Goal: Task Accomplishment & Management: Use online tool/utility

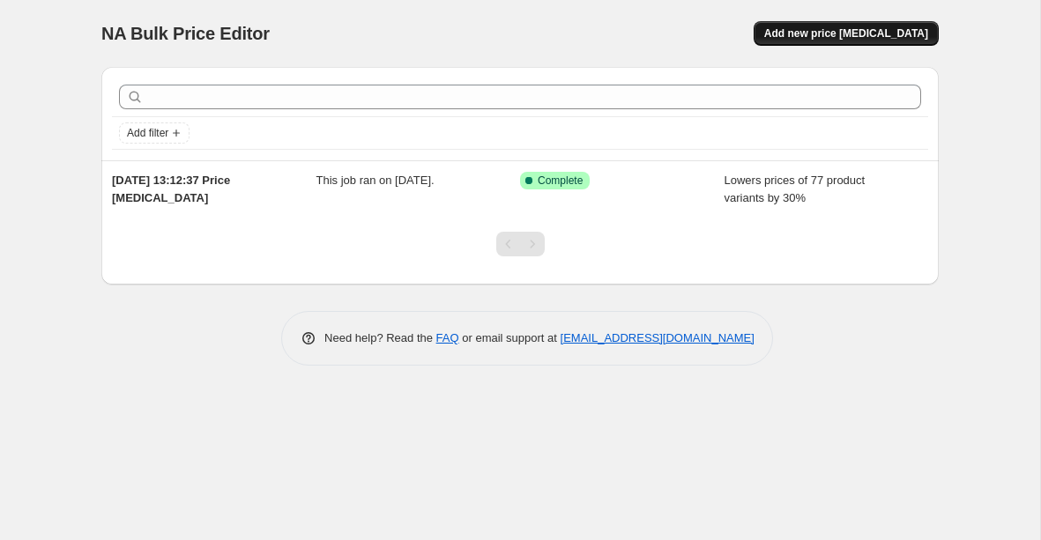
click at [881, 33] on span "Add new price [MEDICAL_DATA]" at bounding box center [846, 33] width 164 height 14
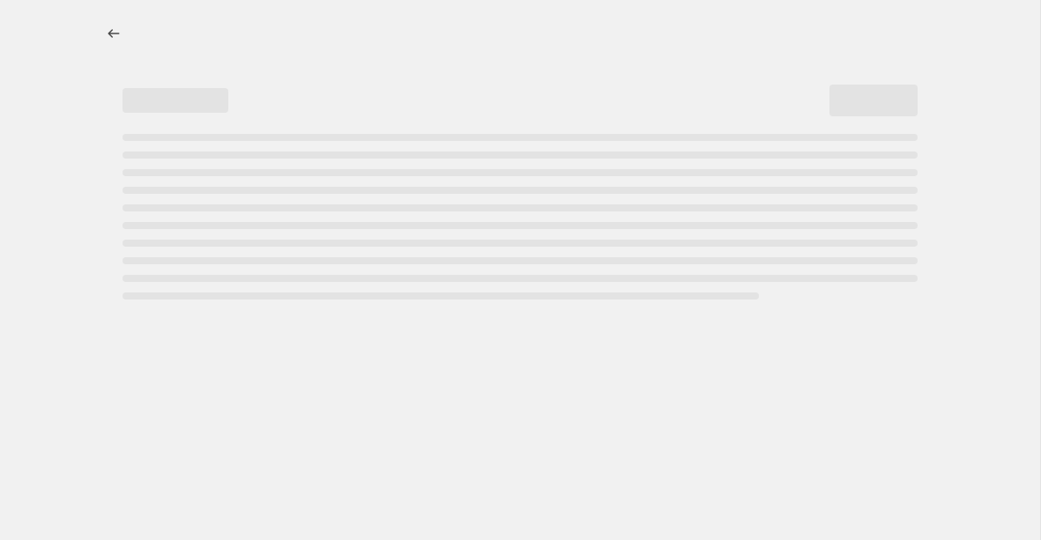
select select "percentage"
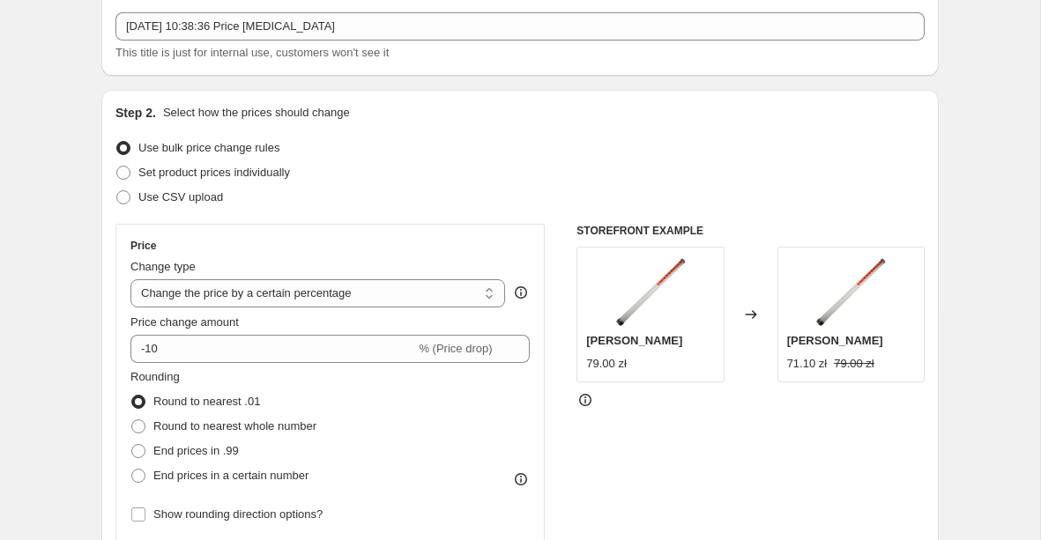
scroll to position [102, 0]
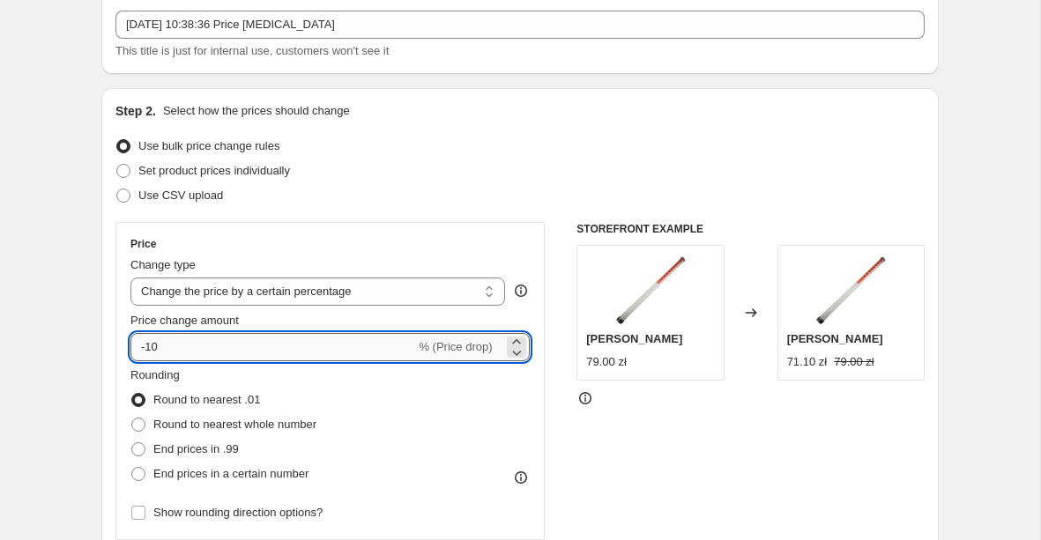
click at [241, 347] on input "-10" at bounding box center [272, 347] width 285 height 28
type input "-1"
type input "-25"
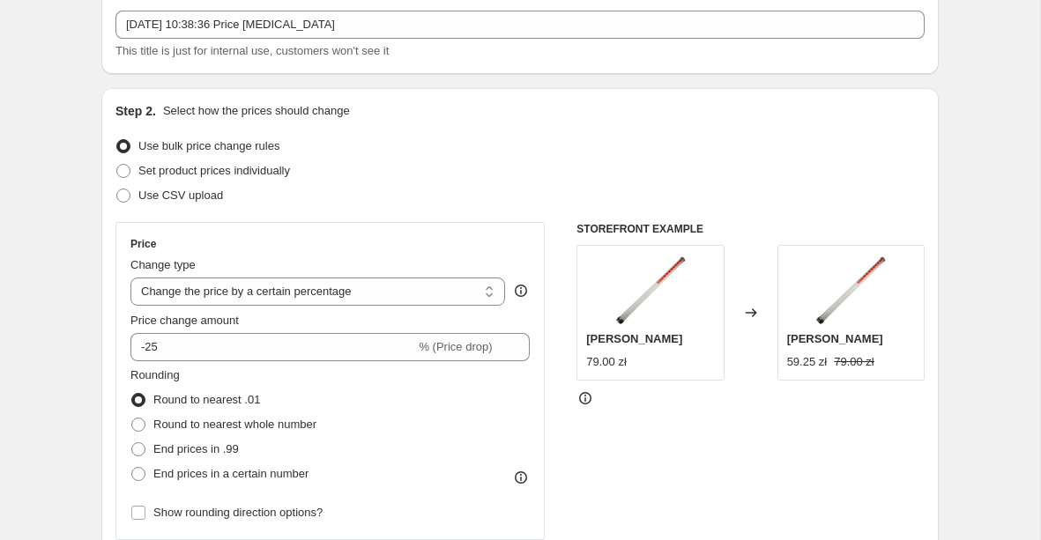
click at [330, 398] on div "Rounding Round to nearest .01 Round to nearest whole number End prices in .99 E…" at bounding box center [329, 427] width 399 height 120
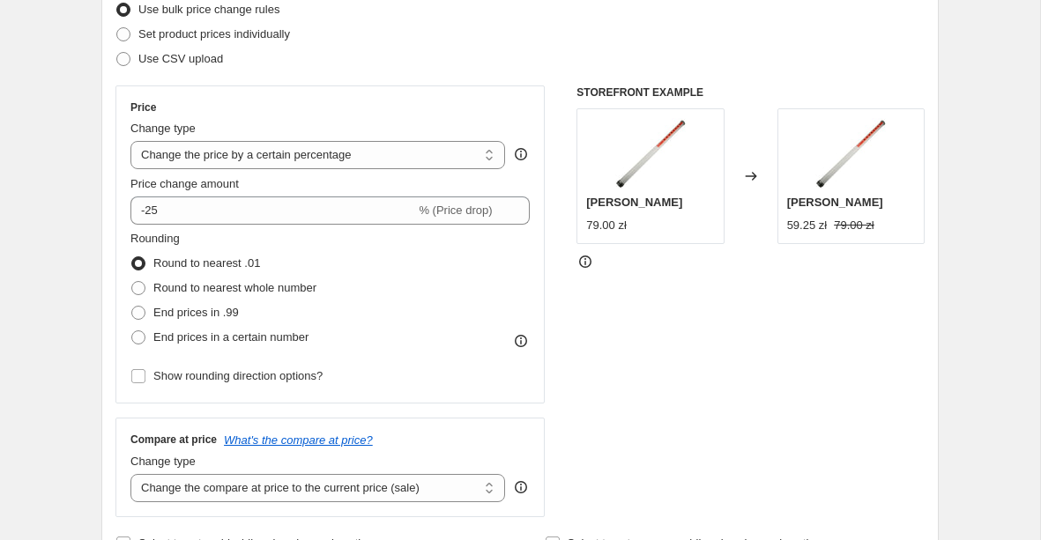
scroll to position [241, 0]
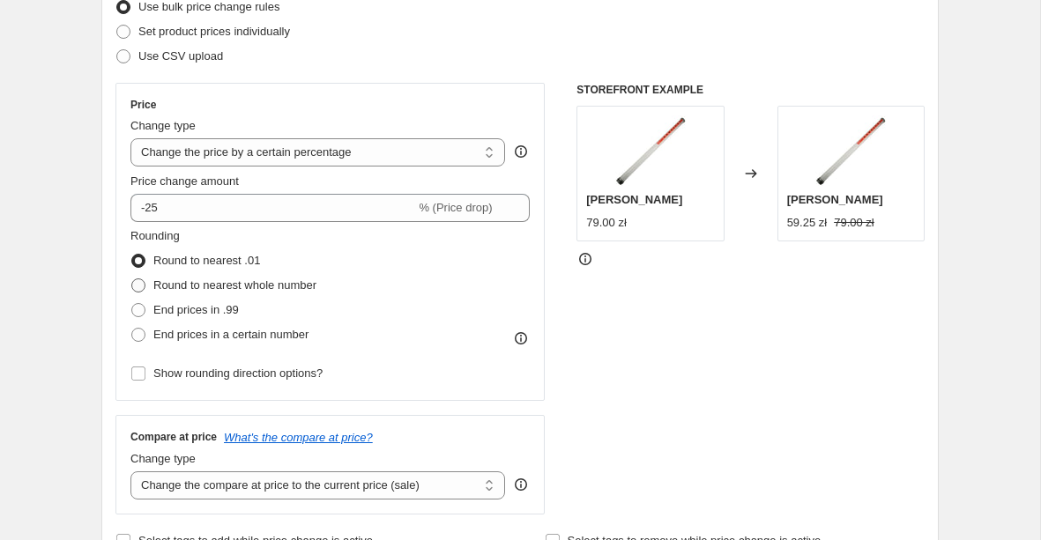
click at [208, 286] on span "Round to nearest whole number" at bounding box center [234, 285] width 163 height 13
click at [132, 279] on input "Round to nearest whole number" at bounding box center [131, 279] width 1 height 1
radio input "true"
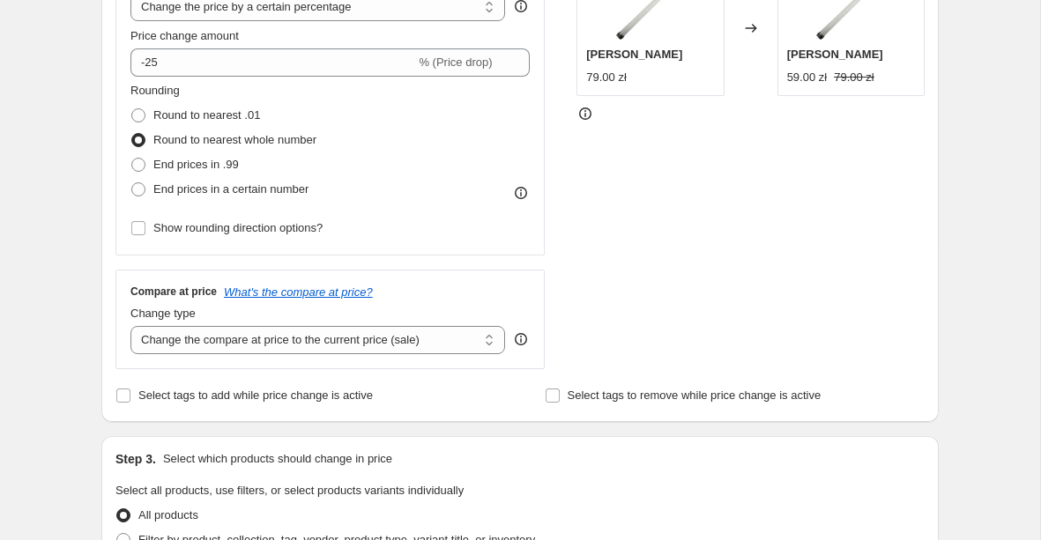
scroll to position [389, 0]
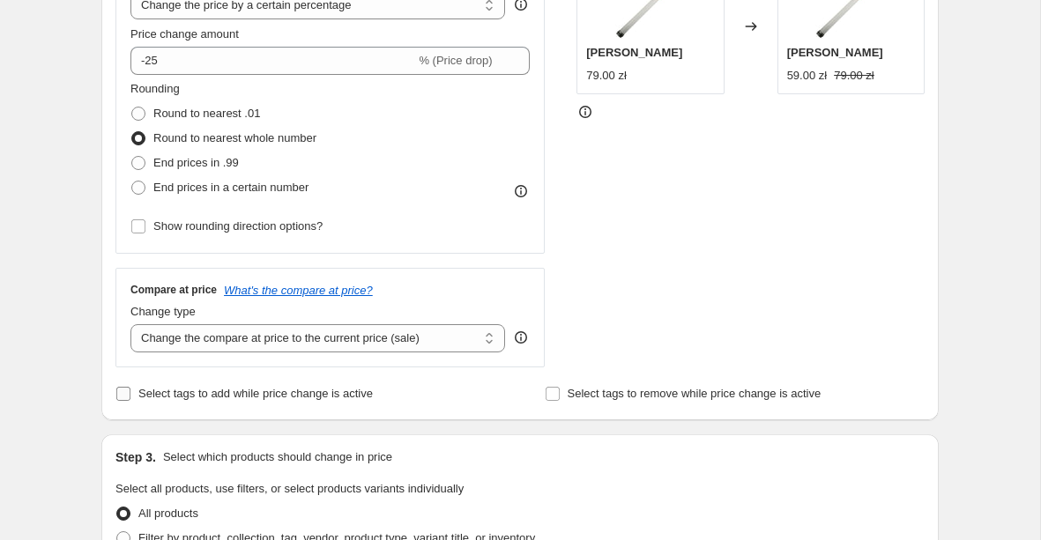
click at [307, 398] on span "Select tags to add while price change is active" at bounding box center [255, 393] width 234 height 13
click at [130, 398] on input "Select tags to add while price change is active" at bounding box center [123, 394] width 14 height 14
checkbox input "true"
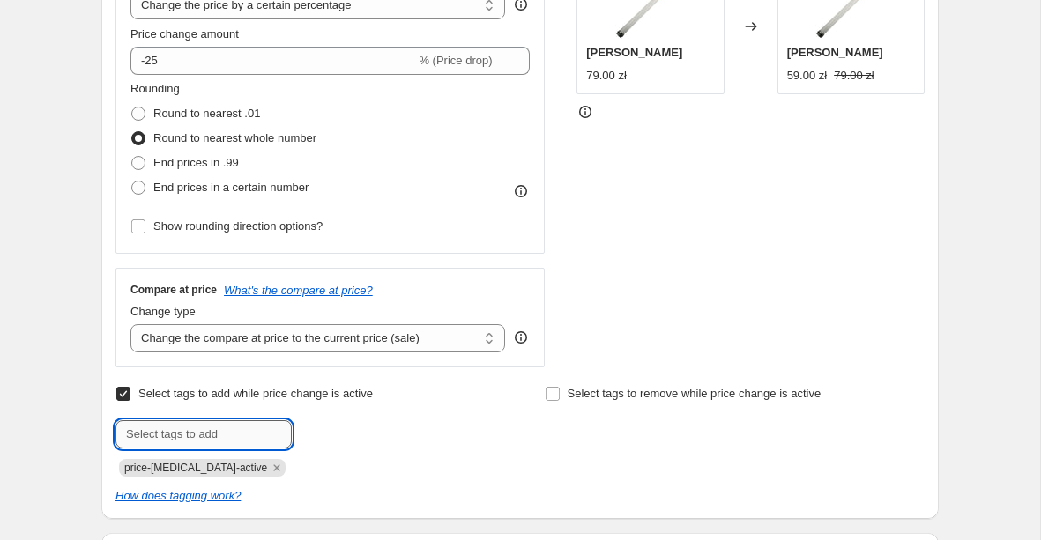
click at [266, 433] on input "text" at bounding box center [203, 434] width 176 height 28
type input "Wyprzedaż"
click at [352, 424] on button "Add Wyprzedaż" at bounding box center [346, 432] width 100 height 25
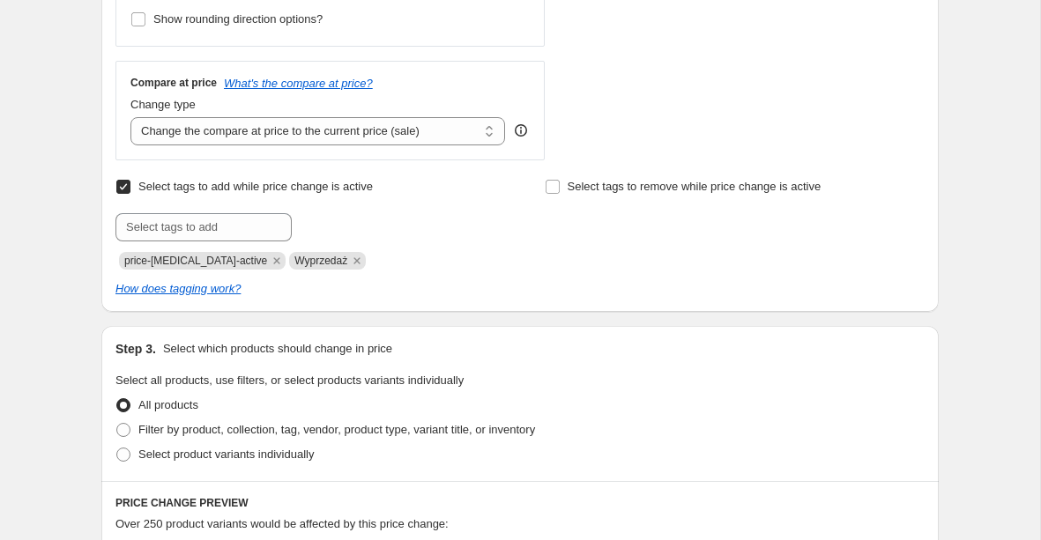
scroll to position [597, 0]
click at [341, 431] on span "Filter by product, collection, tag, vendor, product type, variant title, or inv…" at bounding box center [336, 428] width 397 height 13
click at [117, 423] on input "Filter by product, collection, tag, vendor, product type, variant title, or inv…" at bounding box center [116, 422] width 1 height 1
radio input "true"
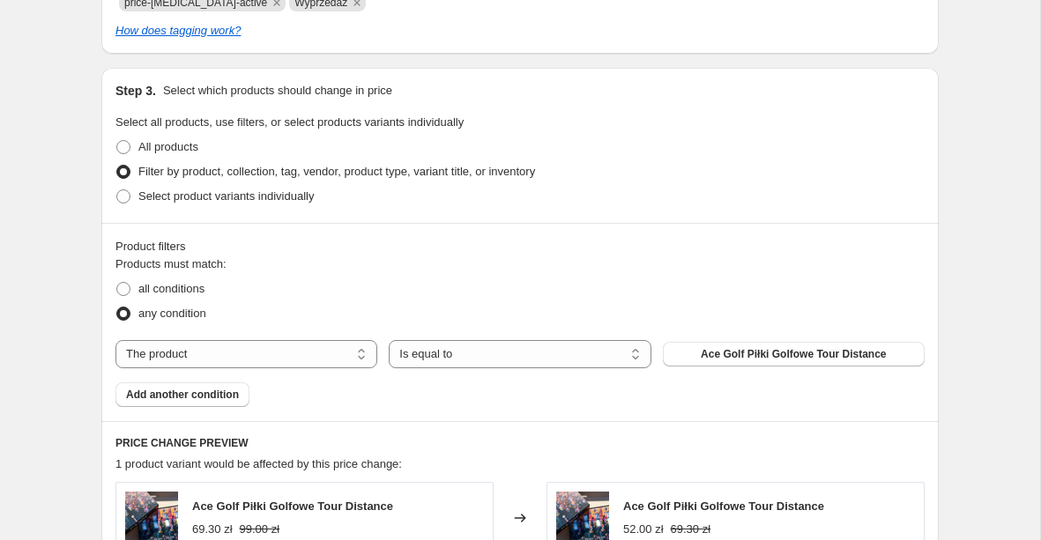
scroll to position [866, 0]
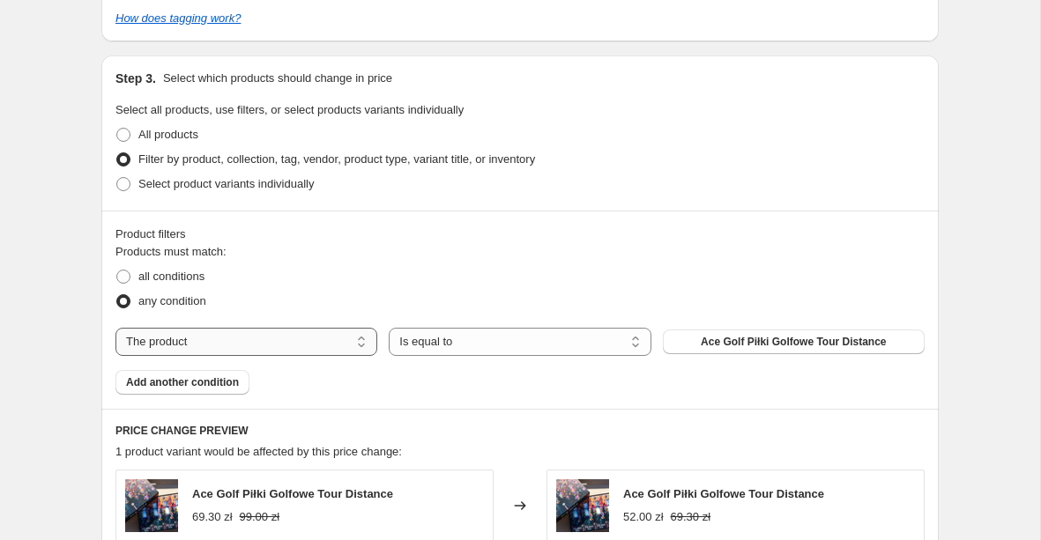
click at [342, 348] on select "The product The product's collection The product's tag The product's vendor The…" at bounding box center [246, 342] width 262 height 28
click at [293, 353] on select "The product The product's collection The product's tag The product's vendor The…" at bounding box center [246, 342] width 262 height 28
select select "collection"
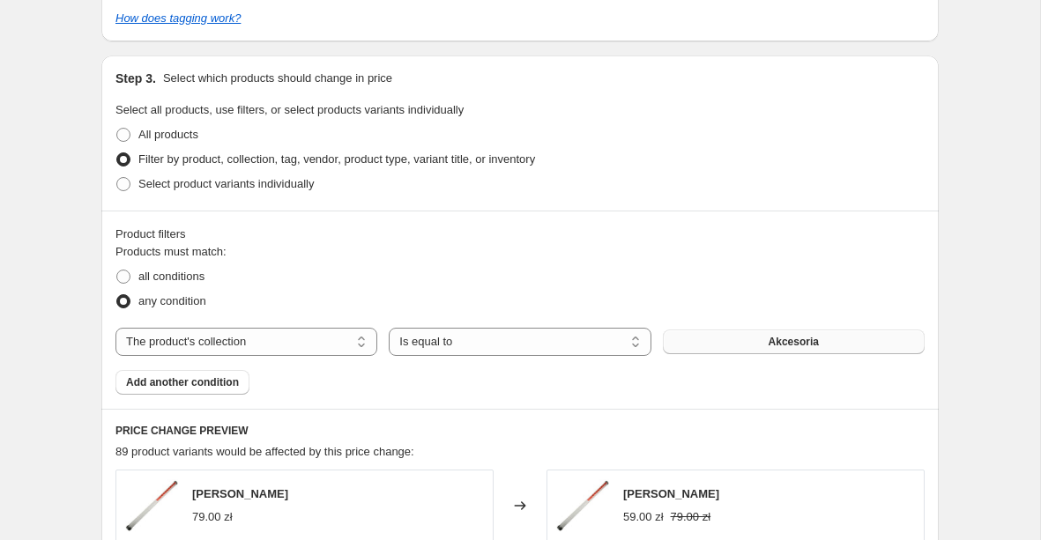
click at [804, 336] on span "Akcesoria" at bounding box center [794, 342] width 50 height 14
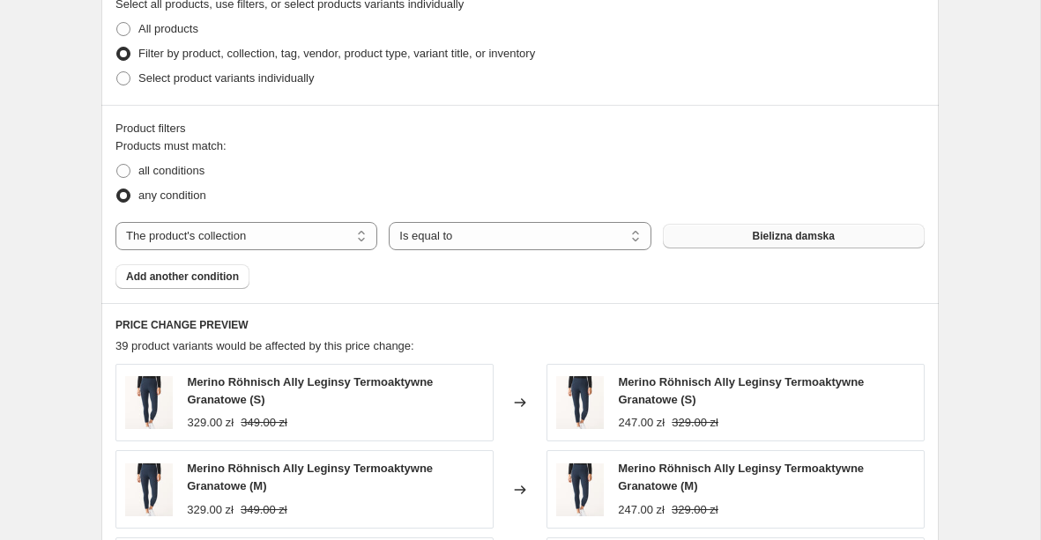
scroll to position [975, 0]
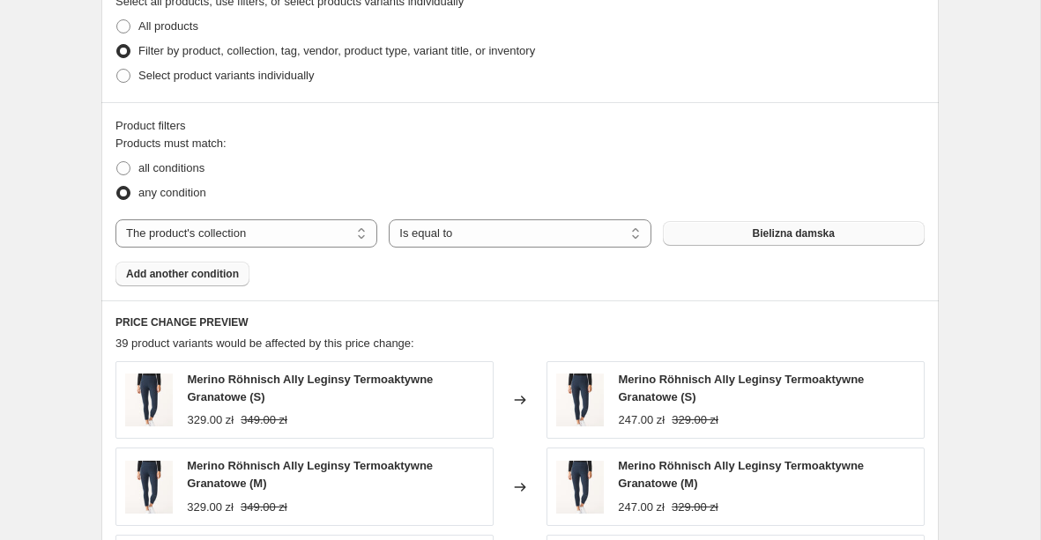
click at [200, 281] on button "Add another condition" at bounding box center [182, 274] width 134 height 25
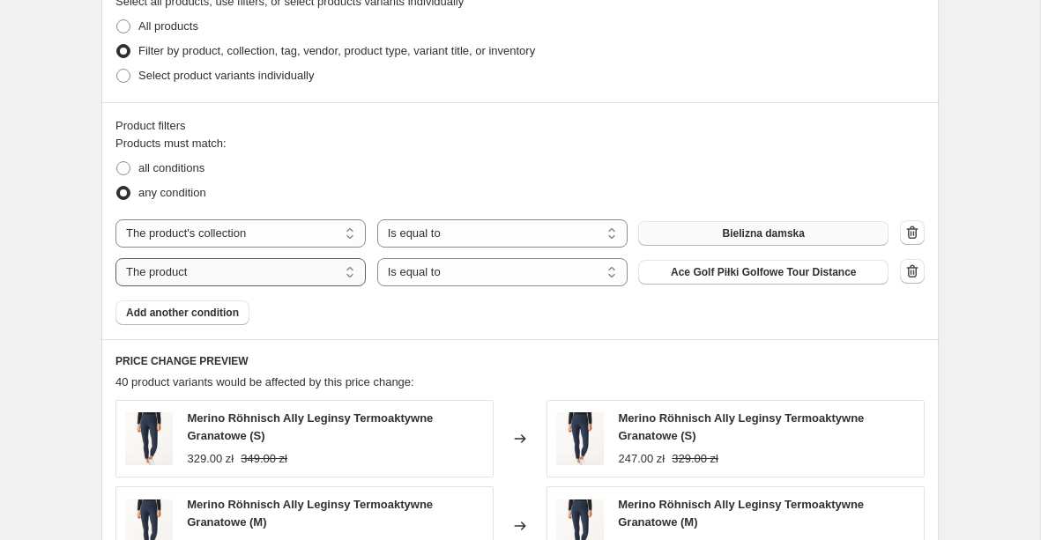
click at [305, 272] on select "The product The product's collection The product's tag The product's vendor The…" at bounding box center [240, 272] width 250 height 28
select select "collection"
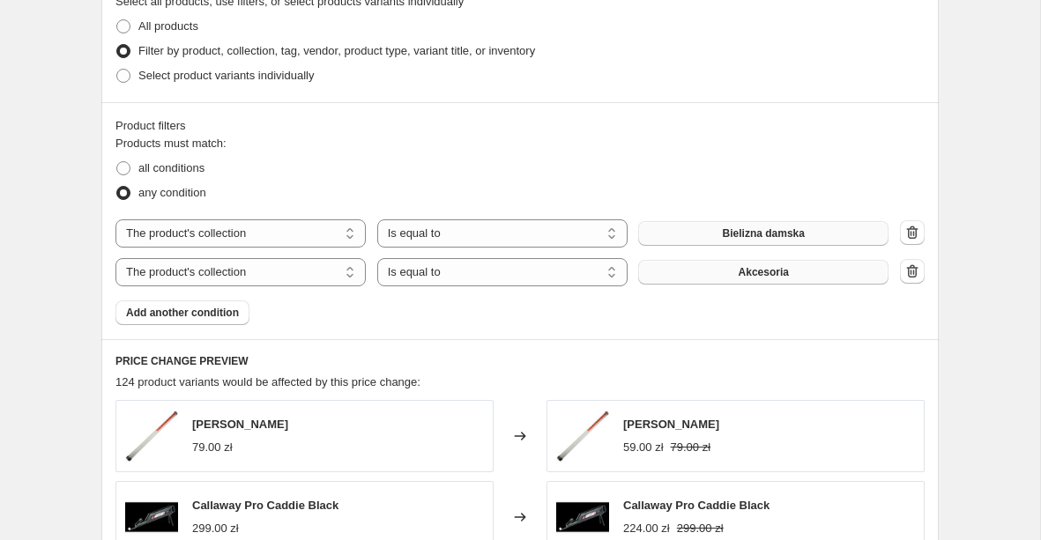
click at [700, 262] on button "Akcesoria" at bounding box center [763, 272] width 250 height 25
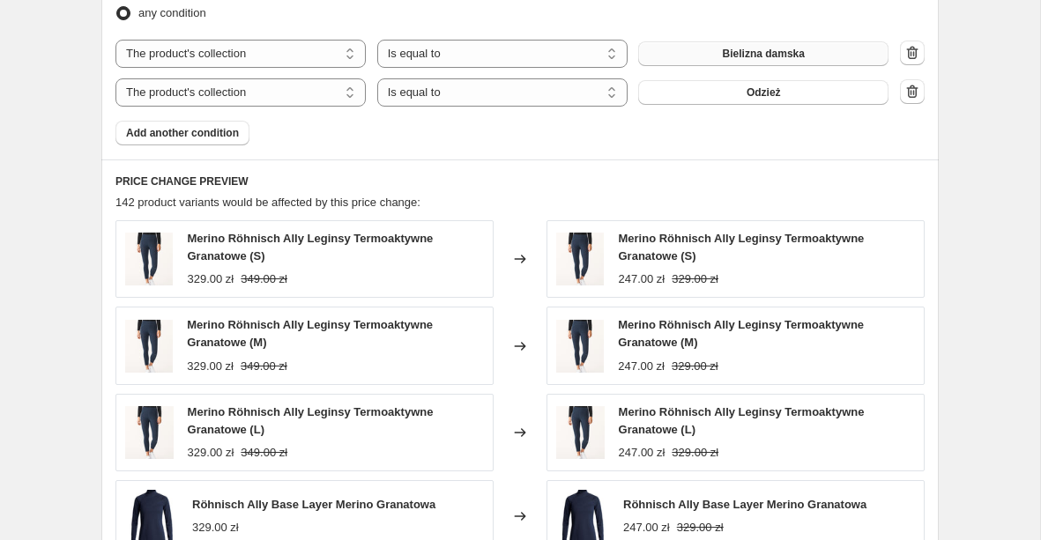
scroll to position [1075, 0]
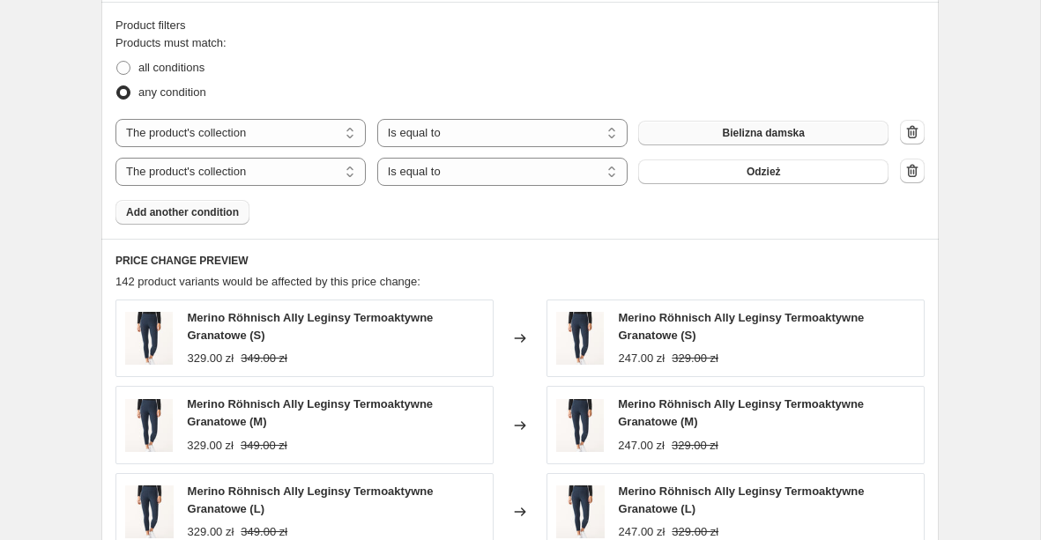
click at [167, 208] on span "Add another condition" at bounding box center [182, 212] width 113 height 14
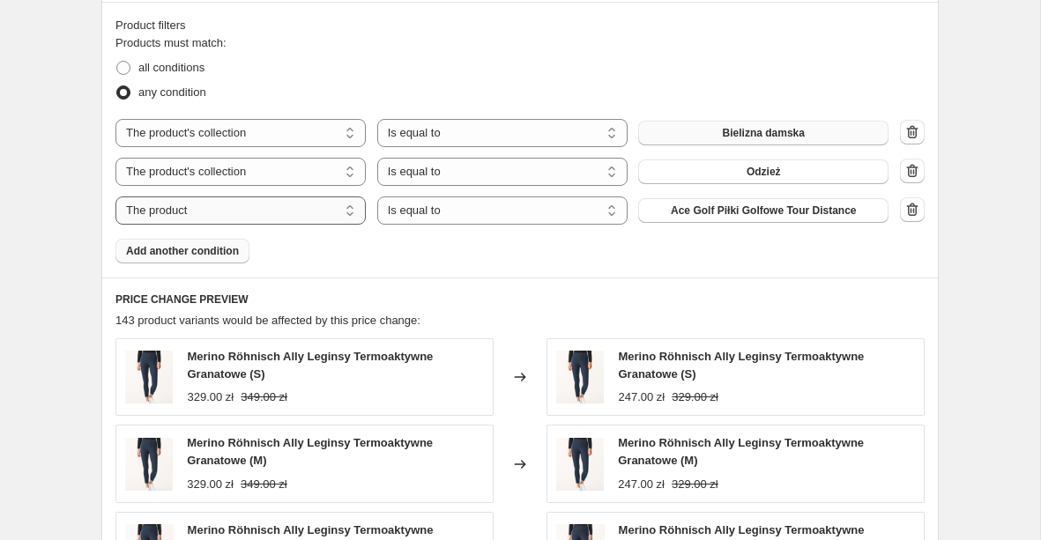
click at [234, 209] on select "The product The product's collection The product's tag The product's vendor The…" at bounding box center [240, 211] width 250 height 28
select select "collection"
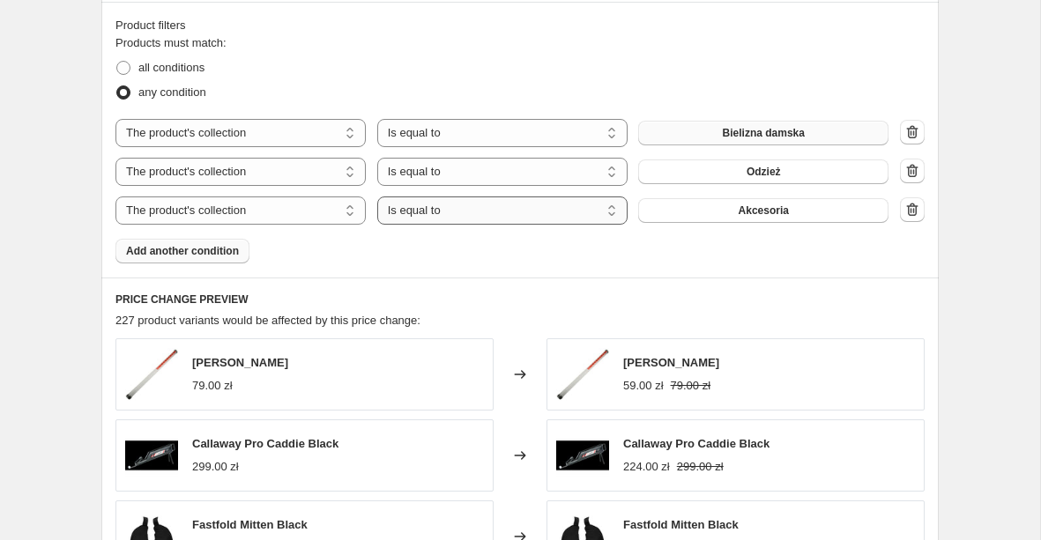
click at [519, 218] on select "Is equal to Is not equal to" at bounding box center [502, 211] width 250 height 28
click at [713, 210] on button "Akcesoria" at bounding box center [763, 210] width 250 height 25
click at [777, 217] on button "Akcesoria" at bounding box center [763, 210] width 250 height 25
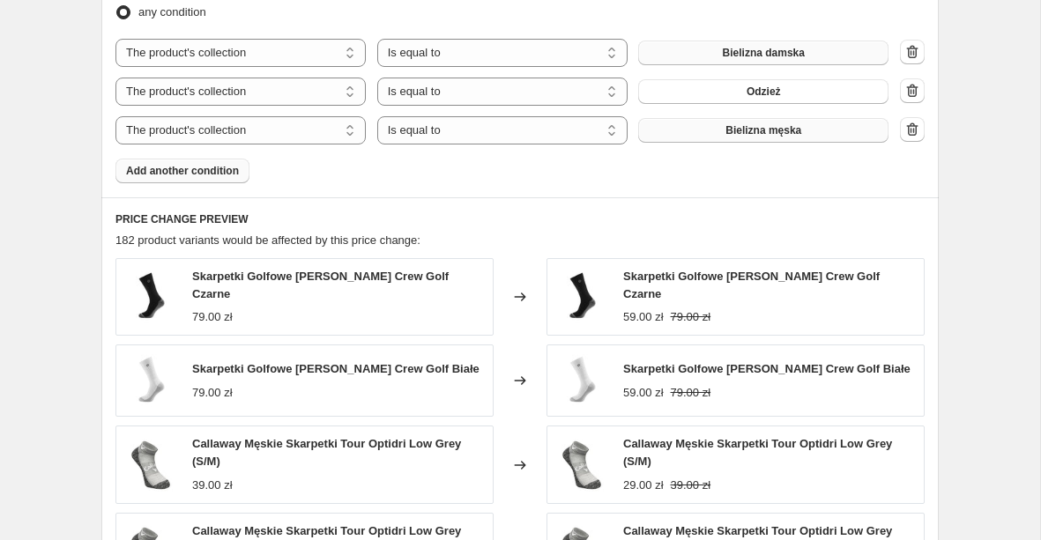
scroll to position [1618, 0]
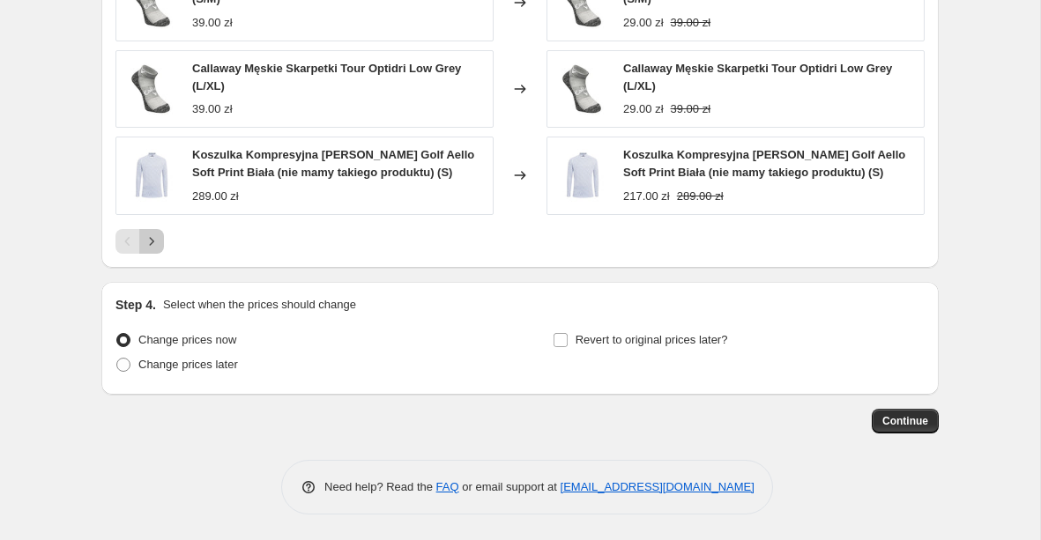
click at [152, 235] on icon "Next" at bounding box center [152, 242] width 18 height 18
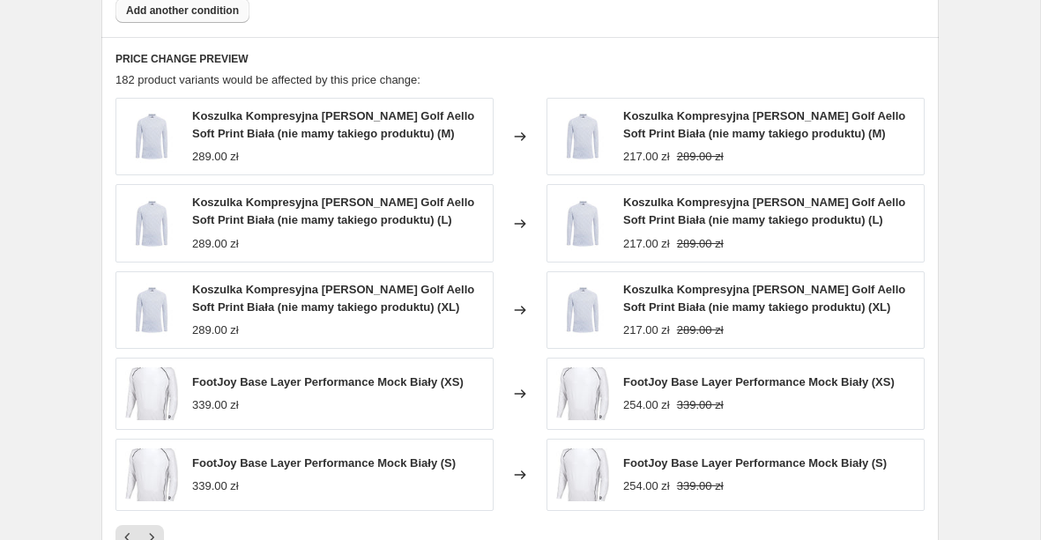
scroll to position [1613, 0]
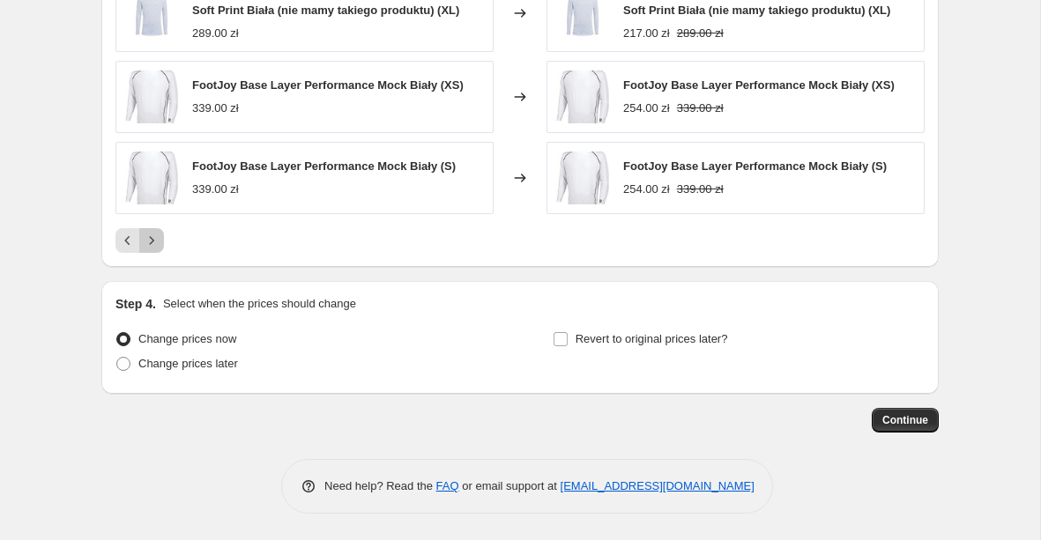
click at [154, 249] on icon "Next" at bounding box center [152, 241] width 18 height 18
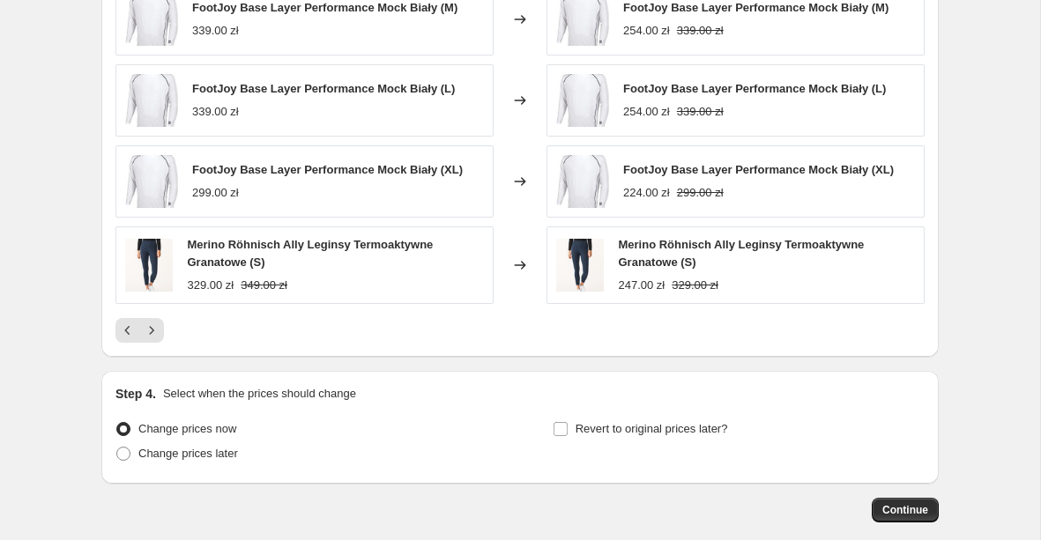
scroll to position [1445, 0]
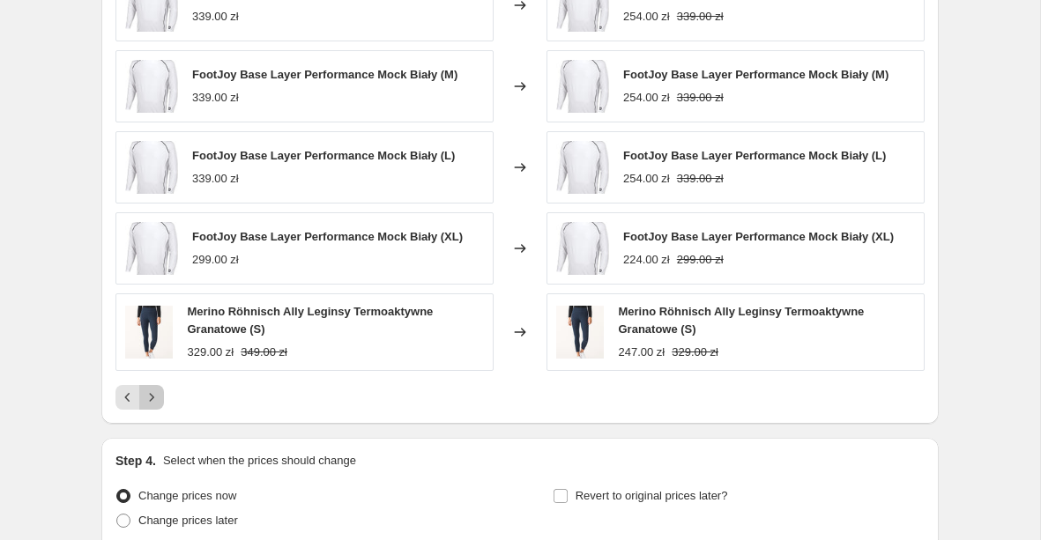
click at [150, 395] on icon "Next" at bounding box center [152, 398] width 18 height 18
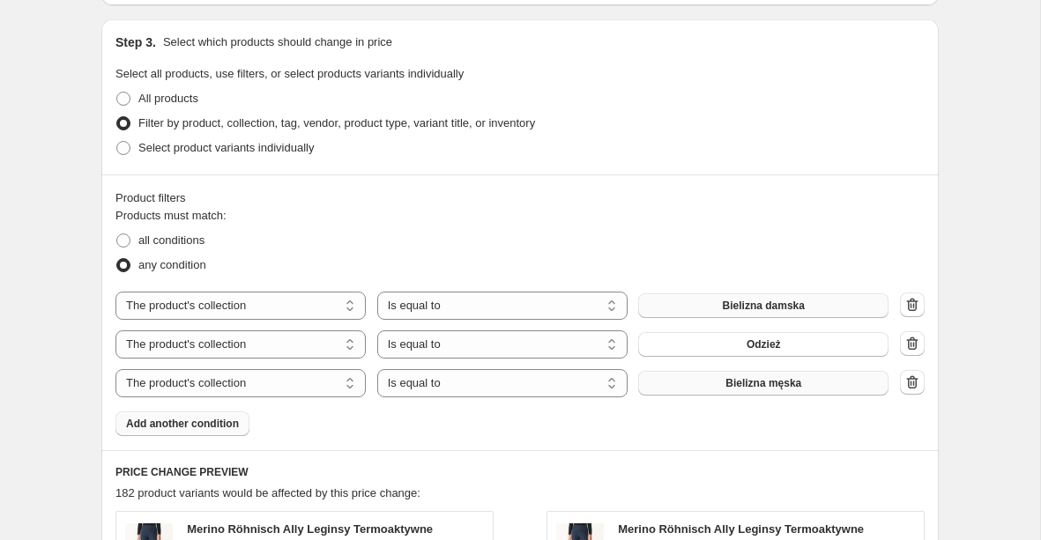
scroll to position [961, 0]
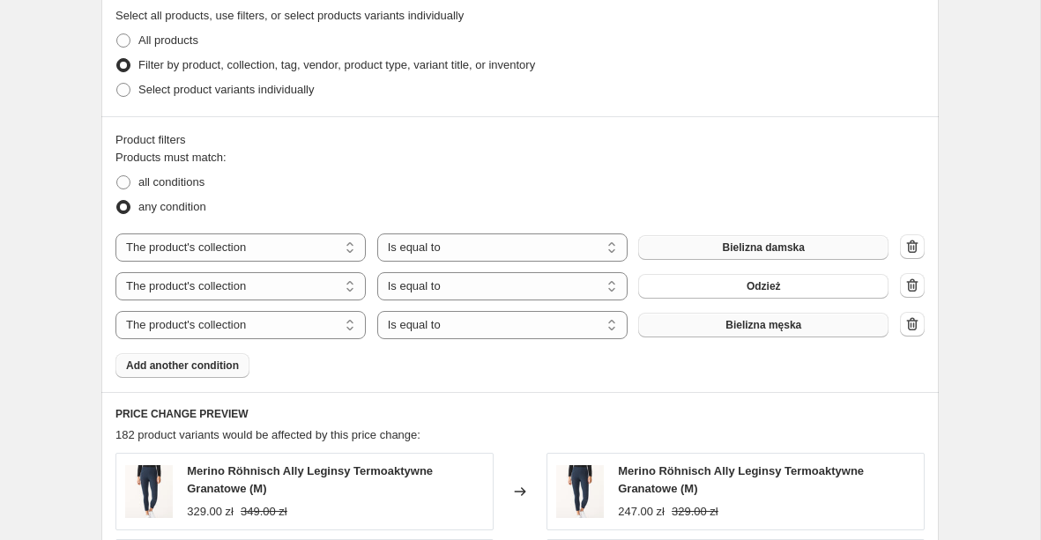
click at [184, 360] on span "Add another condition" at bounding box center [182, 366] width 113 height 14
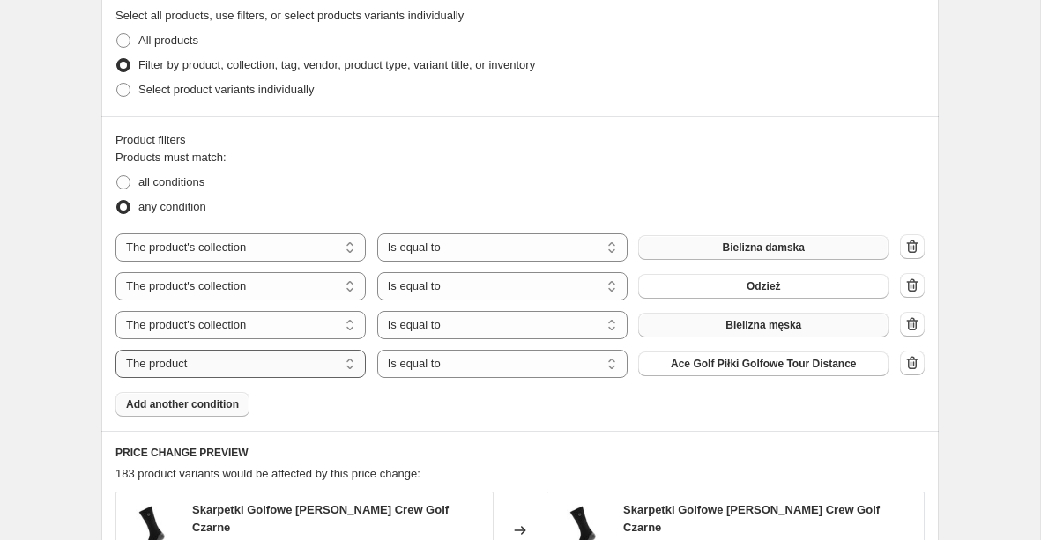
click at [316, 359] on select "The product The product's collection The product's tag The product's vendor The…" at bounding box center [240, 364] width 250 height 28
select select "collection"
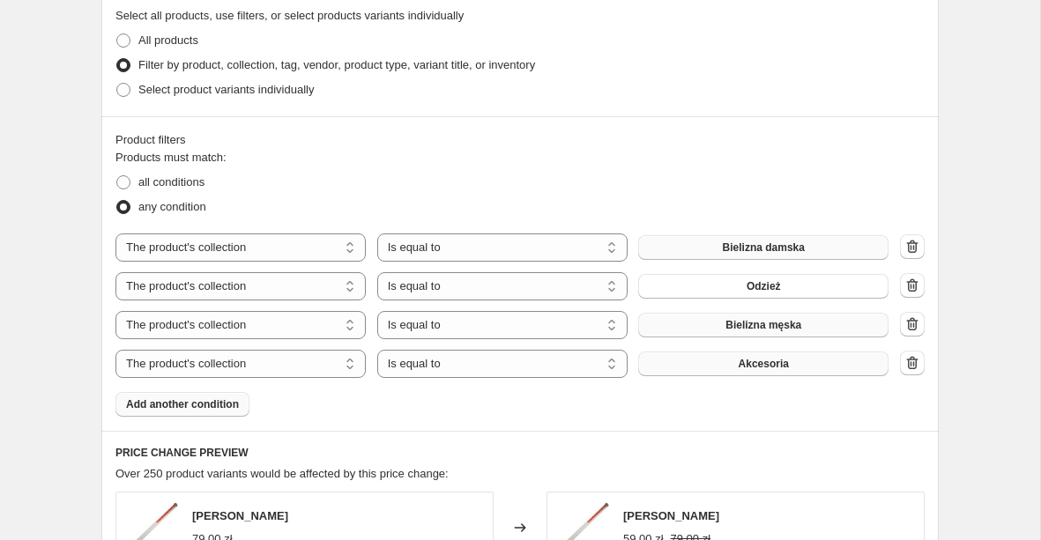
click at [703, 366] on button "Akcesoria" at bounding box center [763, 364] width 250 height 25
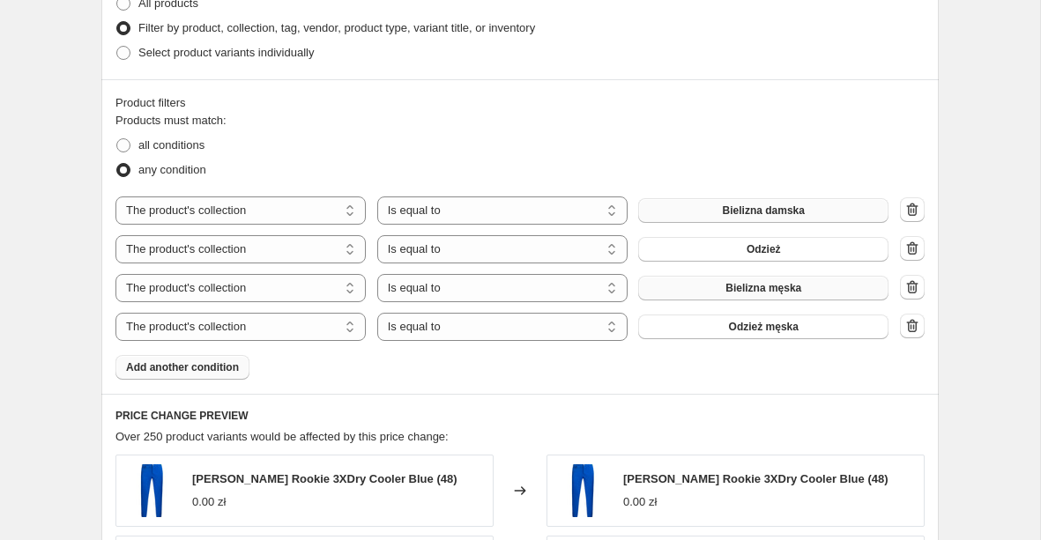
scroll to position [1017, 0]
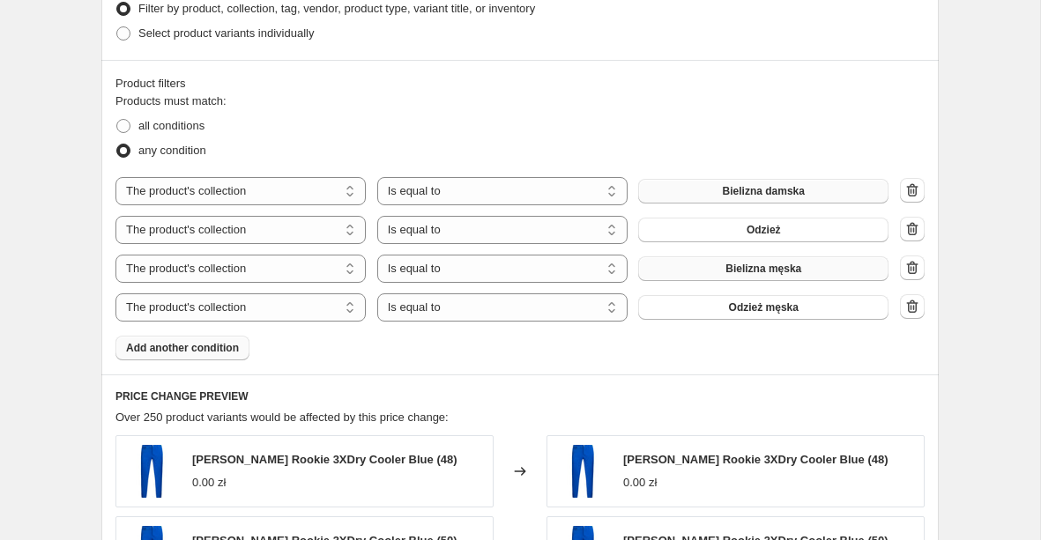
click at [209, 353] on span "Add another condition" at bounding box center [182, 348] width 113 height 14
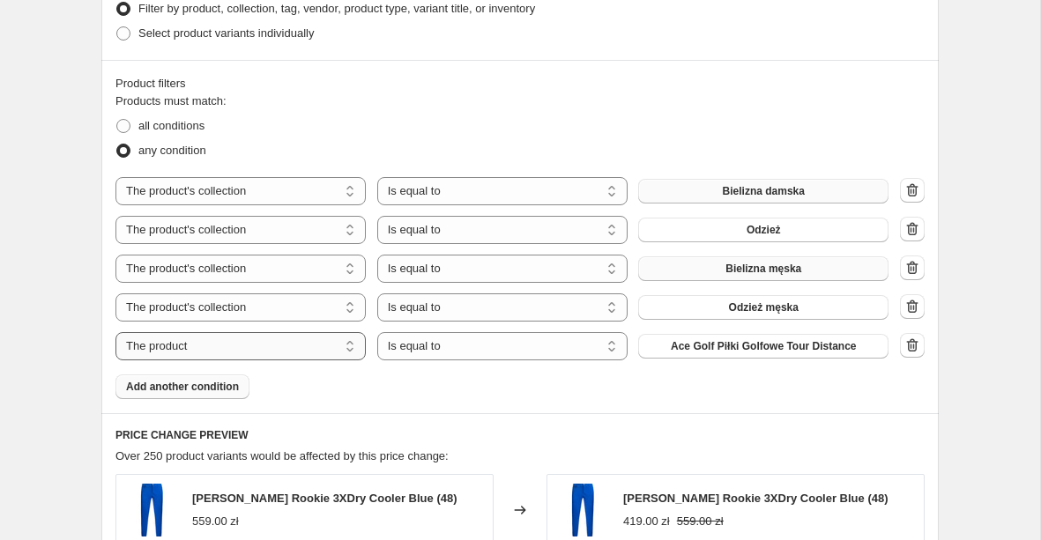
click at [293, 352] on select "The product The product's collection The product's tag The product's vendor The…" at bounding box center [240, 346] width 250 height 28
select select "collection"
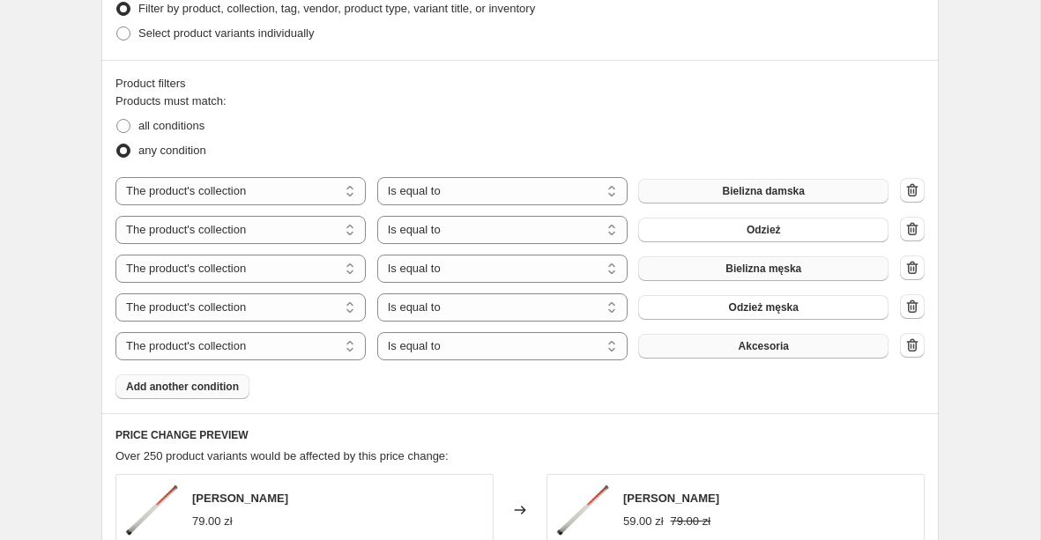
click at [696, 351] on button "Akcesoria" at bounding box center [763, 346] width 250 height 25
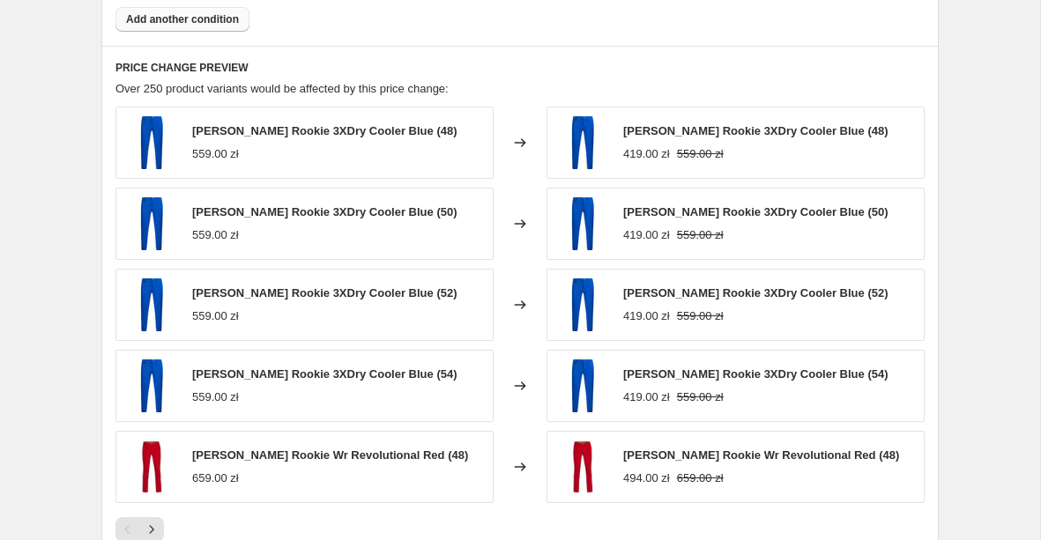
scroll to position [1674, 0]
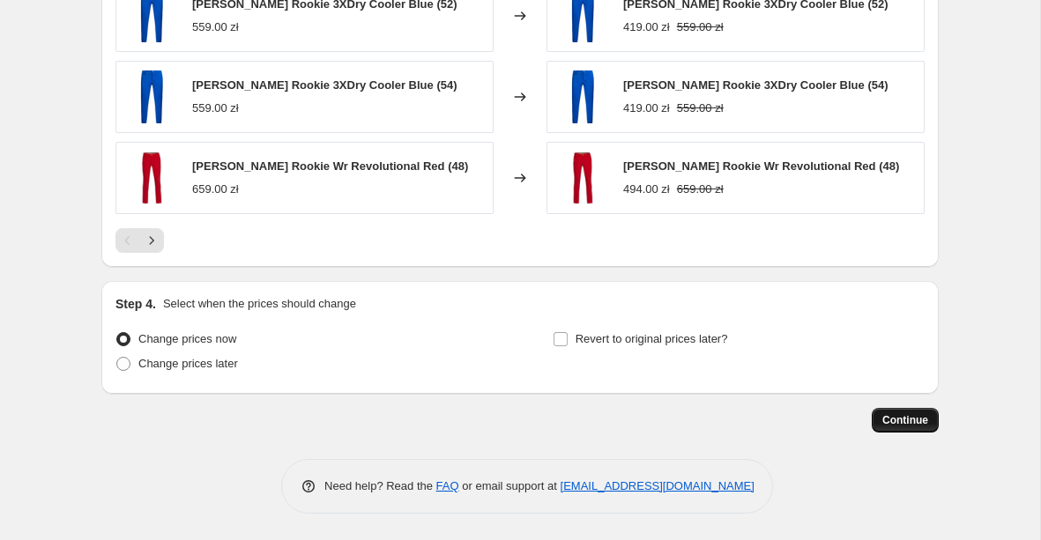
click at [903, 423] on span "Continue" at bounding box center [905, 420] width 46 height 14
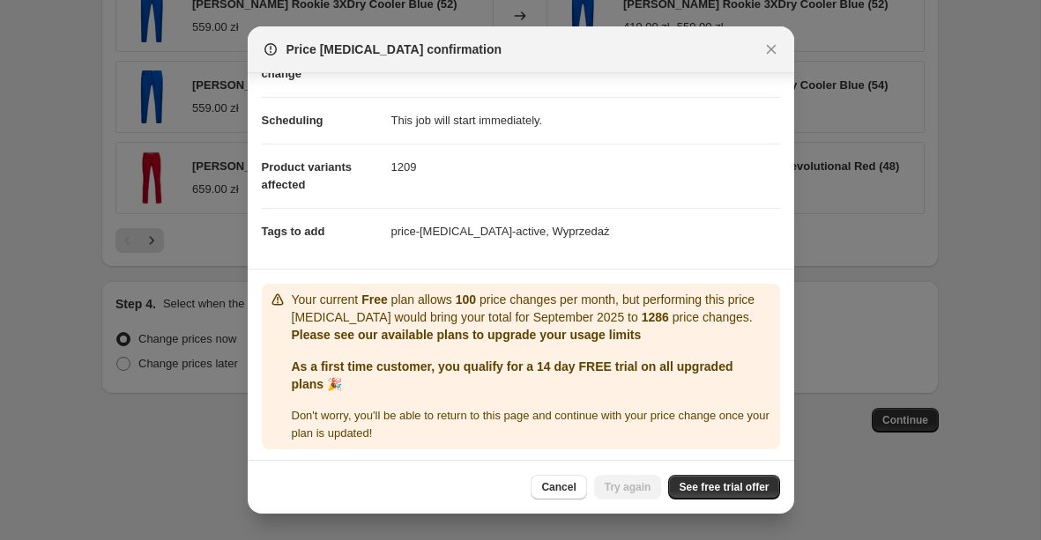
scroll to position [122, 0]
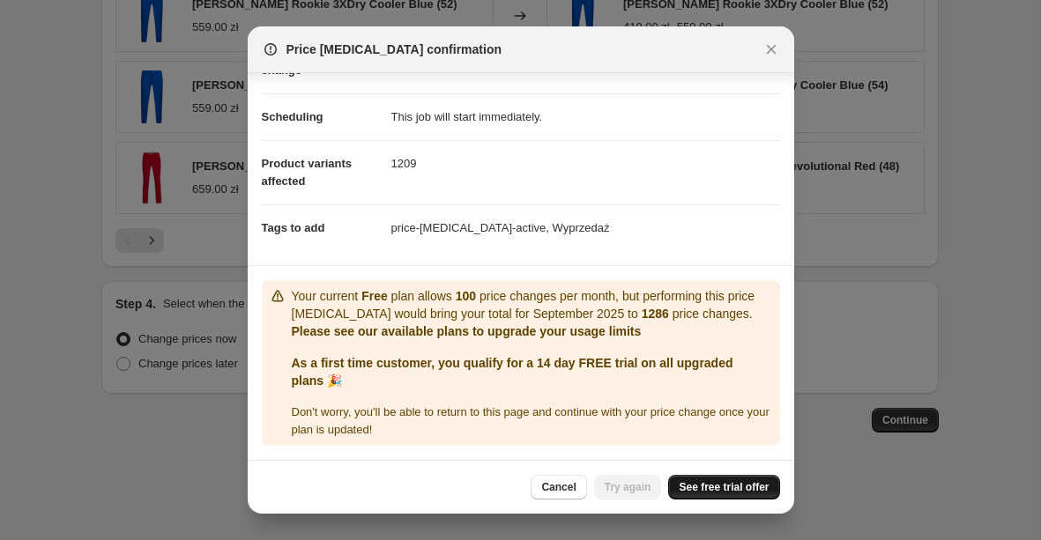
click at [701, 488] on span "See free trial offer" at bounding box center [724, 487] width 90 height 14
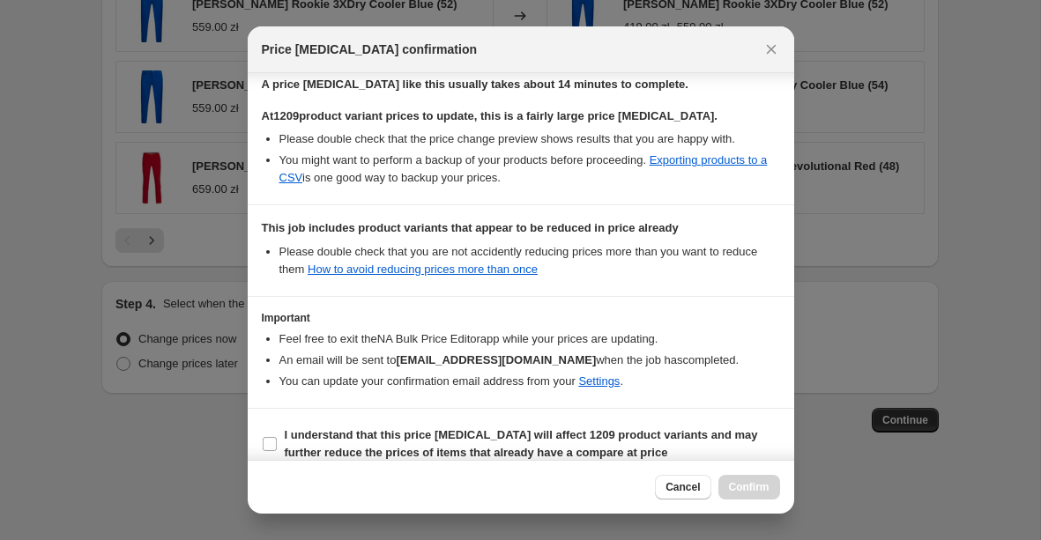
scroll to position [327, 0]
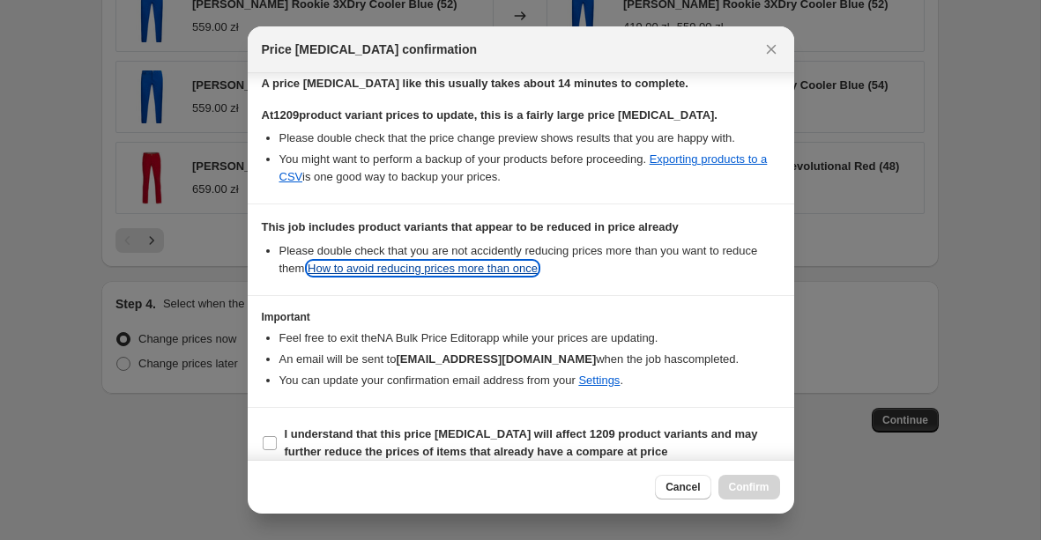
click at [517, 271] on link "How to avoid reducing prices more than once" at bounding box center [423, 268] width 230 height 13
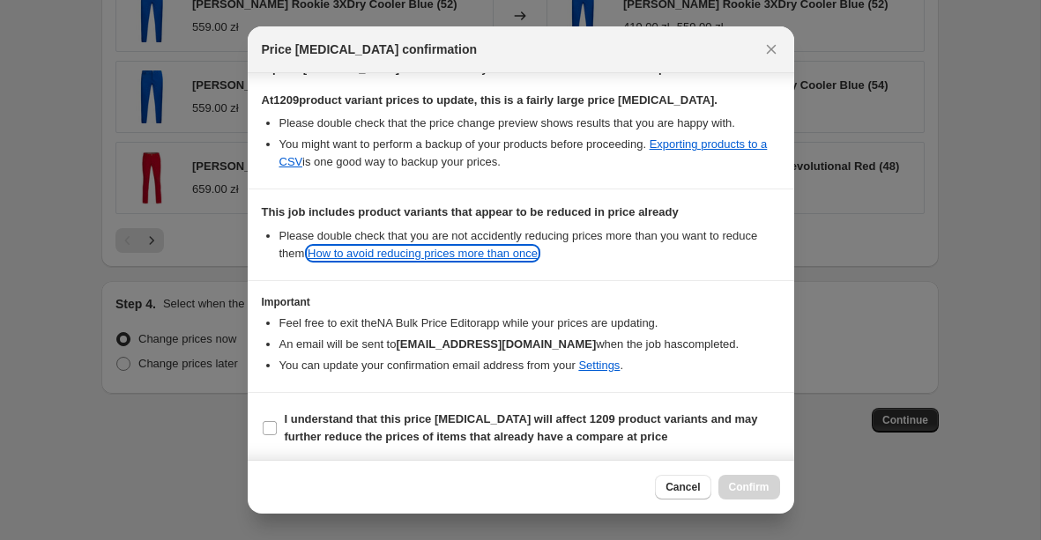
scroll to position [345, 0]
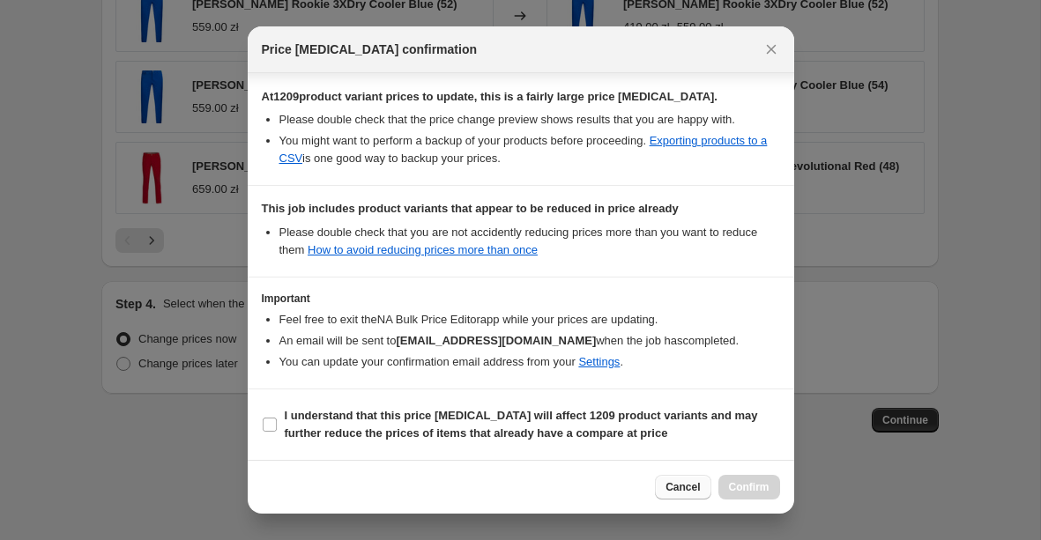
click at [665, 489] on span "Cancel" at bounding box center [682, 487] width 34 height 14
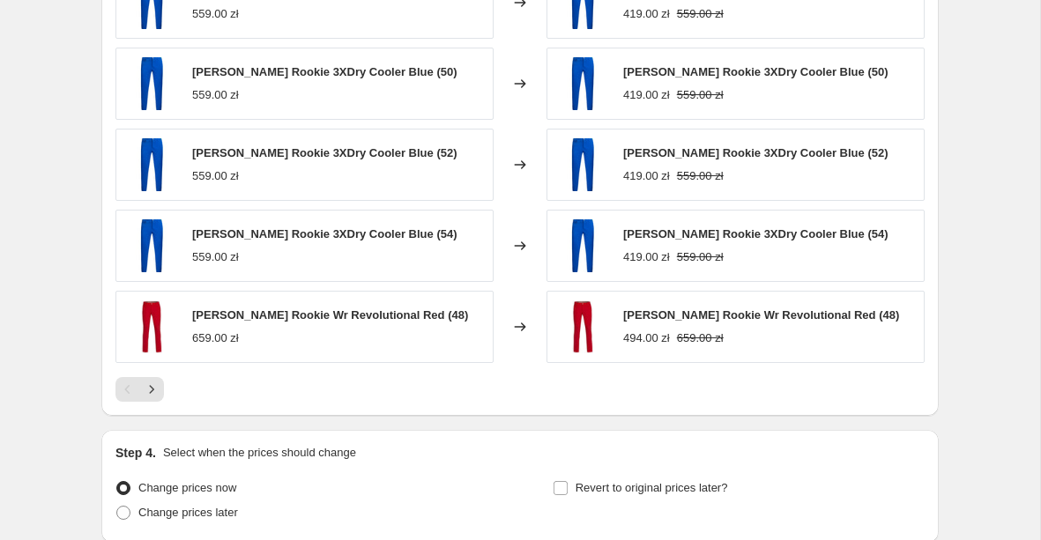
scroll to position [1515, 0]
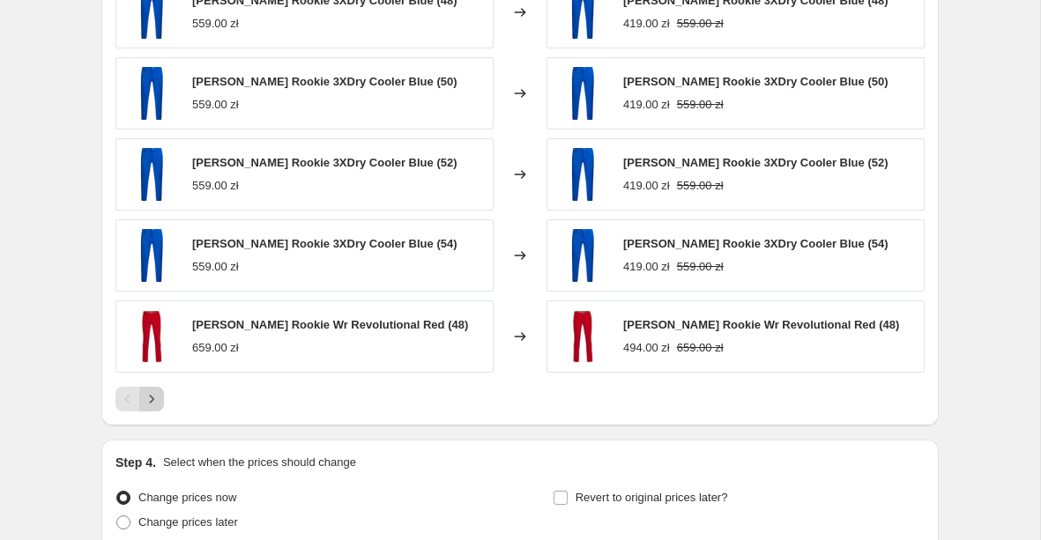
click at [160, 405] on button "Next" at bounding box center [151, 399] width 25 height 25
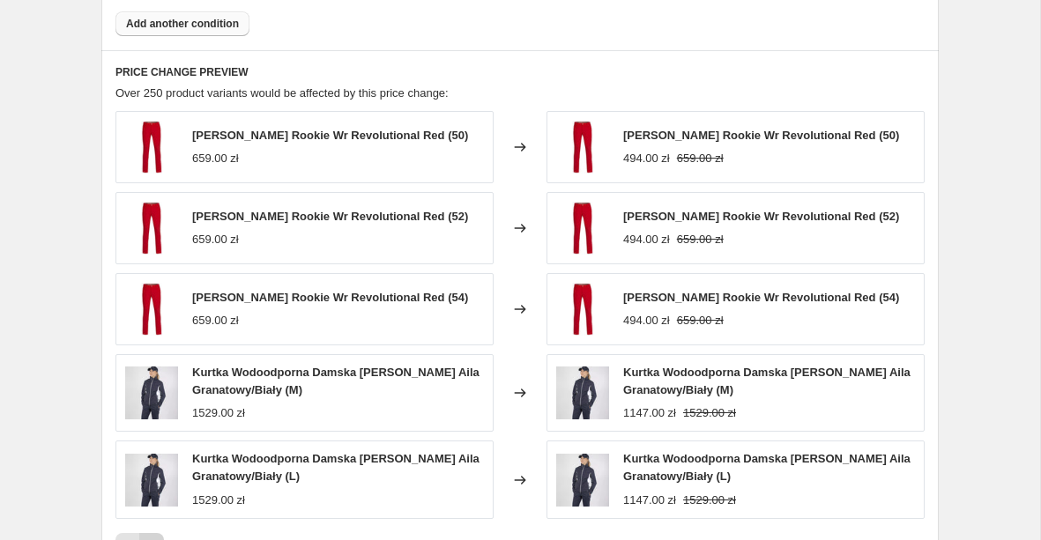
scroll to position [1499, 0]
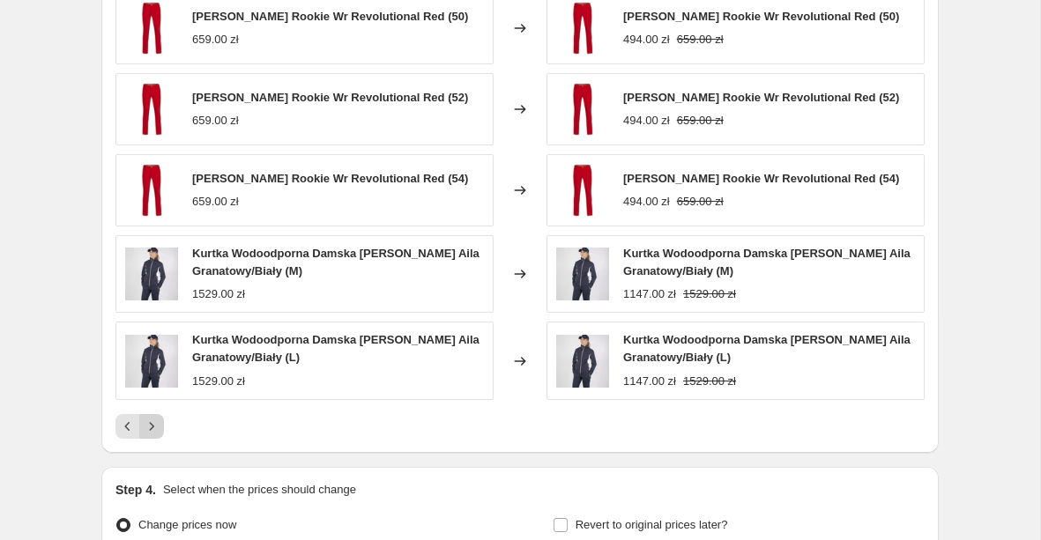
click at [155, 427] on icon "Next" at bounding box center [152, 427] width 18 height 18
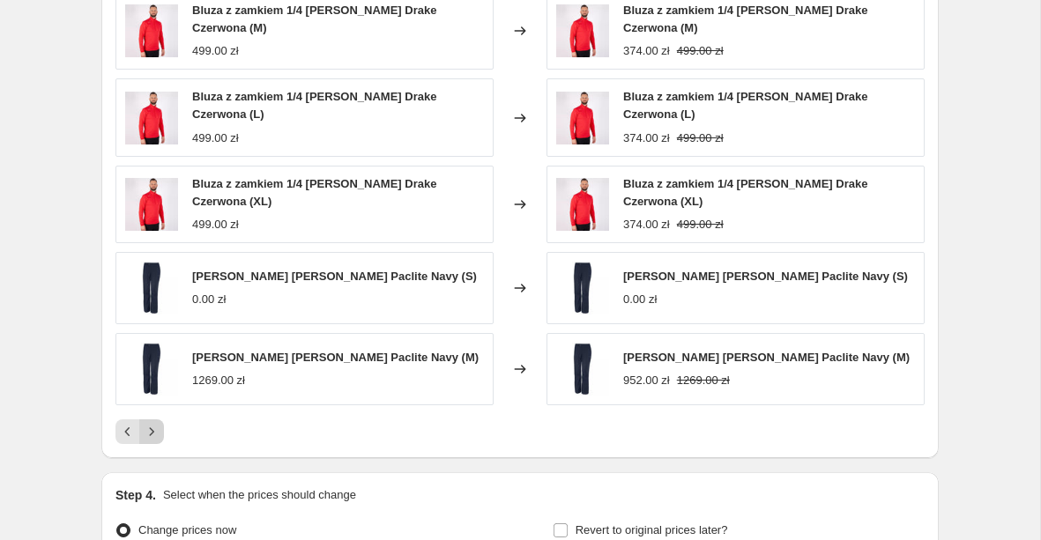
click at [155, 427] on icon "Next" at bounding box center [152, 432] width 18 height 18
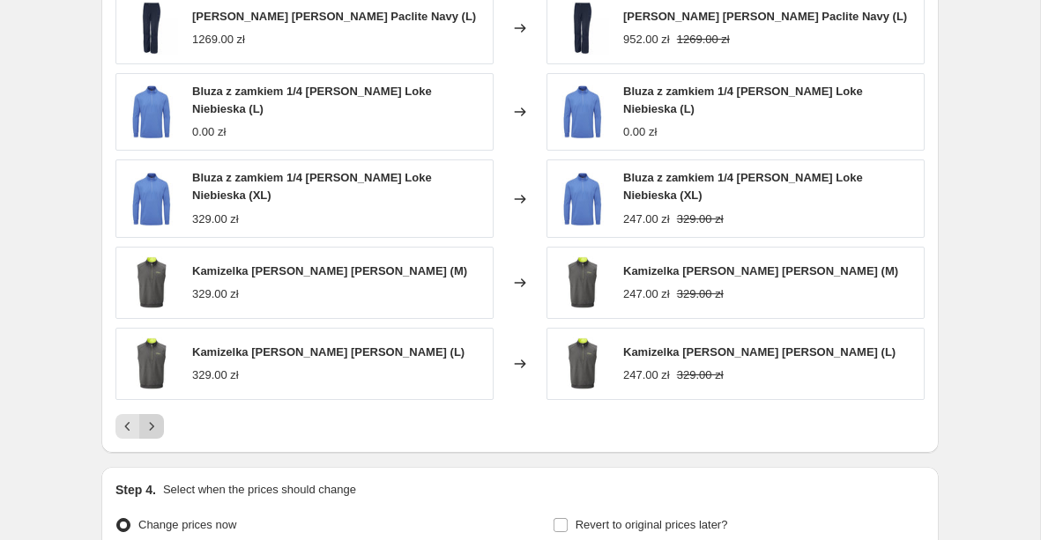
click at [155, 427] on icon "Next" at bounding box center [152, 427] width 18 height 18
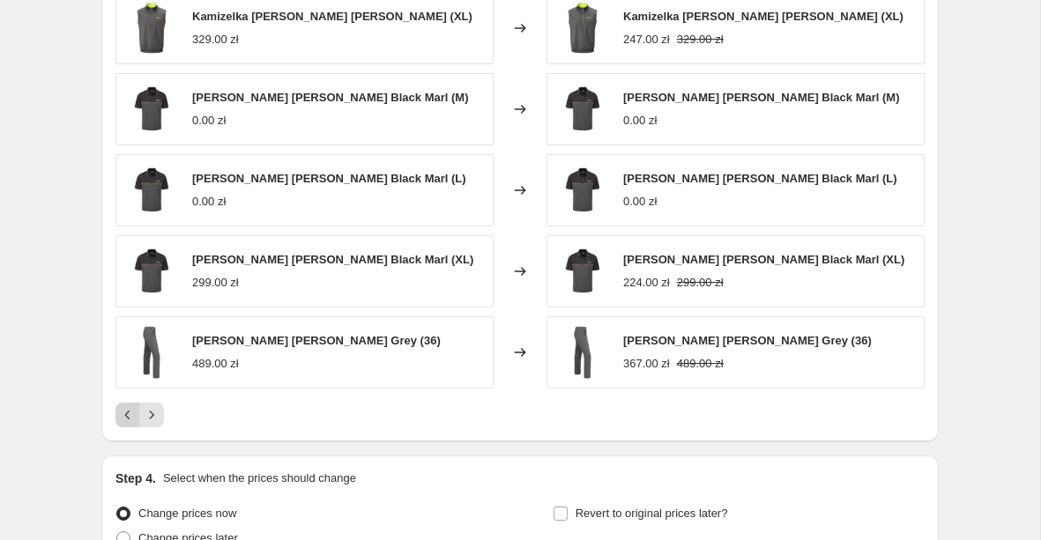
click at [130, 420] on icon "Previous" at bounding box center [128, 415] width 18 height 18
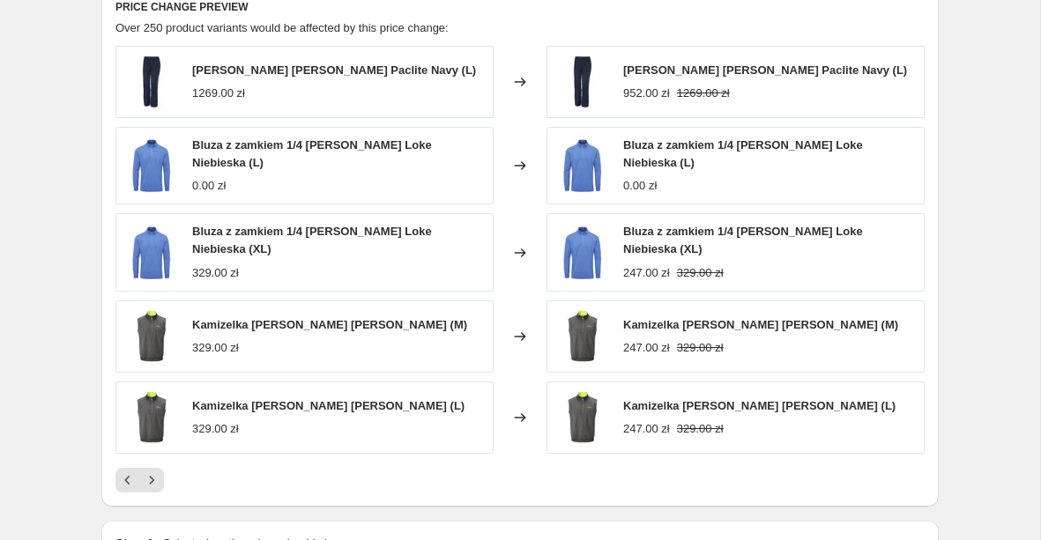
scroll to position [1452, 0]
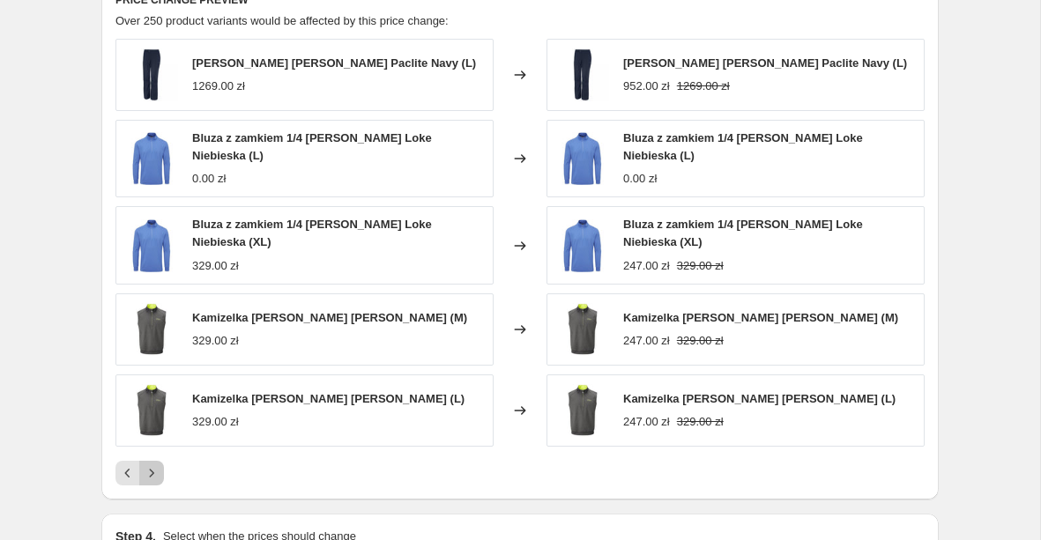
click at [158, 464] on icon "Next" at bounding box center [152, 473] width 18 height 18
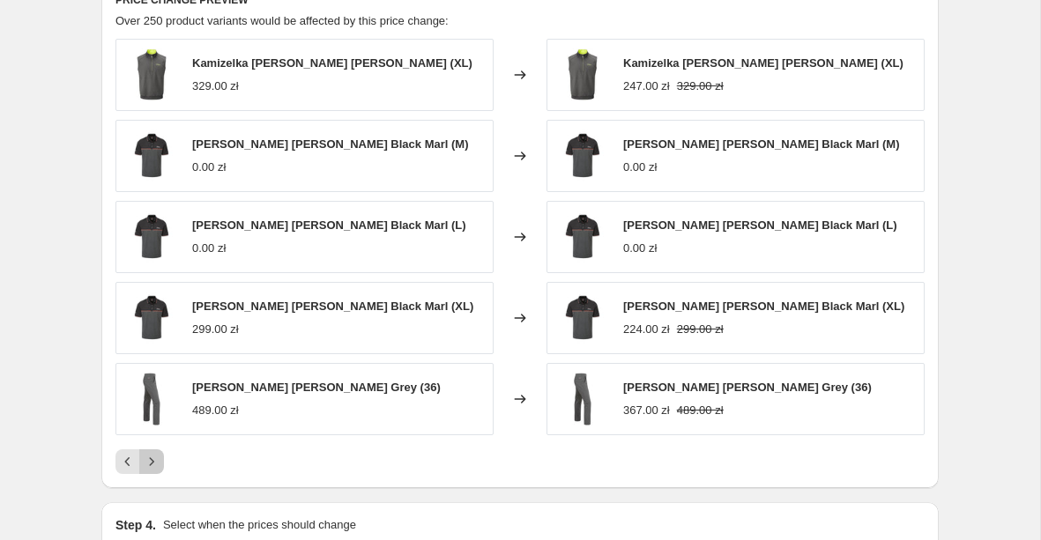
click at [157, 473] on button "Next" at bounding box center [151, 461] width 25 height 25
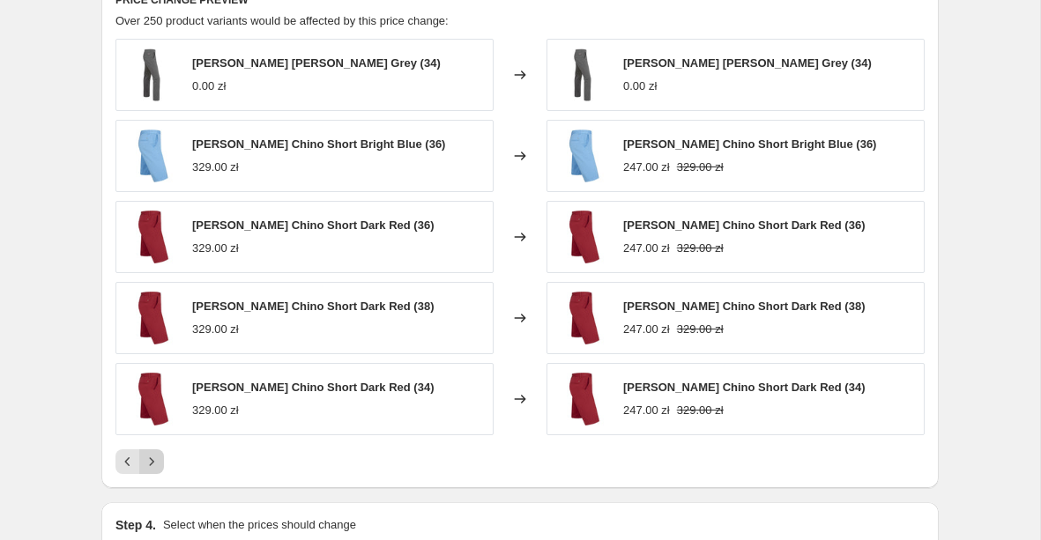
click at [156, 465] on icon "Next" at bounding box center [152, 462] width 18 height 18
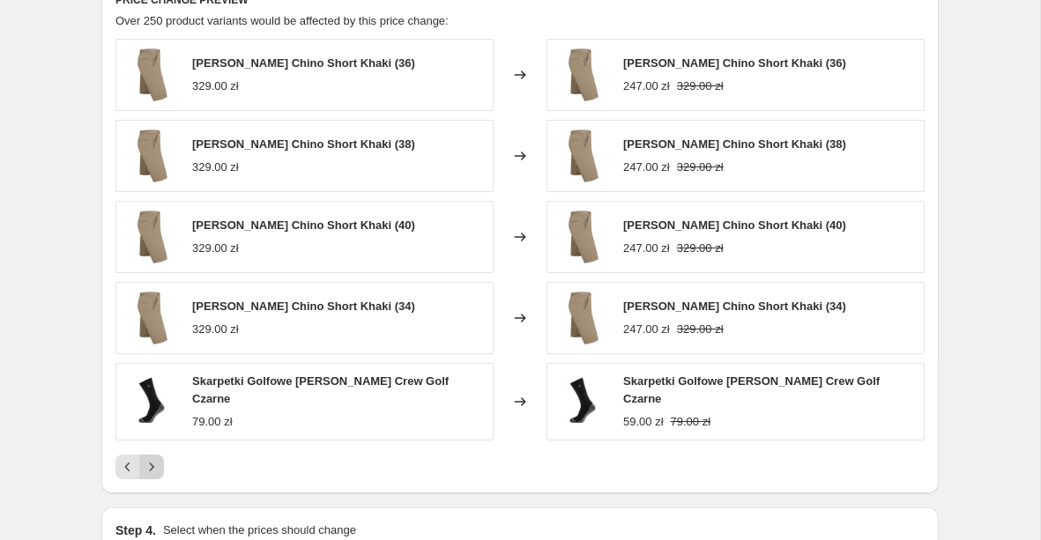
click at [156, 465] on icon "Next" at bounding box center [152, 467] width 18 height 18
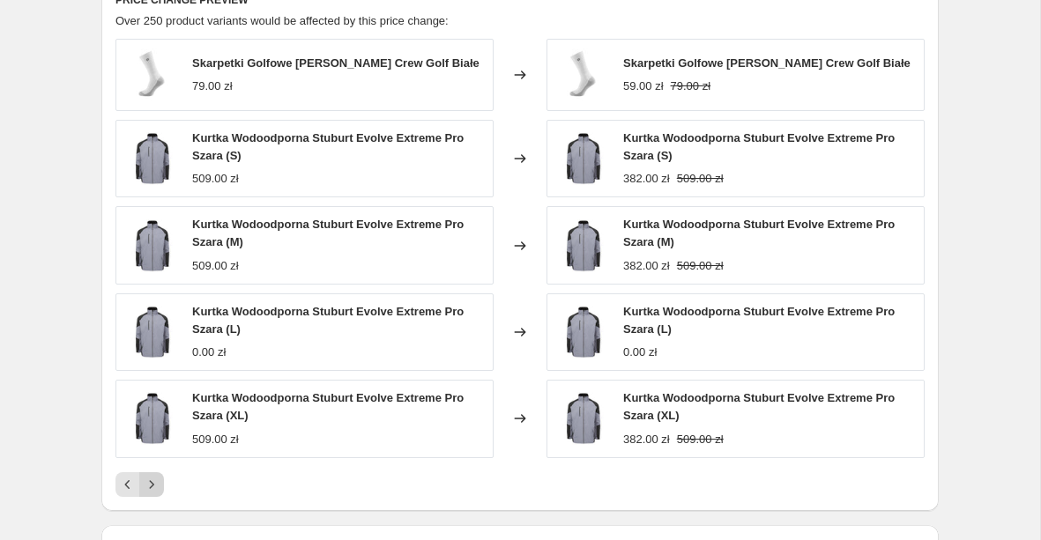
click at [156, 465] on div "Skarpetki Golfowe [PERSON_NAME] Crew Golf Białe 79.00 zł Changed to Skarpetki G…" at bounding box center [519, 268] width 809 height 458
click at [154, 479] on icon "Next" at bounding box center [152, 485] width 18 height 18
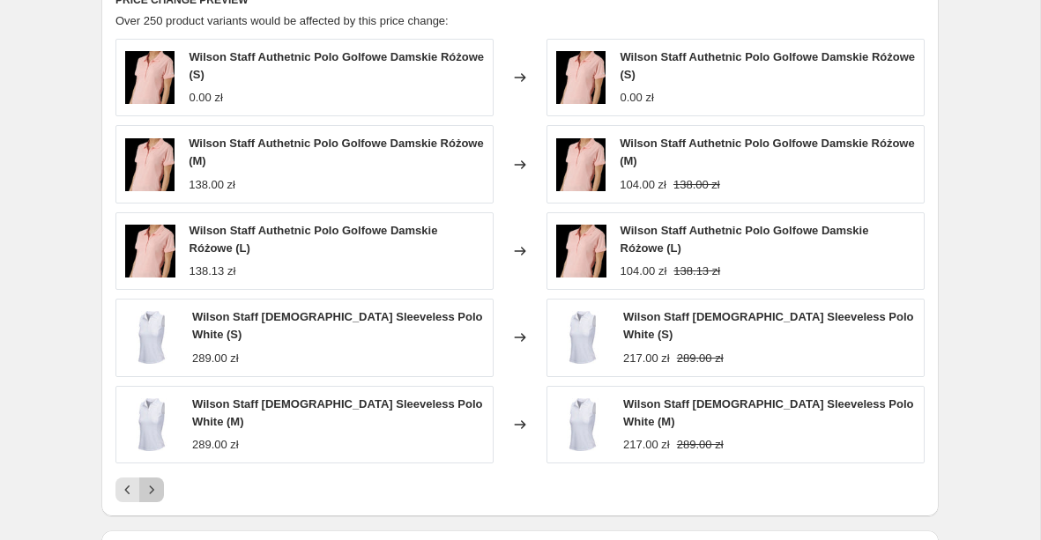
click at [154, 481] on icon "Next" at bounding box center [152, 490] width 18 height 18
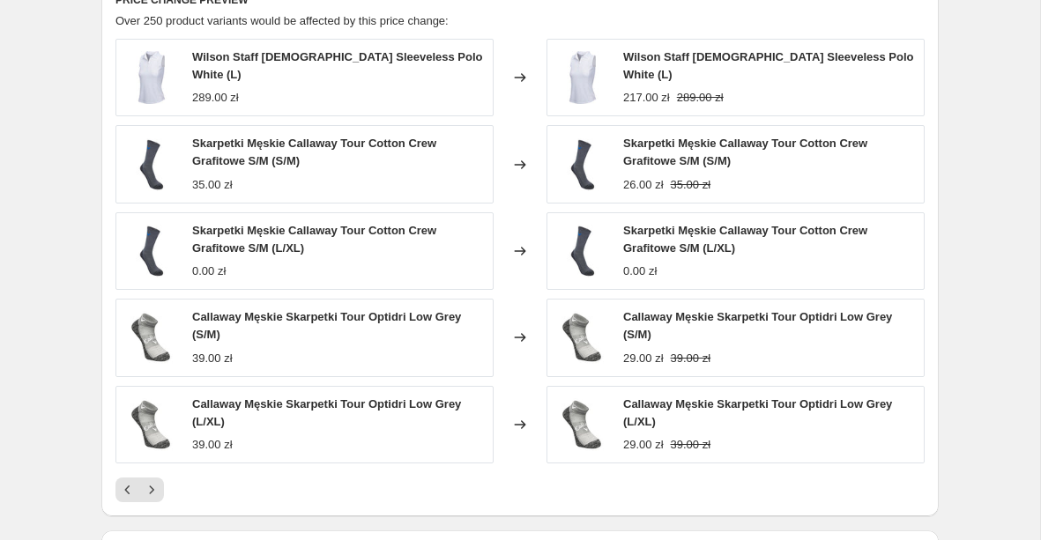
click at [154, 481] on icon "Next" at bounding box center [152, 490] width 18 height 18
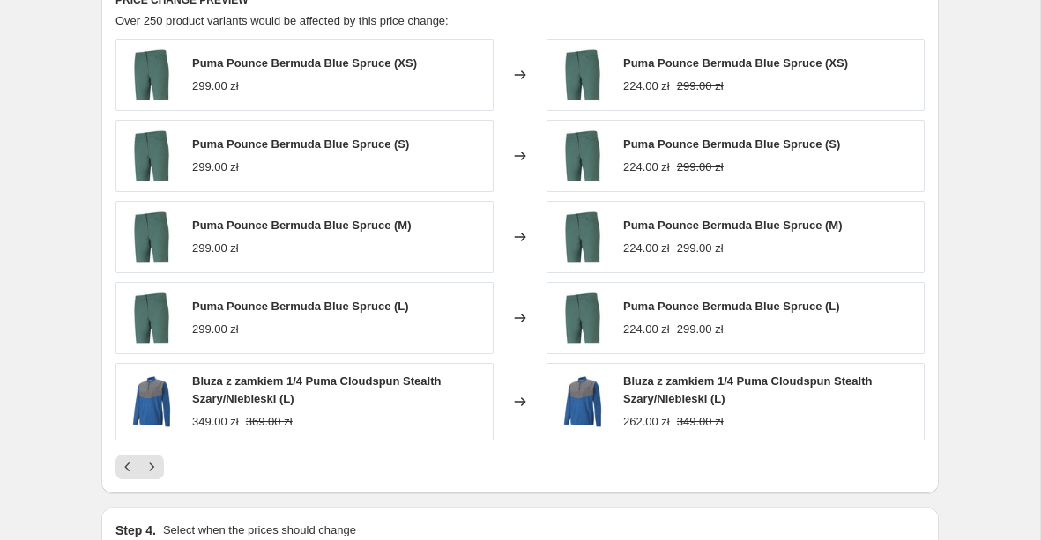
click at [154, 480] on div "PRICE CHANGE PREVIEW Over 250 product variants would be affected by this price …" at bounding box center [519, 236] width 837 height 516
click at [153, 472] on icon "Next" at bounding box center [152, 467] width 18 height 18
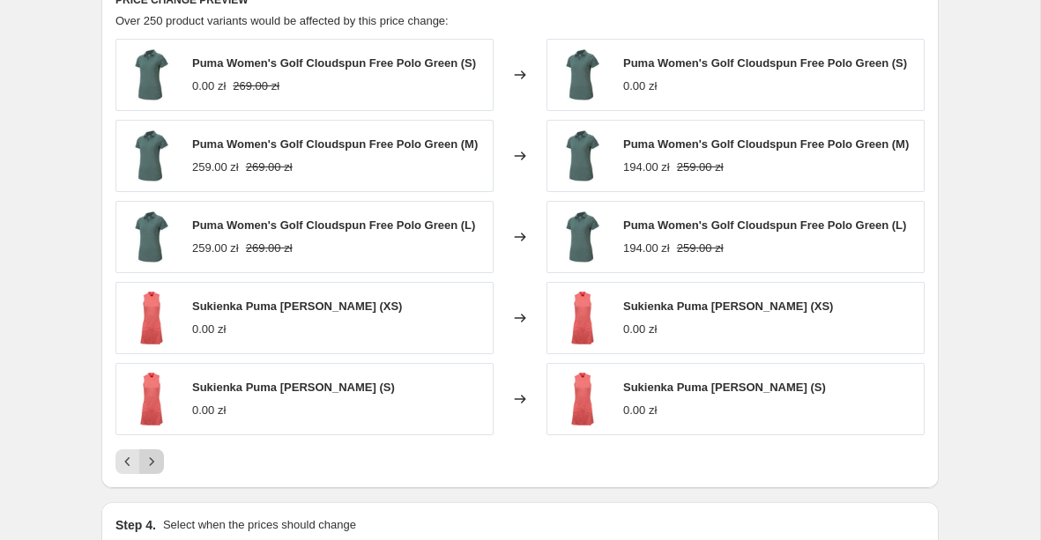
click at [156, 469] on icon "Next" at bounding box center [152, 462] width 18 height 18
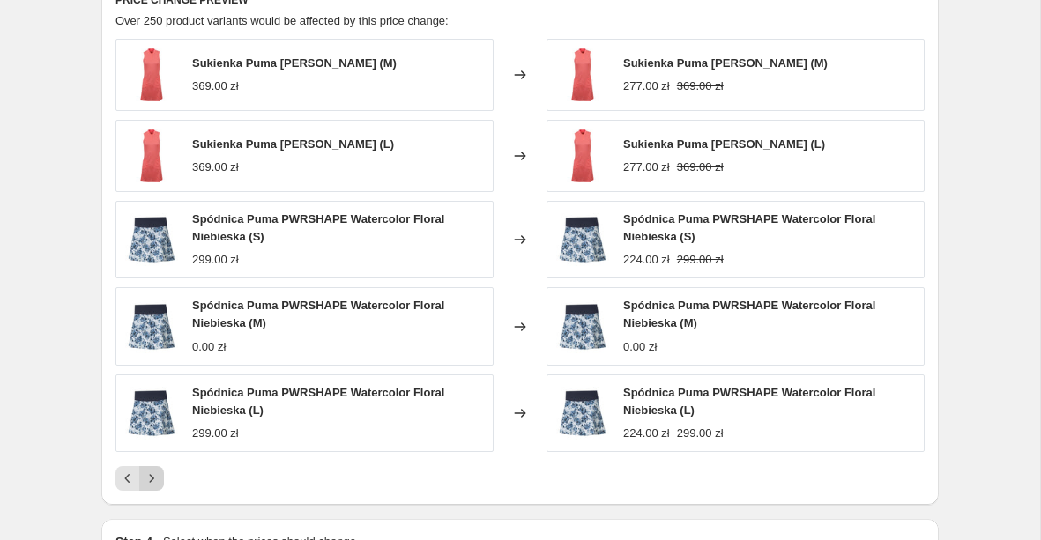
click at [154, 472] on icon "Next" at bounding box center [152, 479] width 18 height 18
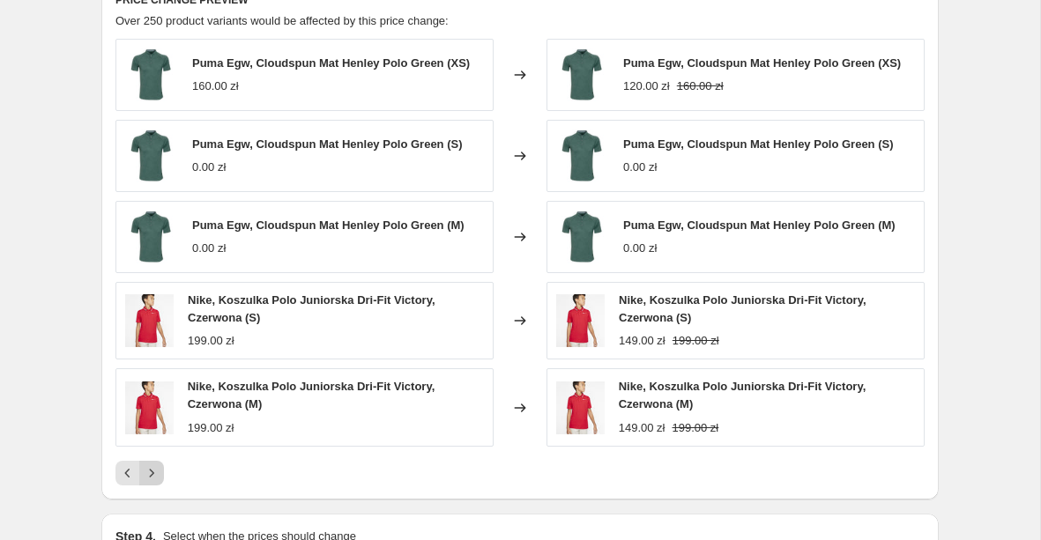
click at [154, 472] on icon "Next" at bounding box center [152, 473] width 18 height 18
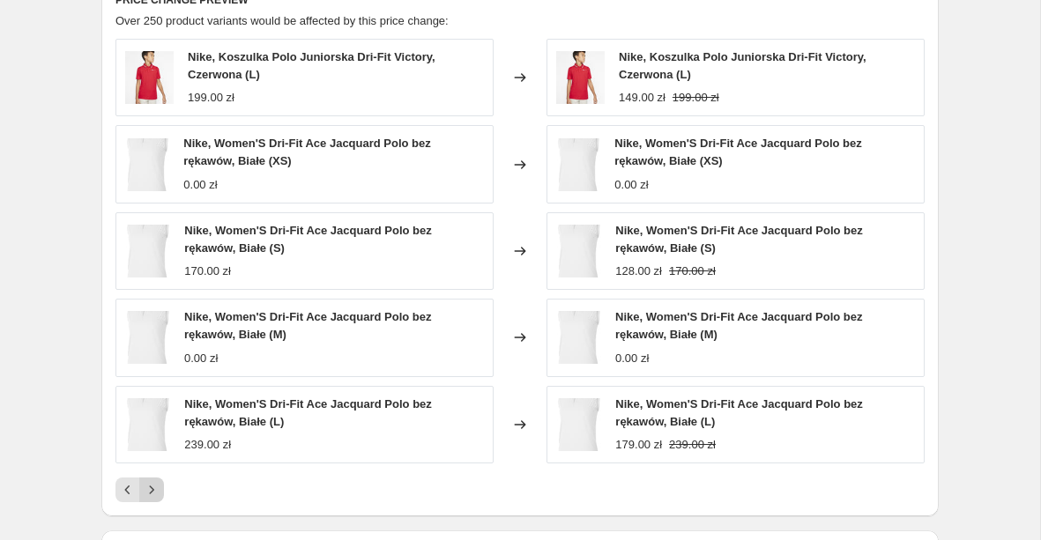
click at [154, 472] on div "Nike, Koszulka Polo Juniorska Dri-Fit Victory, Czerwona (L) 199.00 zł Changed t…" at bounding box center [519, 271] width 809 height 464
click at [154, 473] on div "Nike, Koszulka Polo Juniorska Dri-Fit Victory, Czerwona (L) 199.00 zł Changed t…" at bounding box center [519, 271] width 809 height 464
click at [154, 483] on icon "Next" at bounding box center [152, 490] width 18 height 18
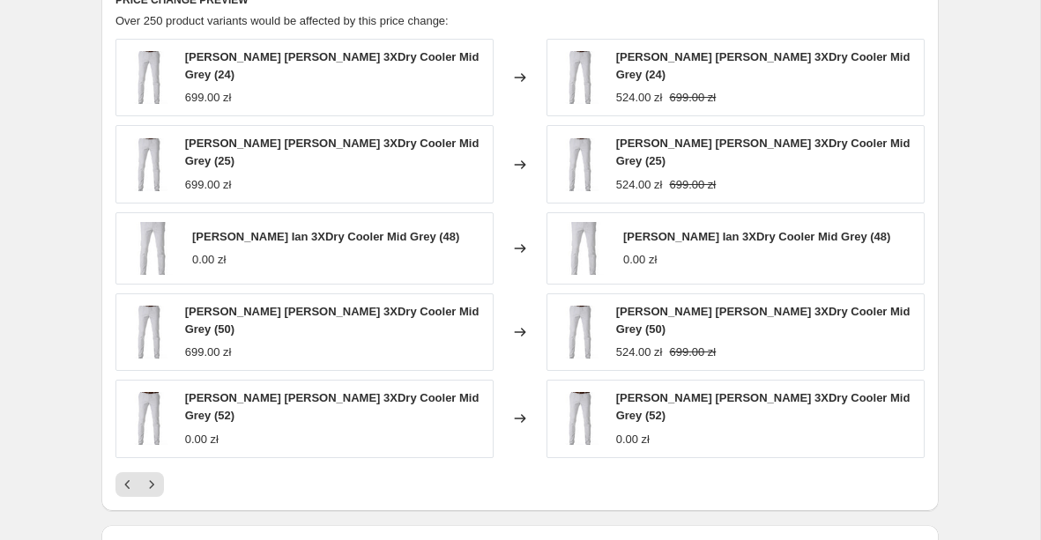
click at [155, 477] on div "PRICE CHANGE PREVIEW Over 250 product variants would be affected by this price …" at bounding box center [519, 244] width 837 height 533
click at [155, 476] on icon "Next" at bounding box center [152, 485] width 18 height 18
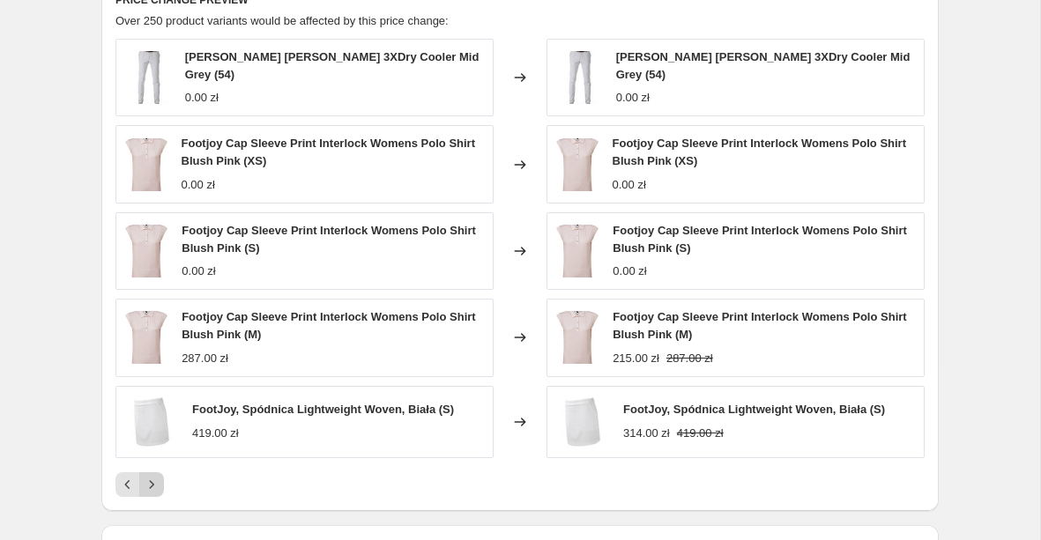
click at [155, 463] on div "[PERSON_NAME] [PERSON_NAME] 3XDry Cooler Mid Grey (54) 0.00 zł Changed to [PERS…" at bounding box center [519, 268] width 809 height 458
click at [155, 480] on icon "Next" at bounding box center [152, 485] width 18 height 18
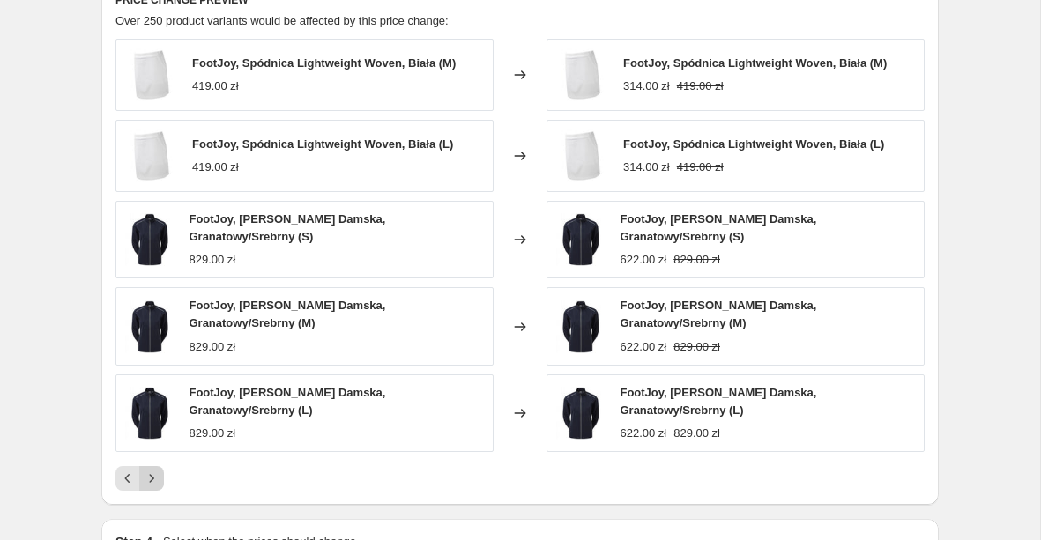
click at [155, 478] on icon "Next" at bounding box center [152, 479] width 18 height 18
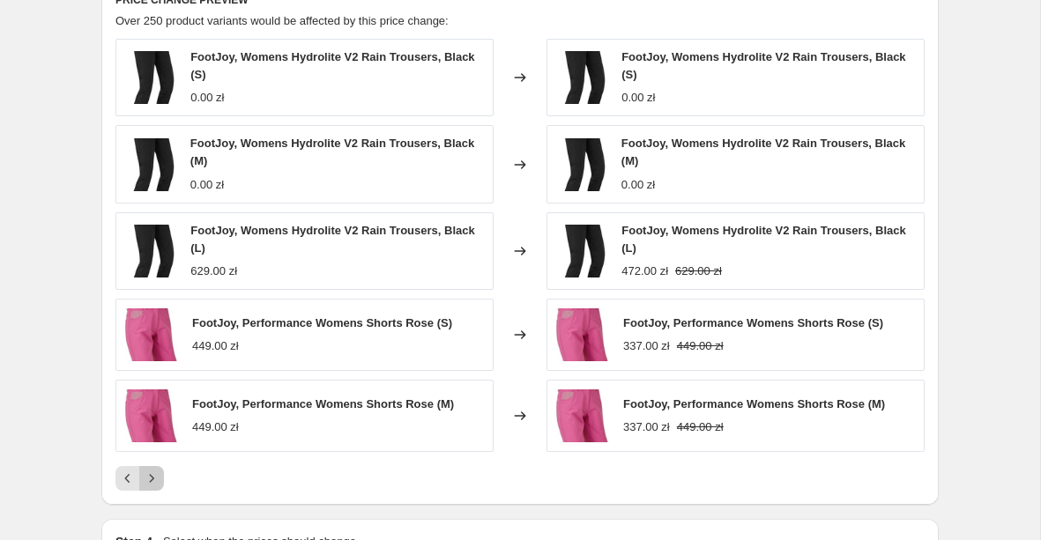
click at [155, 478] on icon "Next" at bounding box center [152, 479] width 18 height 18
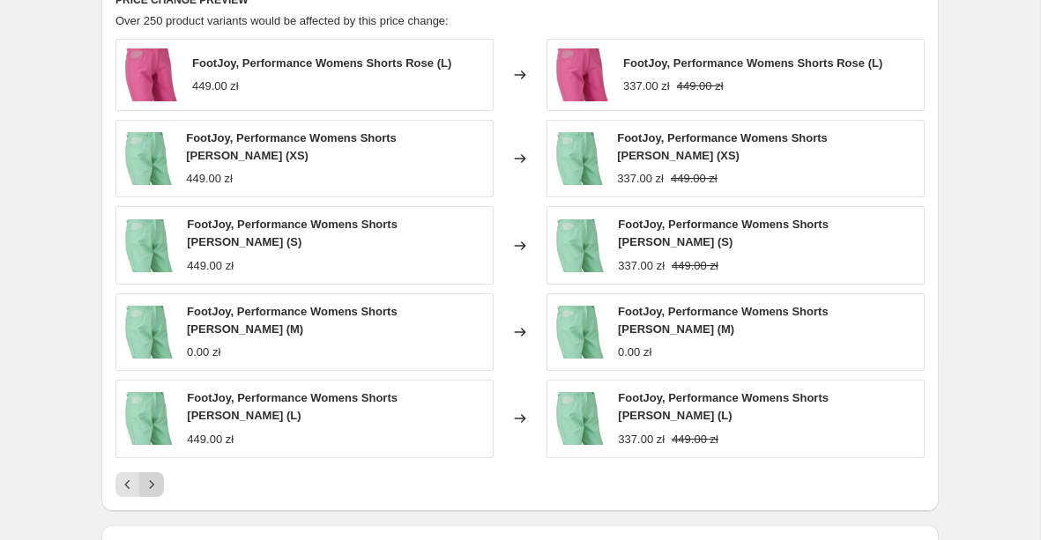
click at [155, 480] on icon "Next" at bounding box center [152, 485] width 18 height 18
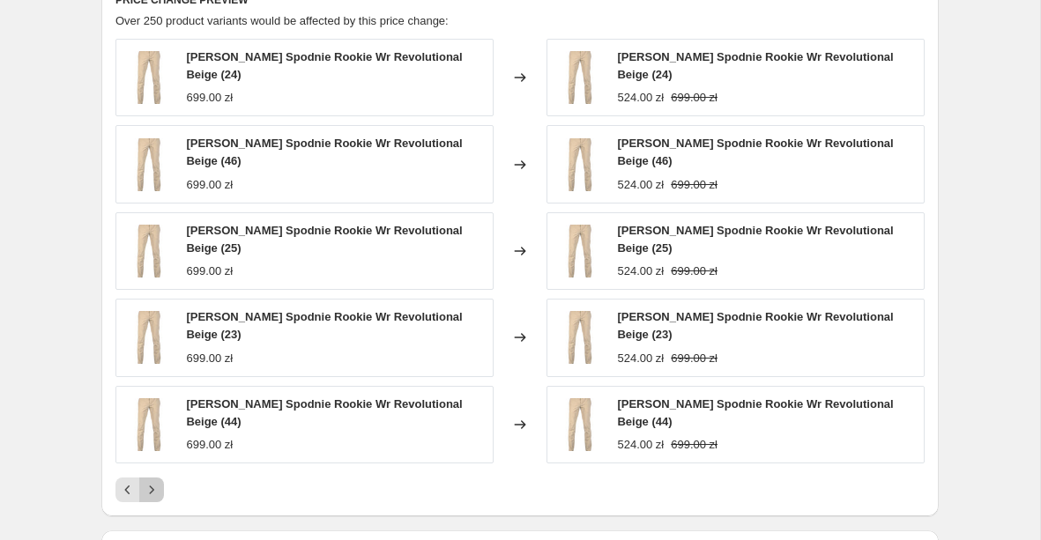
click at [155, 480] on button "Next" at bounding box center [151, 490] width 25 height 25
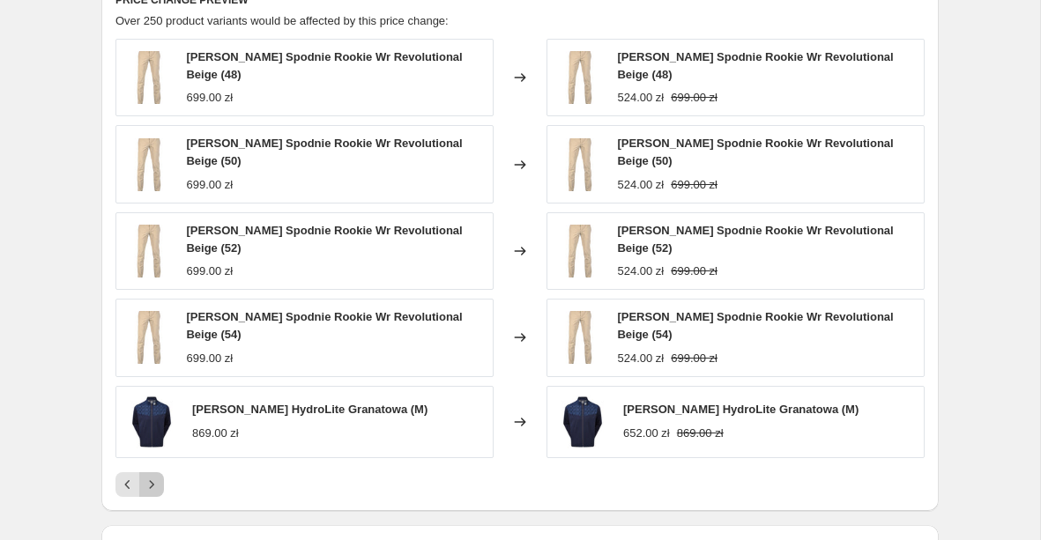
click at [155, 480] on icon "Next" at bounding box center [152, 485] width 18 height 18
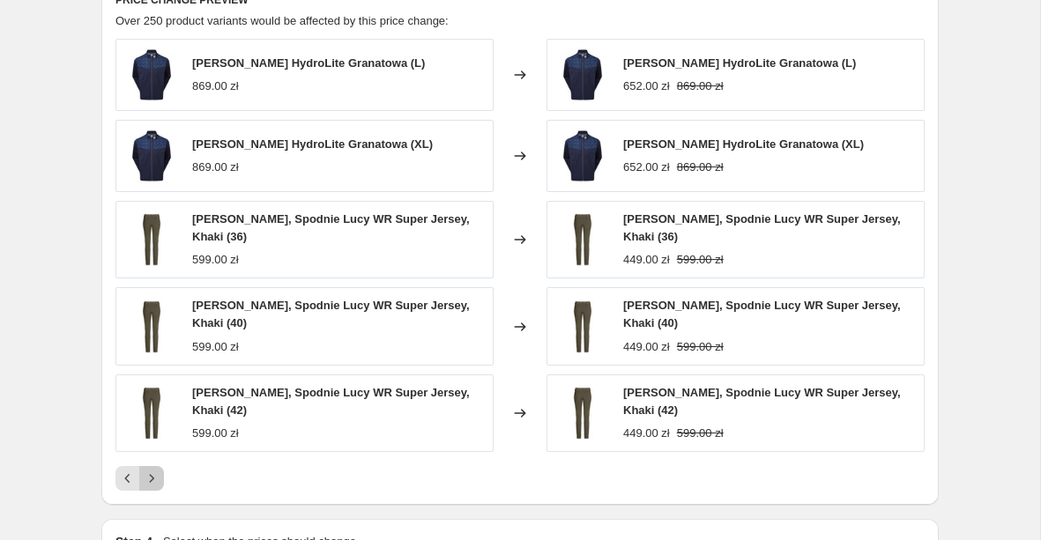
click at [155, 470] on icon "Next" at bounding box center [152, 479] width 18 height 18
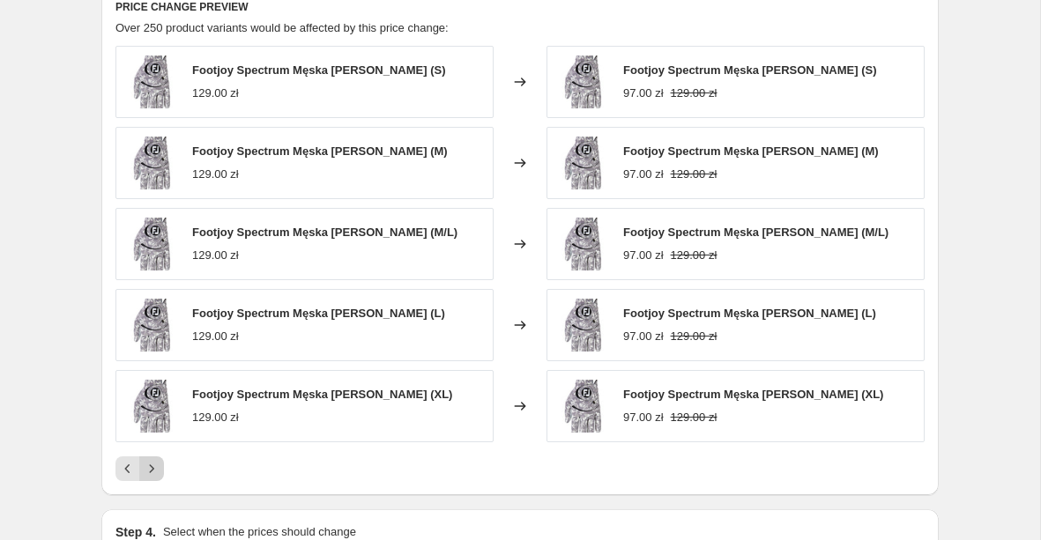
scroll to position [1444, 0]
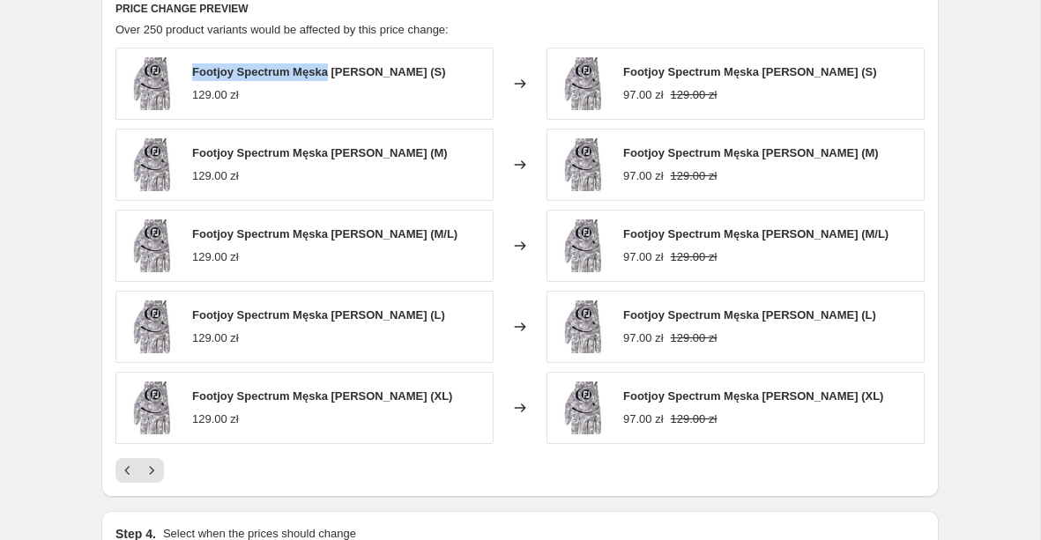
drag, startPoint x: 331, startPoint y: 74, endPoint x: 191, endPoint y: 77, distance: 139.3
click at [191, 77] on div "Footjoy Spectrum Męska [PERSON_NAME] (S) 129.00 zł" at bounding box center [304, 84] width 378 height 72
copy span "Footjoy Spectrum Męska"
click at [152, 472] on icon "Next" at bounding box center [152, 471] width 18 height 18
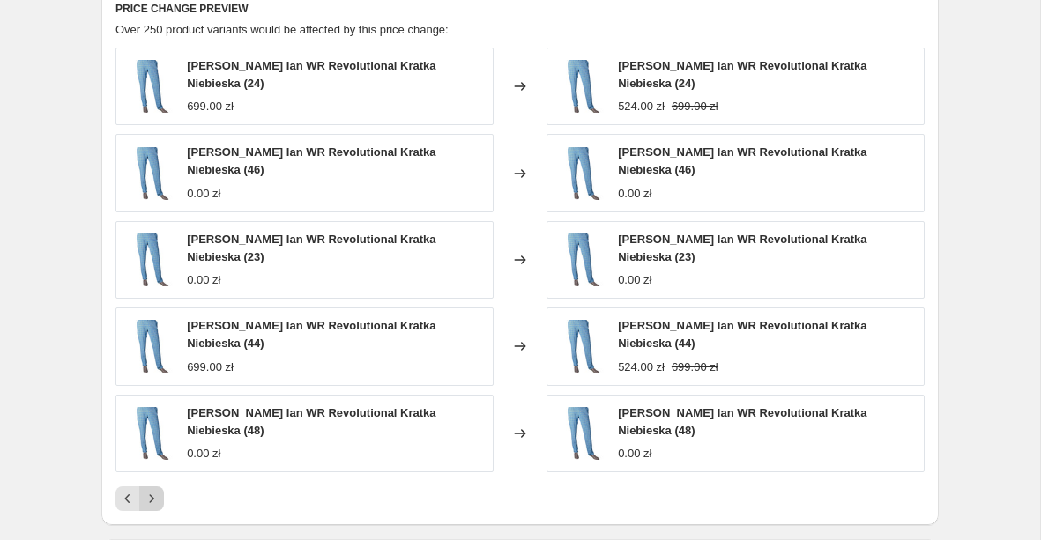
click at [152, 472] on div "[PERSON_NAME] [PERSON_NAME] WR Revolutional Kratka Niebieska (24) 699.00 zł Cha…" at bounding box center [519, 280] width 809 height 464
click at [154, 501] on icon "Next" at bounding box center [152, 499] width 18 height 18
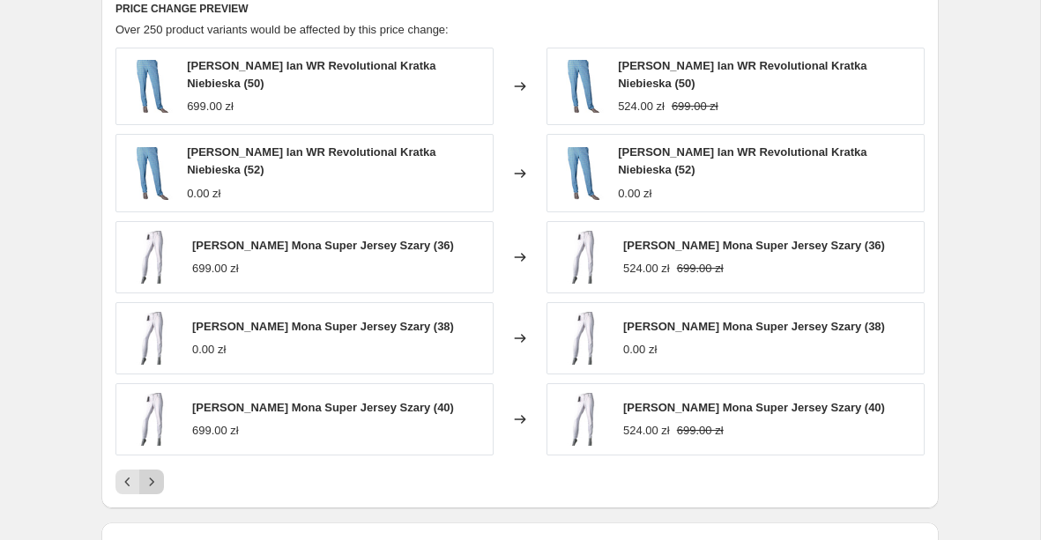
click at [152, 479] on icon "Next" at bounding box center [152, 482] width 18 height 18
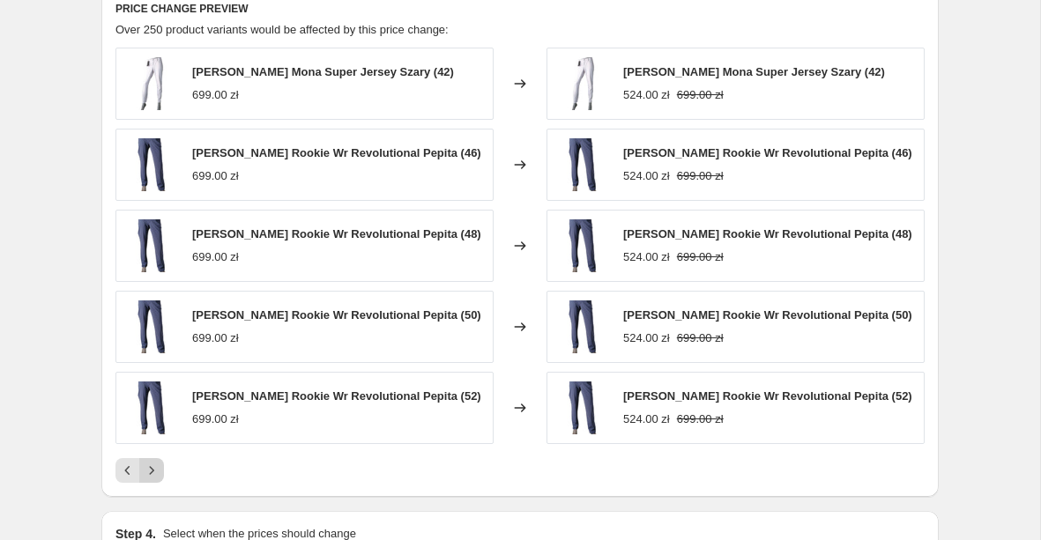
click at [152, 479] on icon "Next" at bounding box center [152, 471] width 18 height 18
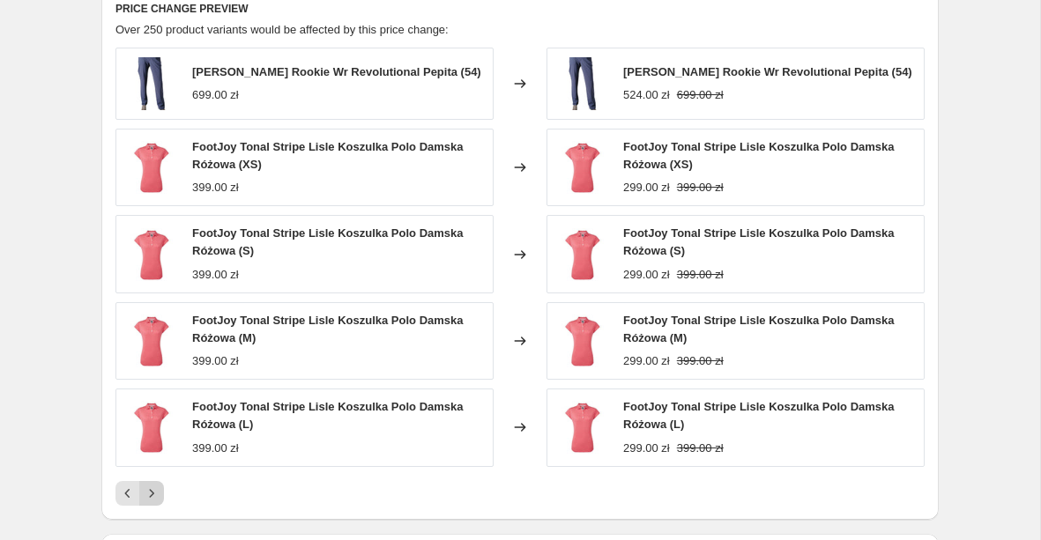
click at [152, 479] on div "[PERSON_NAME] Rookie Wr Revolutional Pepita (54) 699.00 zł Changed to [PERSON_N…" at bounding box center [519, 277] width 809 height 458
click at [157, 473] on div "[PERSON_NAME] Rookie Wr Revolutional Pepita (54) 699.00 zł Changed to [PERSON_N…" at bounding box center [519, 277] width 809 height 458
click at [157, 487] on icon "Next" at bounding box center [152, 494] width 18 height 18
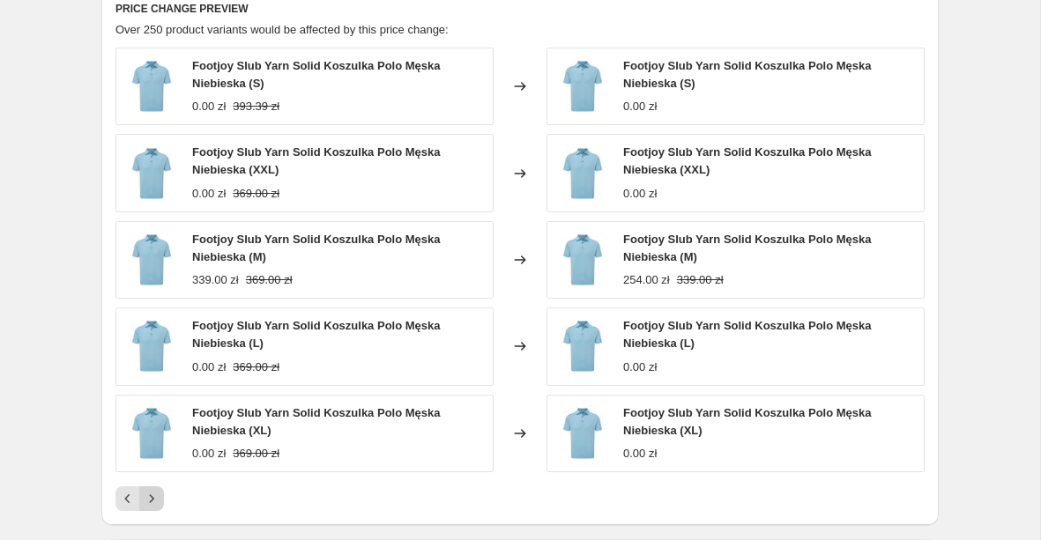
click at [158, 495] on icon "Next" at bounding box center [152, 499] width 18 height 18
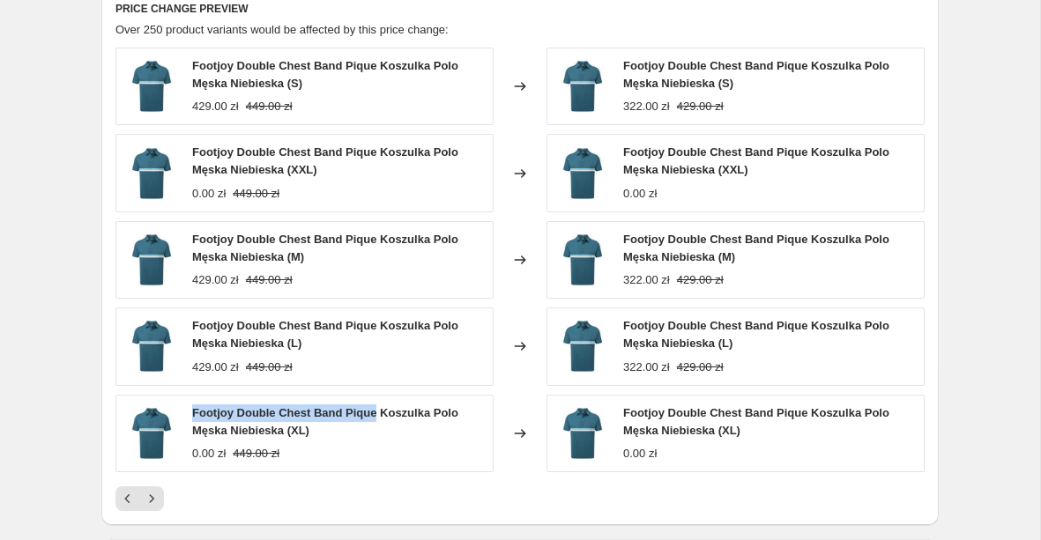
drag, startPoint x: 193, startPoint y: 412, endPoint x: 380, endPoint y: 421, distance: 187.1
click at [380, 421] on div "Footjoy Double Chest Band Pique Koszulka Polo Męska Niebieska (XL)" at bounding box center [338, 422] width 292 height 35
copy span "Footjoy Double Chest Band Pique"
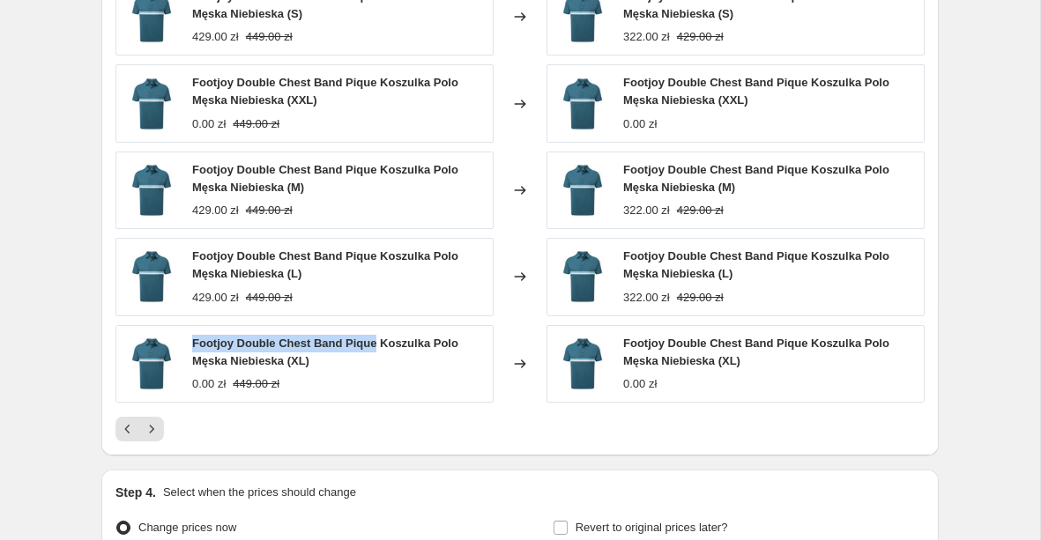
scroll to position [1519, 0]
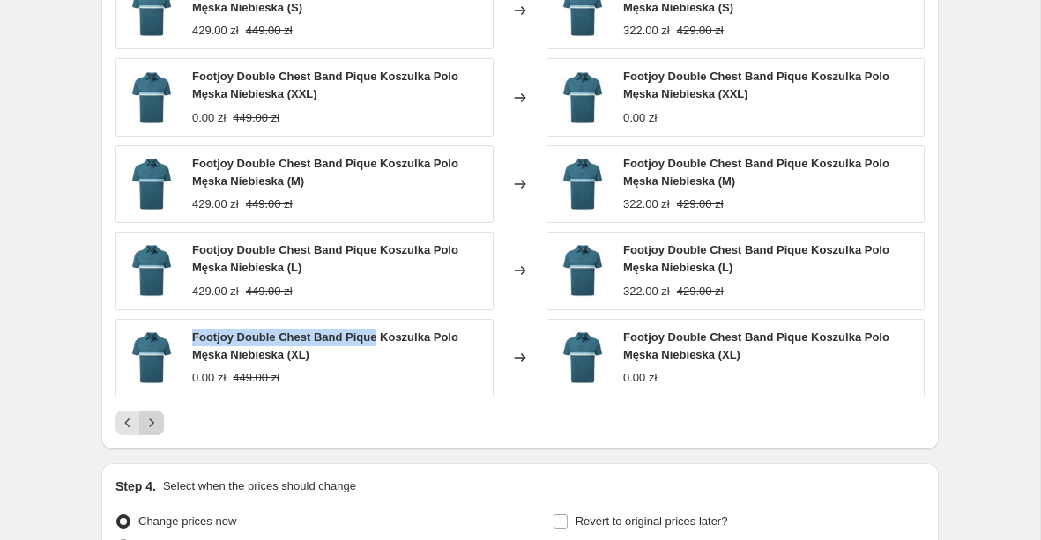
click at [146, 430] on icon "Next" at bounding box center [152, 423] width 18 height 18
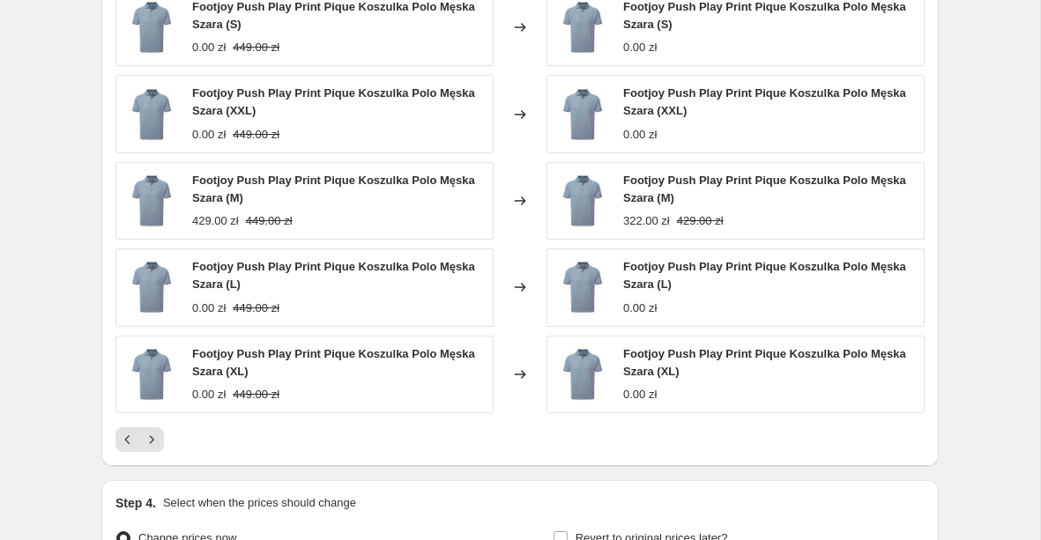
scroll to position [1502, 0]
drag, startPoint x: 194, startPoint y: 271, endPoint x: 355, endPoint y: 271, distance: 161.3
click at [355, 271] on span "Footjoy Push Play Print Pique Koszulka Polo Męska Szara (L)" at bounding box center [333, 276] width 283 height 31
copy span "Footjoy Push Play Print Pique"
click at [156, 442] on icon "Next" at bounding box center [152, 441] width 18 height 18
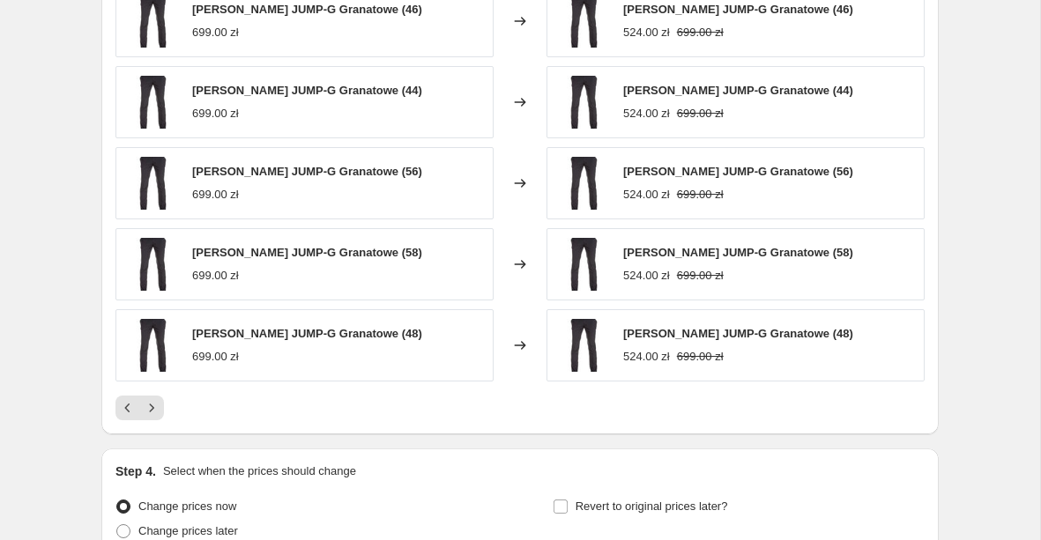
scroll to position [1511, 0]
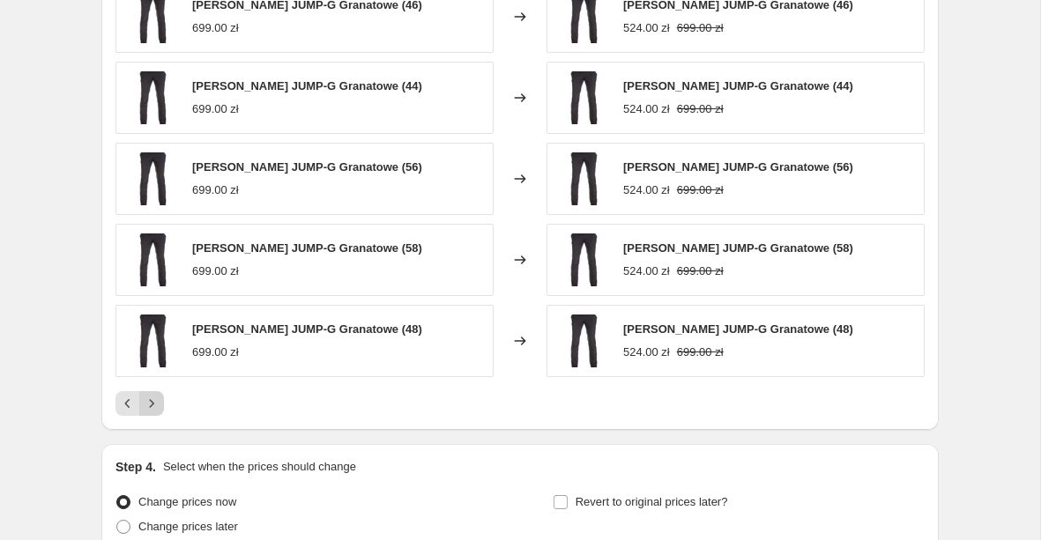
click at [161, 405] on button "Next" at bounding box center [151, 403] width 25 height 25
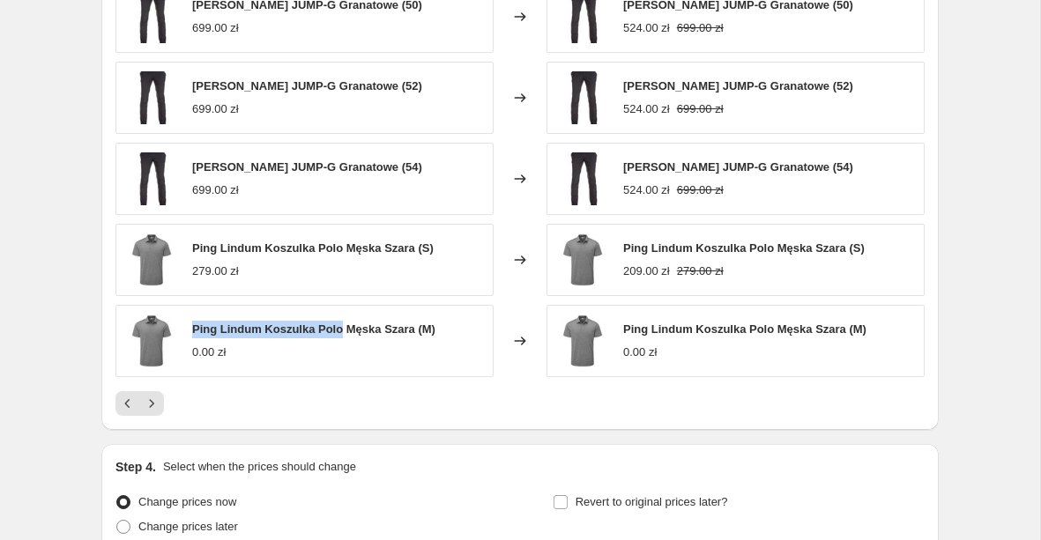
drag, startPoint x: 193, startPoint y: 328, endPoint x: 344, endPoint y: 328, distance: 150.7
click at [344, 328] on span "Ping Lindum Koszulka Polo Męska Szara (M)" at bounding box center [313, 329] width 243 height 13
copy span "Ping Lindum Koszulka Polo"
click at [150, 397] on icon "Next" at bounding box center [152, 404] width 18 height 18
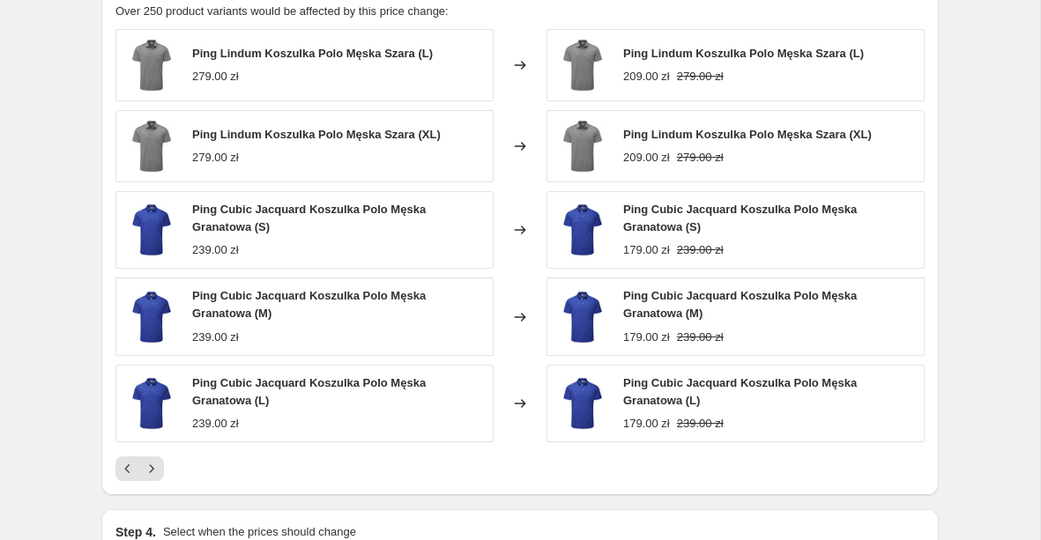
scroll to position [1463, 0]
click at [159, 468] on icon "Next" at bounding box center [152, 468] width 18 height 18
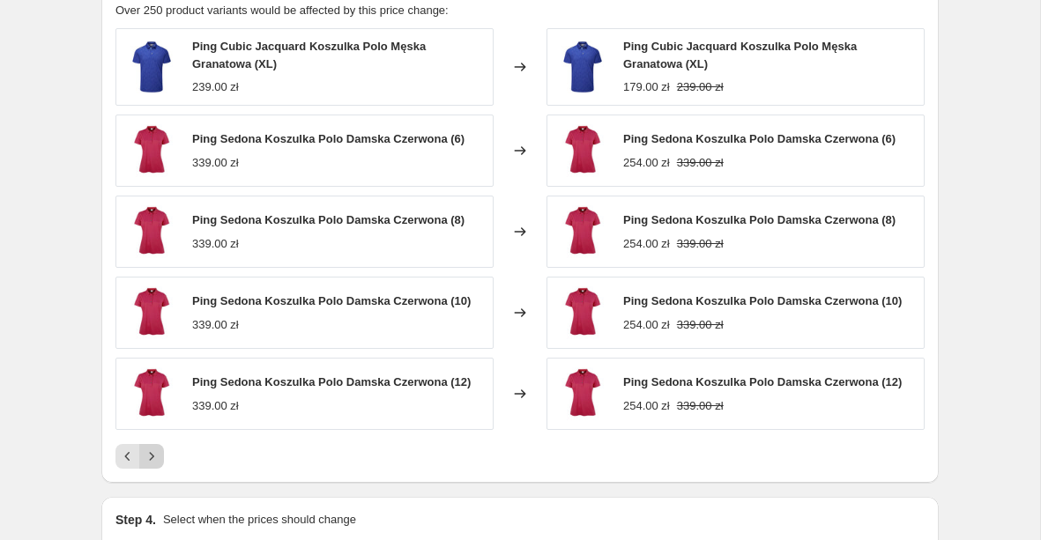
click at [158, 460] on icon "Next" at bounding box center [152, 457] width 18 height 18
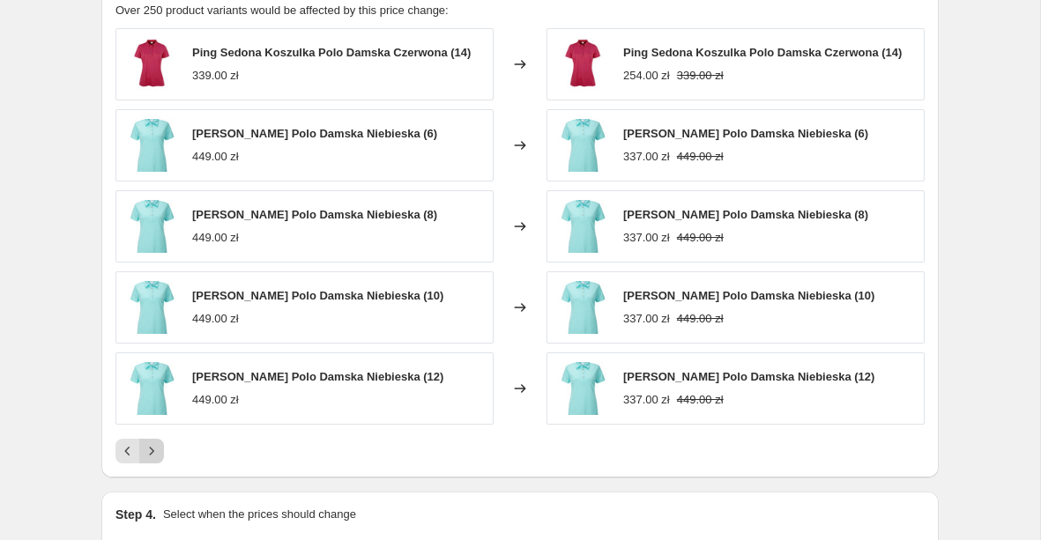
click at [158, 460] on button "Next" at bounding box center [151, 451] width 25 height 25
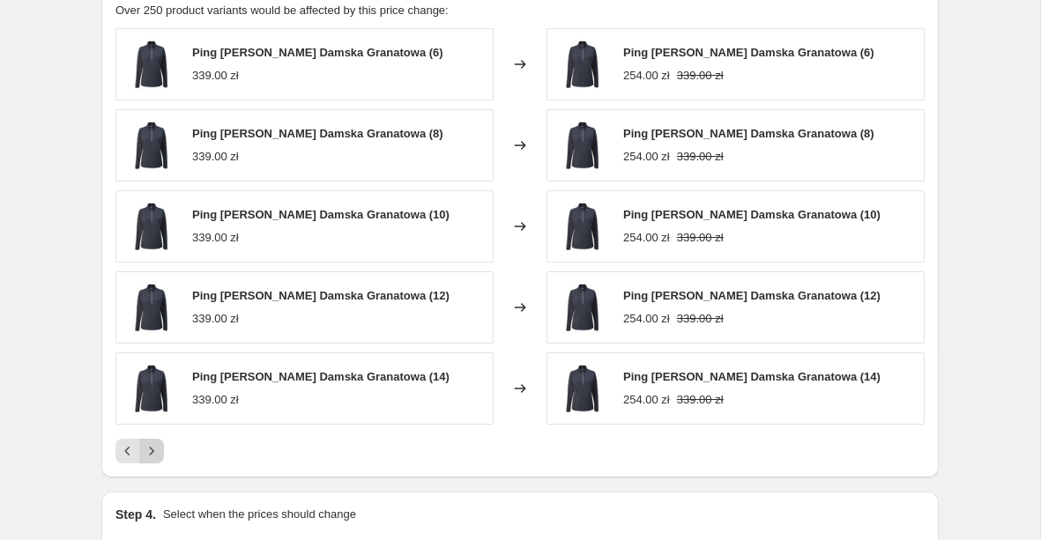
click at [157, 449] on icon "Next" at bounding box center [152, 451] width 18 height 18
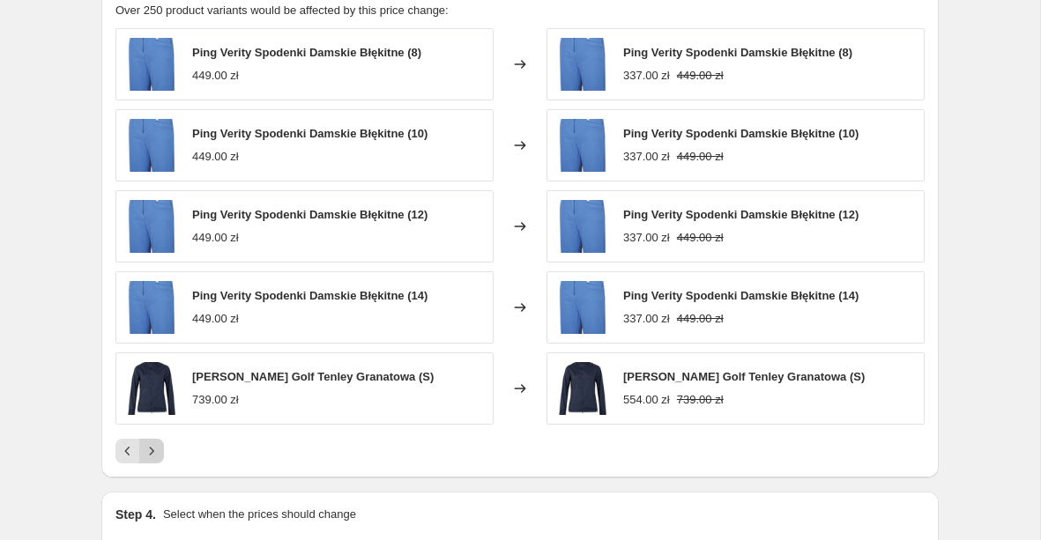
click at [157, 449] on icon "Next" at bounding box center [152, 451] width 18 height 18
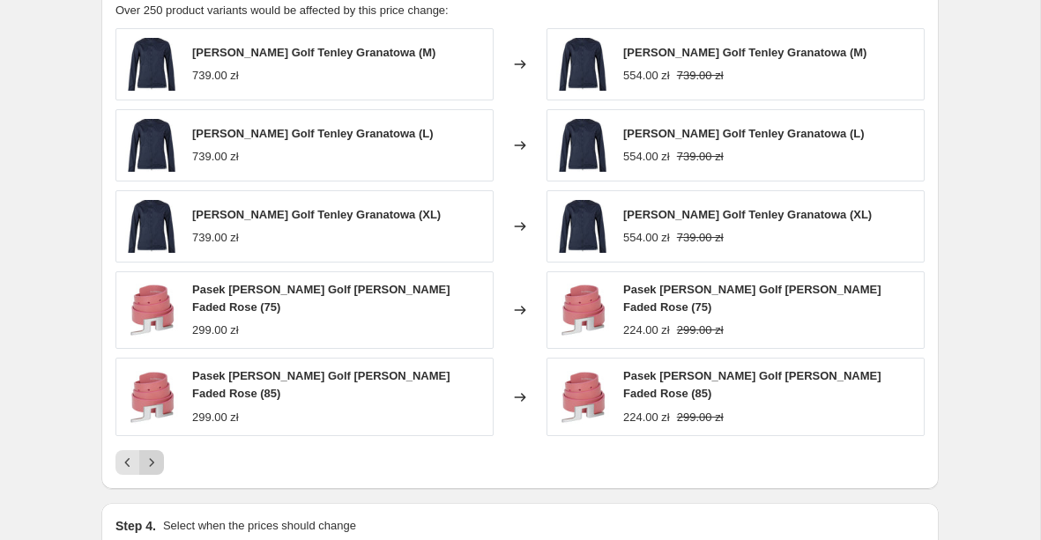
click at [157, 449] on div "[PERSON_NAME] Golf Tenley Granatowa (M) 739.00 zł Changed to [PERSON_NAME] Golf…" at bounding box center [519, 251] width 809 height 447
click at [157, 457] on icon "Next" at bounding box center [152, 463] width 18 height 18
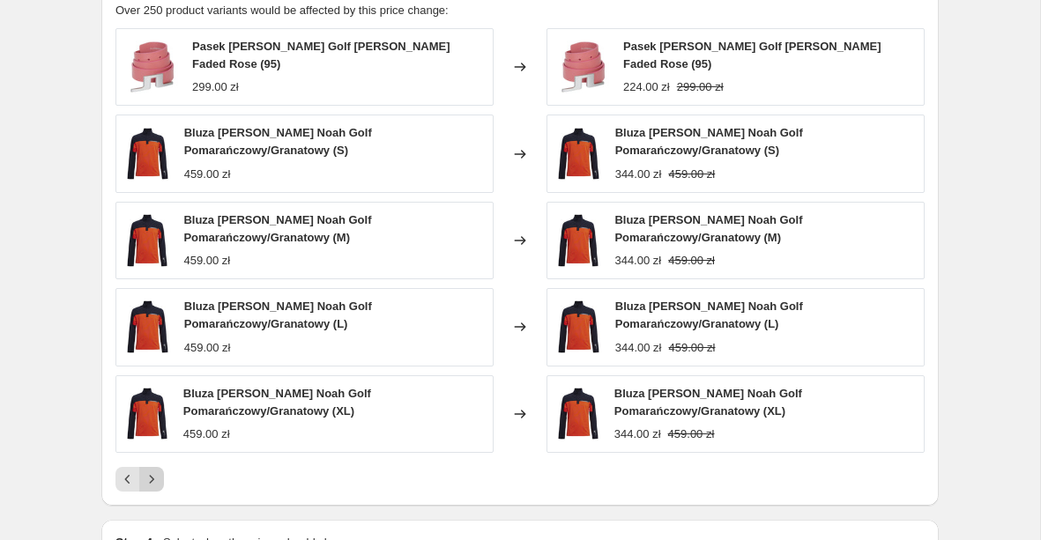
click at [157, 475] on icon "Next" at bounding box center [152, 480] width 18 height 18
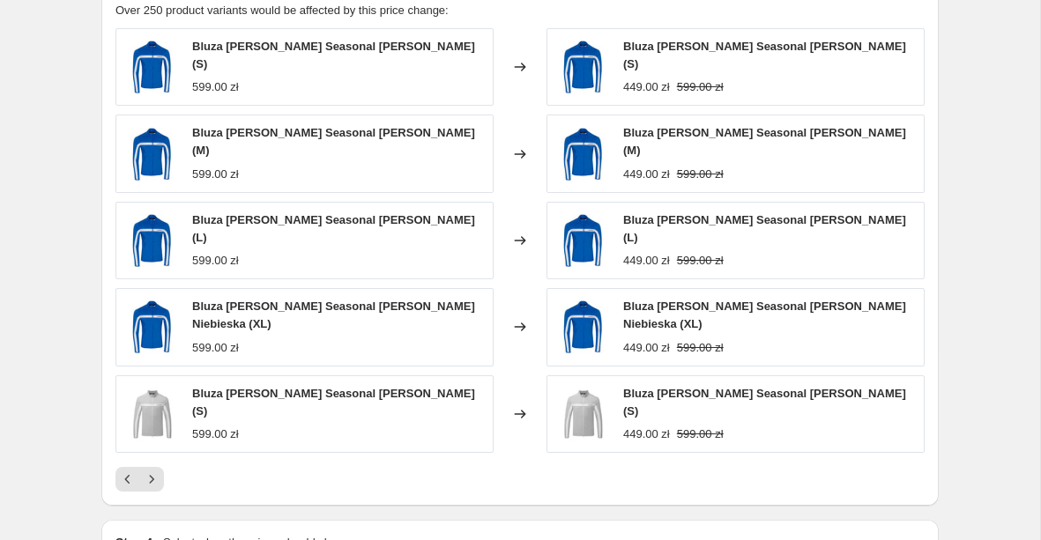
click at [157, 476] on div "PRICE CHANGE PREVIEW Over 250 product variants would be affected by this price …" at bounding box center [519, 236] width 837 height 539
click at [154, 467] on button "Next" at bounding box center [151, 479] width 25 height 25
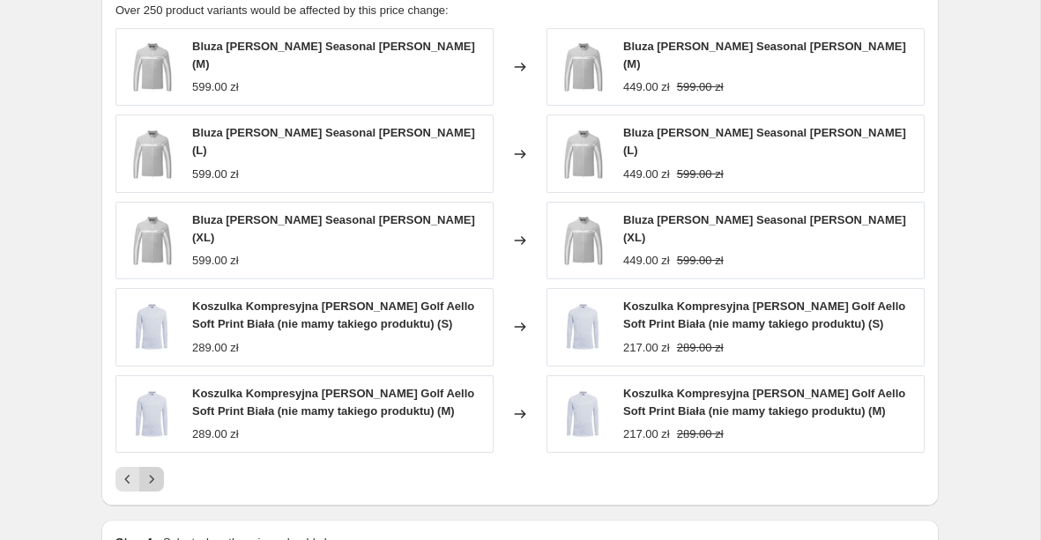
click at [153, 471] on icon "Next" at bounding box center [152, 480] width 18 height 18
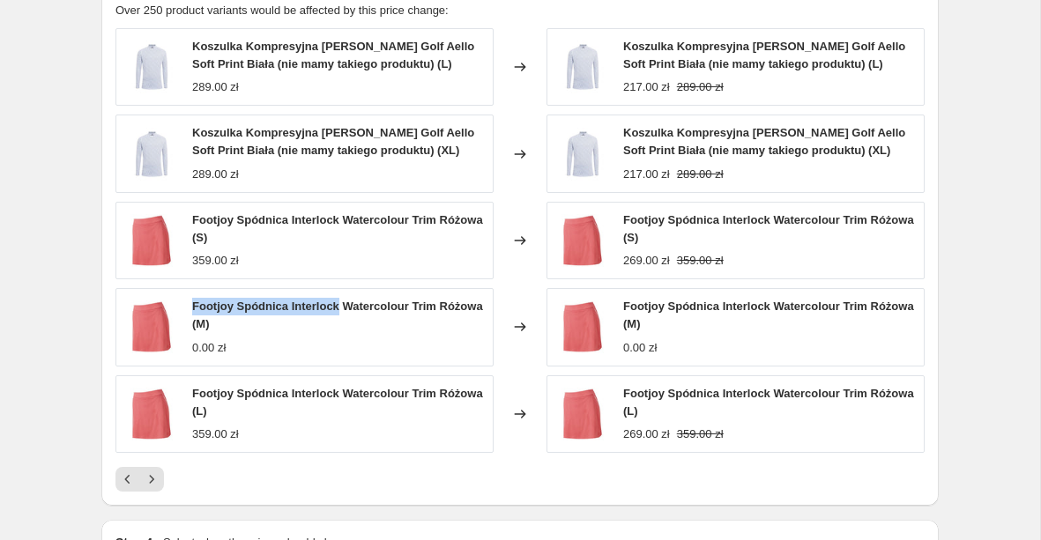
drag, startPoint x: 193, startPoint y: 308, endPoint x: 340, endPoint y: 308, distance: 147.2
click at [340, 308] on span "Footjoy Spódnica Interlock Watercolour Trim Różowa (M)" at bounding box center [337, 315] width 291 height 31
copy span "Footjoy Spódnica Interlock"
click at [148, 490] on button "Next" at bounding box center [151, 479] width 25 height 25
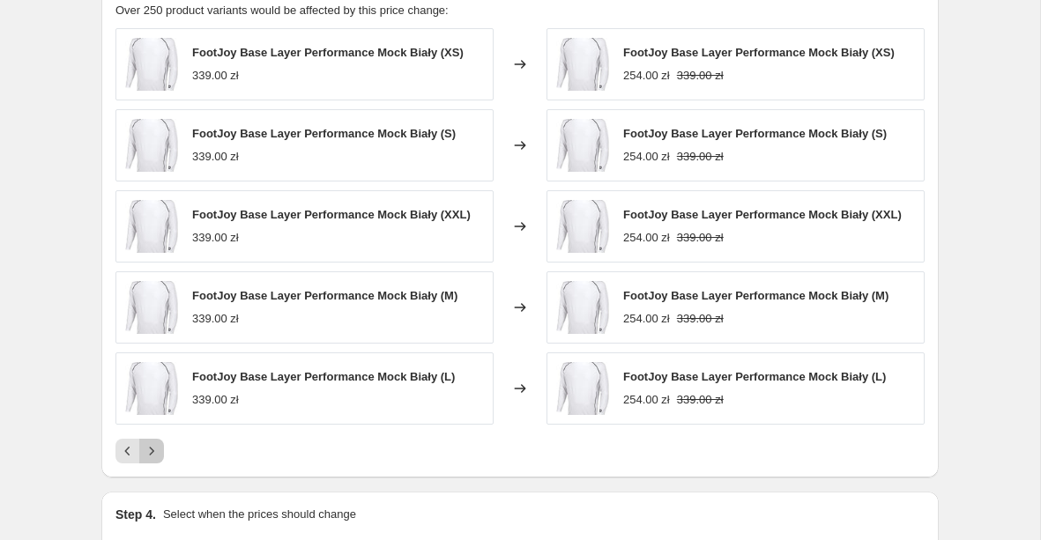
click at [150, 454] on icon "Next" at bounding box center [152, 451] width 18 height 18
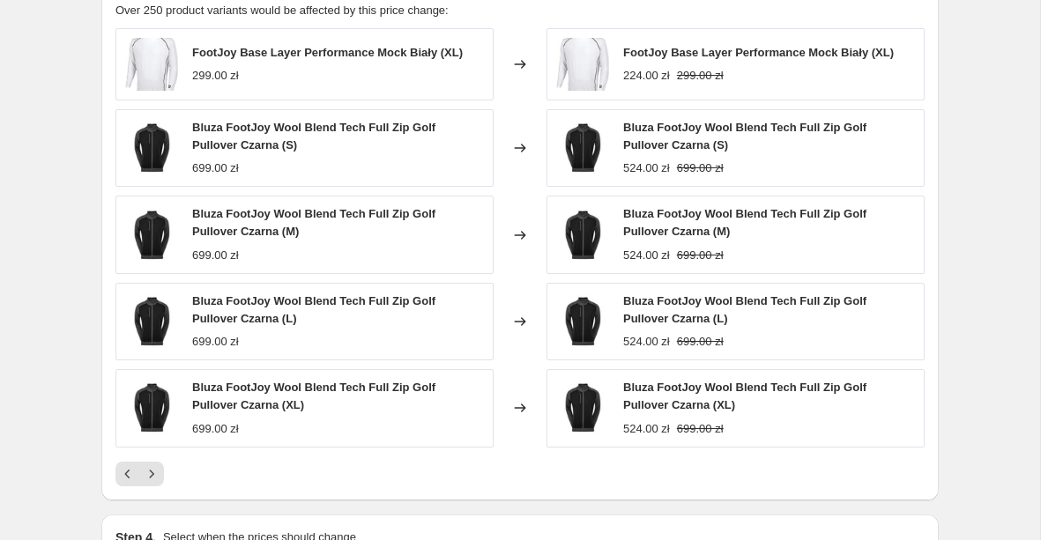
scroll to position [1556, 0]
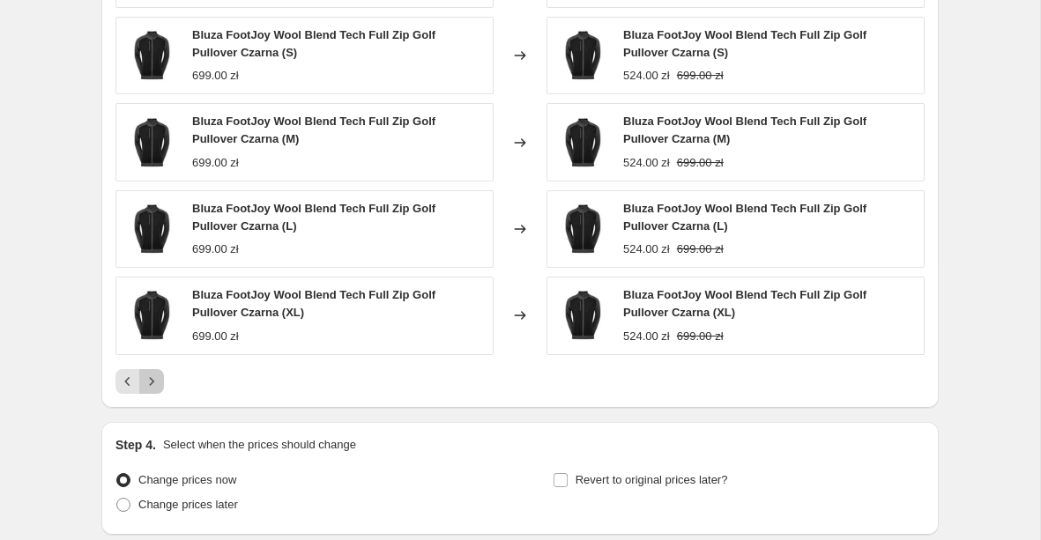
click at [150, 384] on icon "Next" at bounding box center [152, 381] width 4 height 8
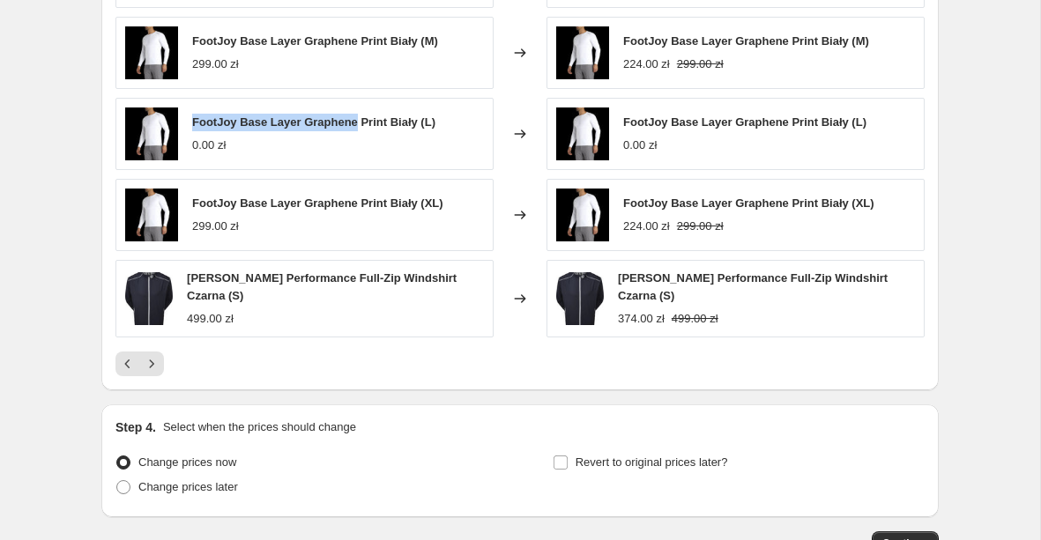
drag, startPoint x: 360, startPoint y: 125, endPoint x: 188, endPoint y: 130, distance: 172.8
click at [188, 130] on div "FootJoy Base Layer Graphene Print Biały (L) 0.00 zł" at bounding box center [304, 134] width 378 height 72
copy span "FootJoy Base Layer Graphene"
click at [152, 373] on icon "Next" at bounding box center [152, 364] width 18 height 18
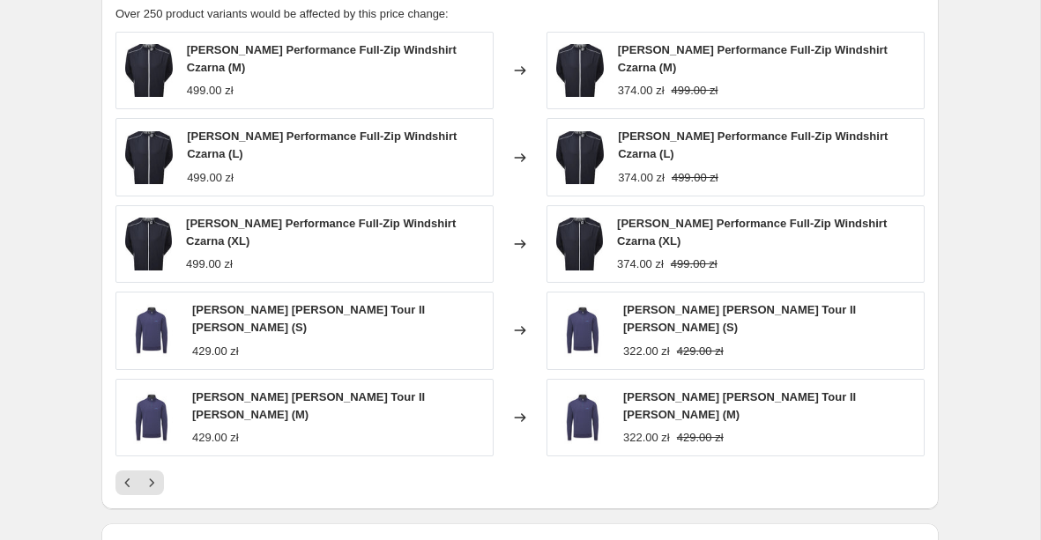
scroll to position [1468, 0]
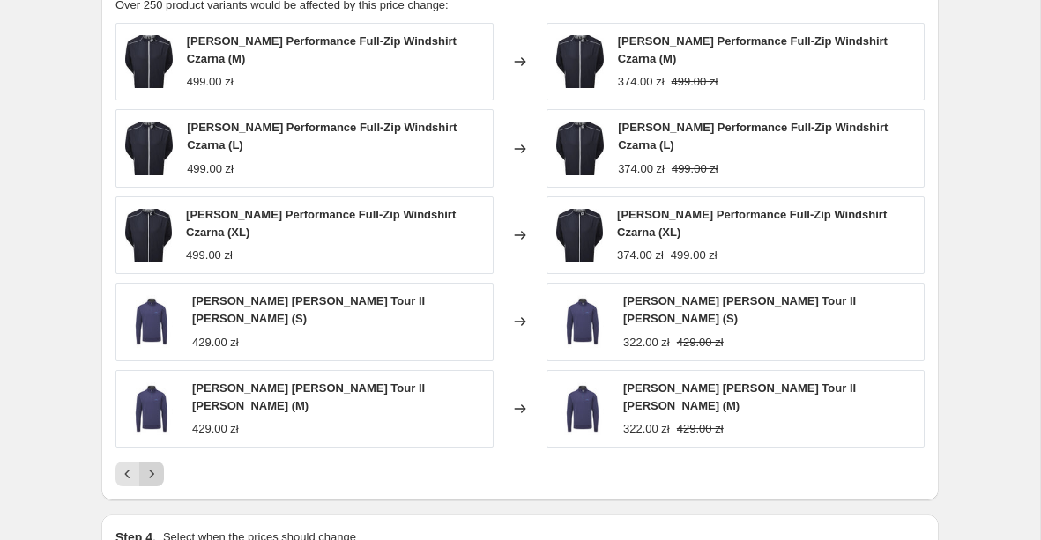
click at [153, 478] on icon "Next" at bounding box center [152, 474] width 18 height 18
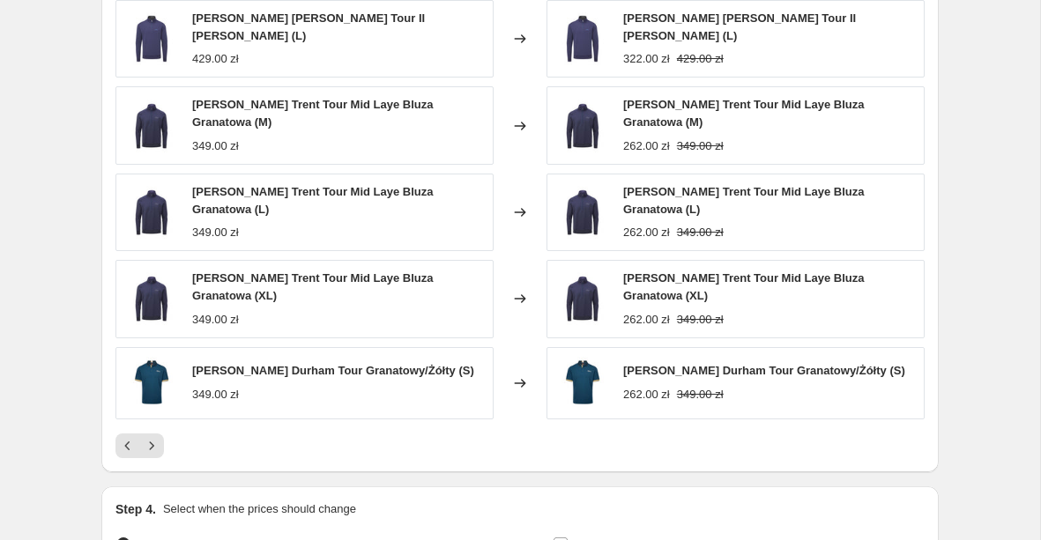
scroll to position [1501, 0]
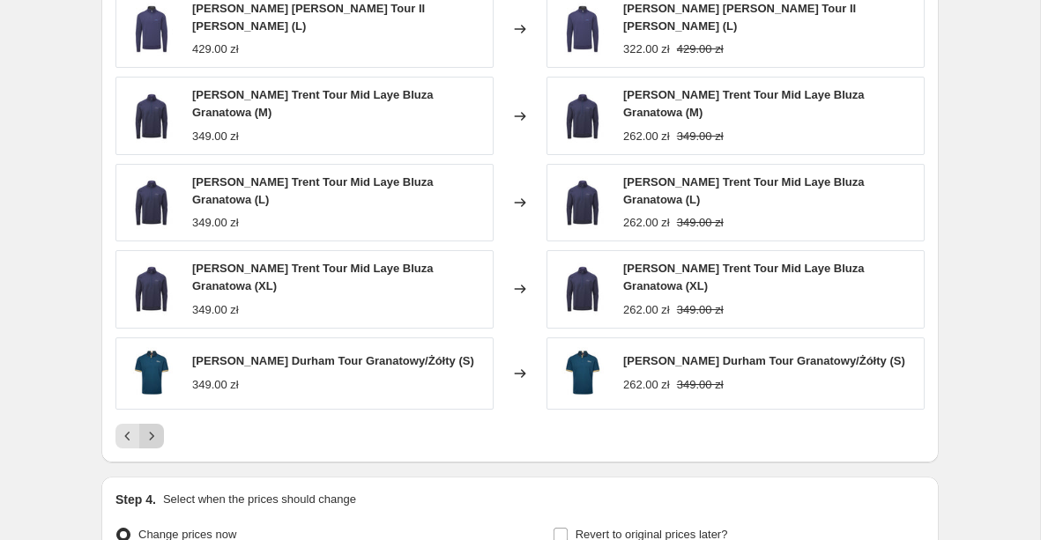
click at [150, 440] on icon "Next" at bounding box center [152, 436] width 4 height 8
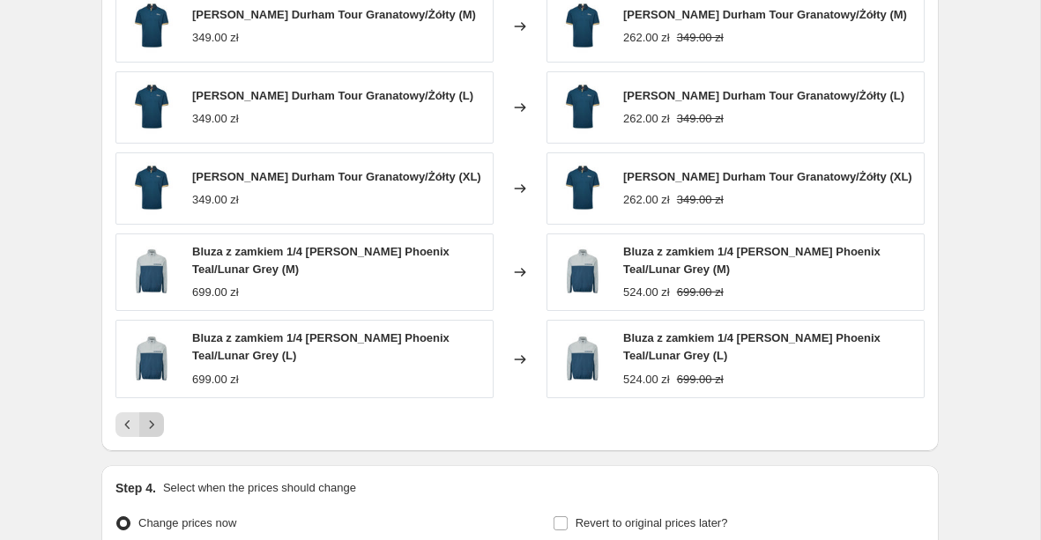
click at [152, 424] on icon "Next" at bounding box center [152, 424] width 4 height 8
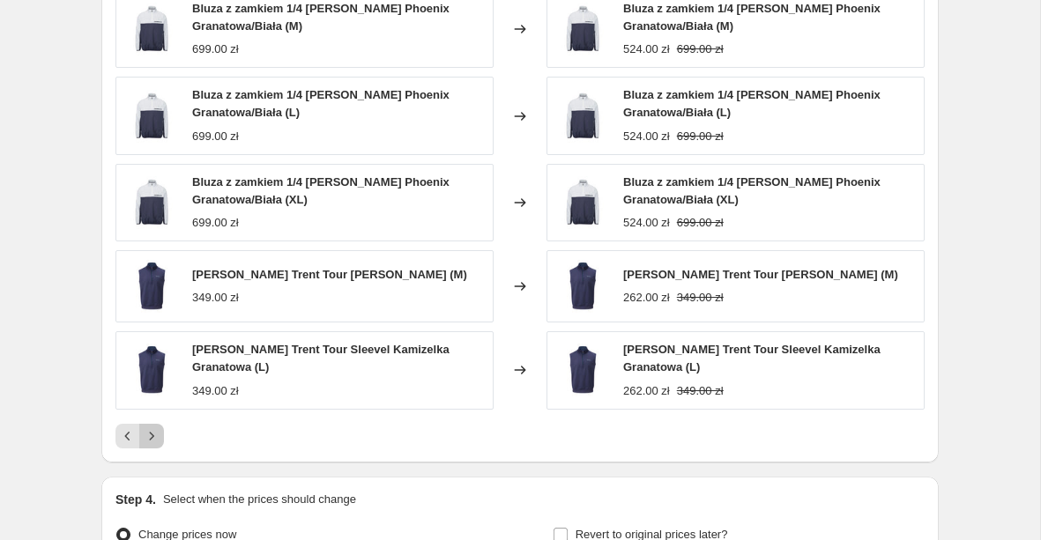
click at [156, 439] on icon "Next" at bounding box center [152, 436] width 18 height 18
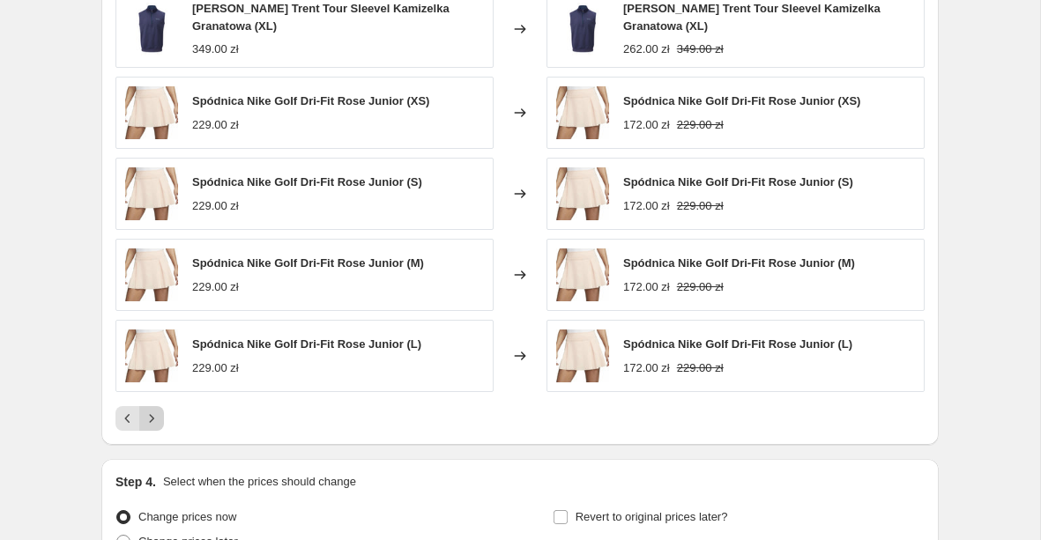
click at [154, 420] on icon "Next" at bounding box center [152, 419] width 18 height 18
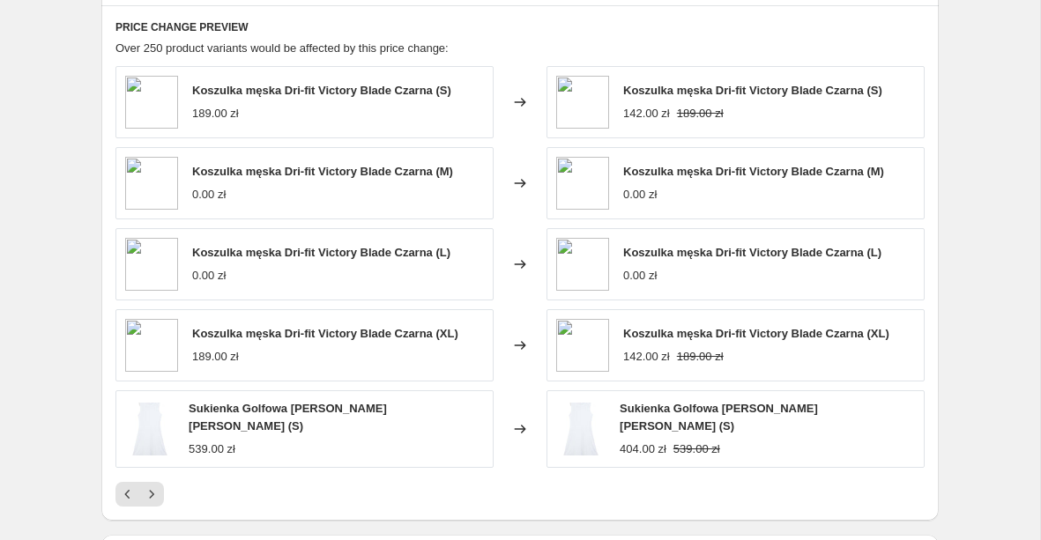
scroll to position [1419, 0]
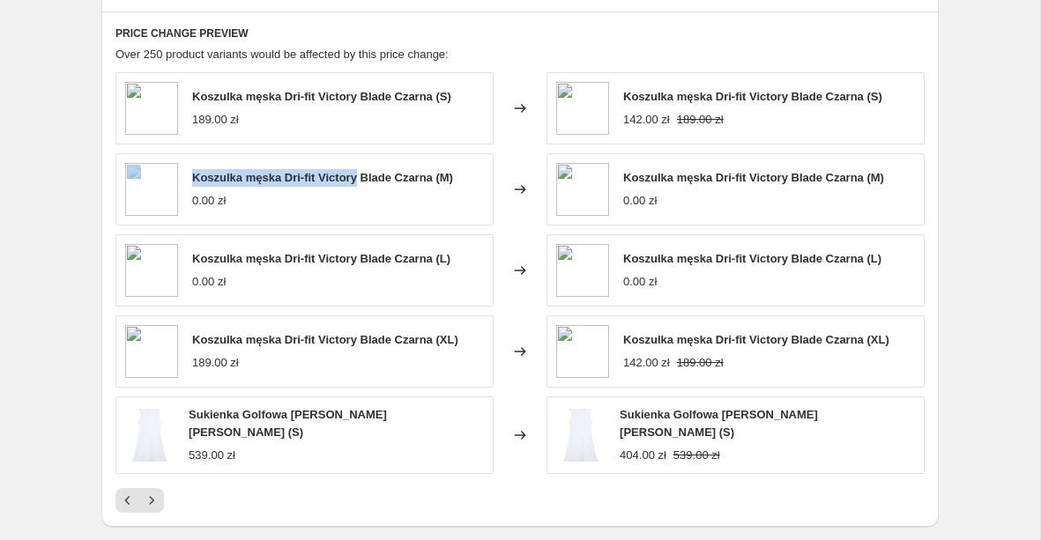
drag, startPoint x: 364, startPoint y: 178, endPoint x: 175, endPoint y: 182, distance: 188.7
click at [175, 182] on div "Koszulka męska Dri-fit Victory Blade Czarna (M) 0.00 zł" at bounding box center [304, 189] width 378 height 72
copy div "Koszulka męska Dri-fit Victory"
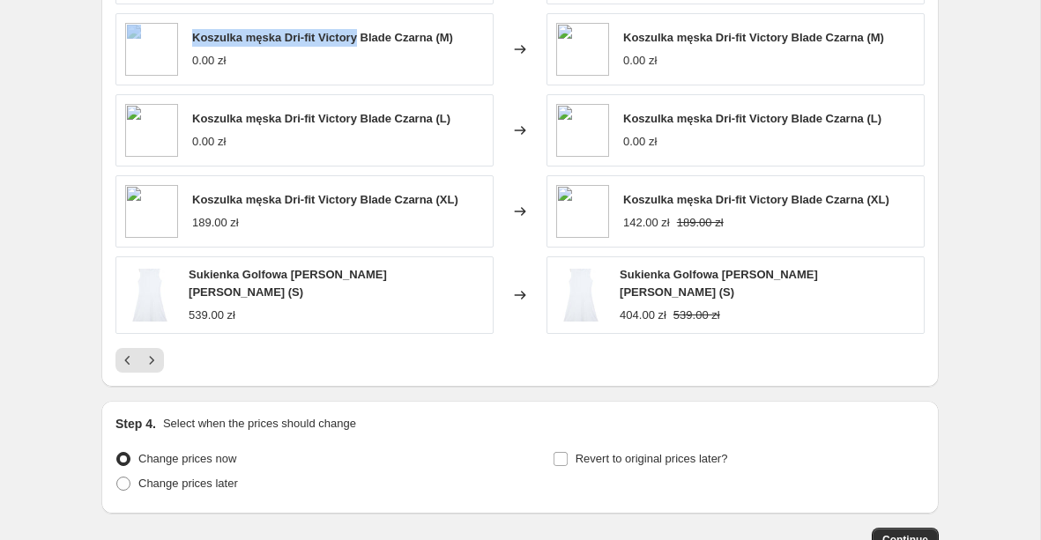
scroll to position [1579, 0]
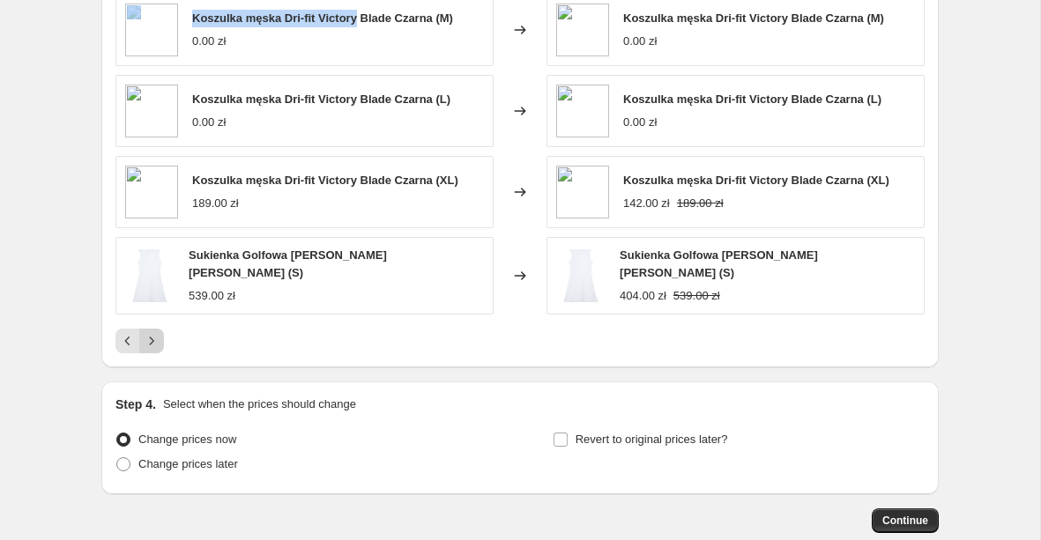
click at [145, 337] on icon "Next" at bounding box center [152, 341] width 18 height 18
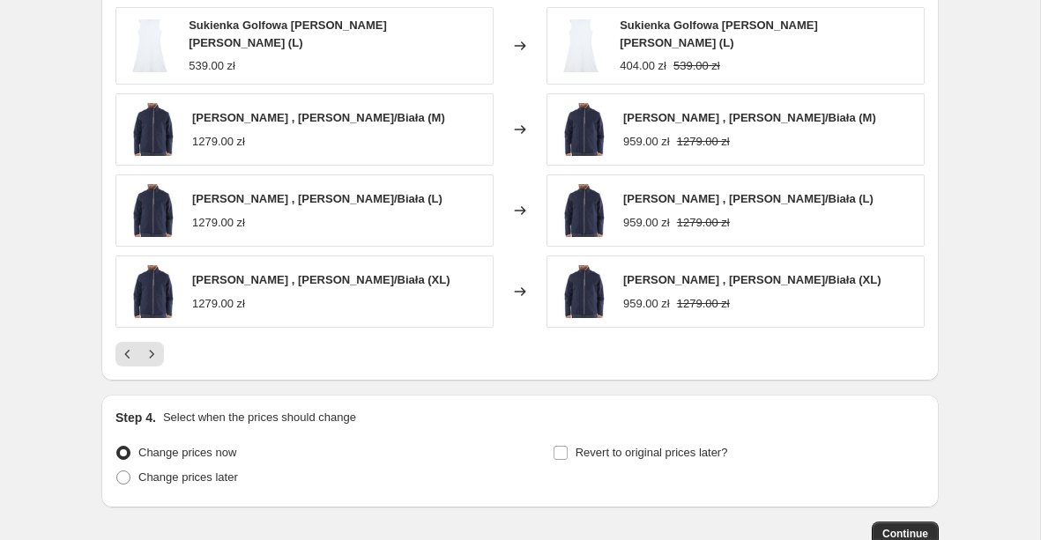
scroll to position [1600, 0]
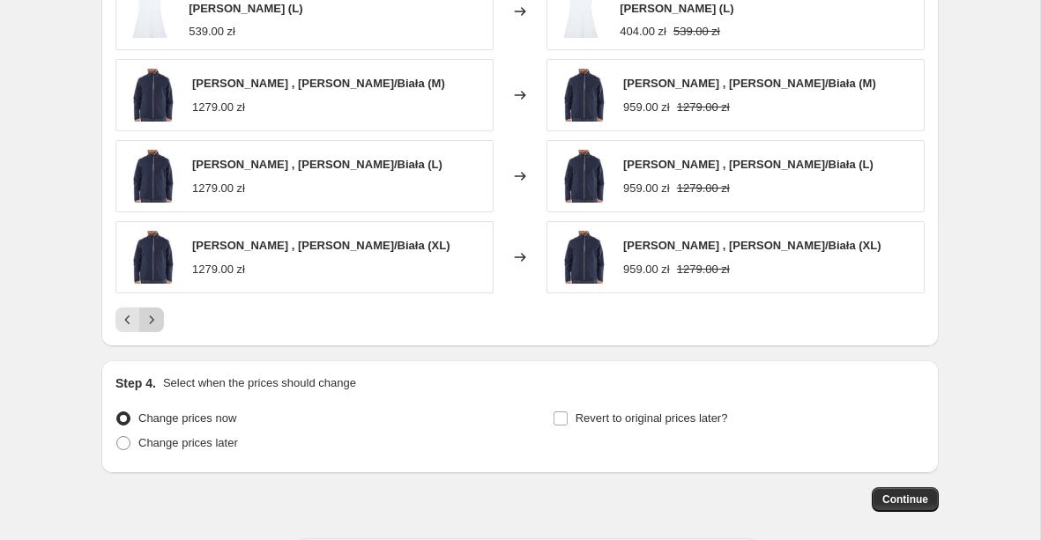
click at [152, 324] on button "Next" at bounding box center [151, 320] width 25 height 25
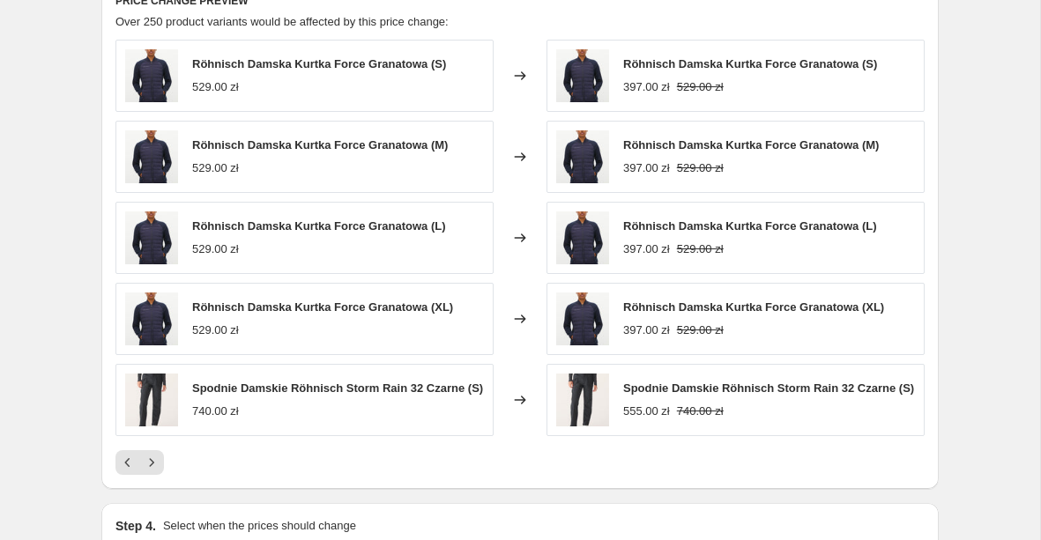
scroll to position [1586, 0]
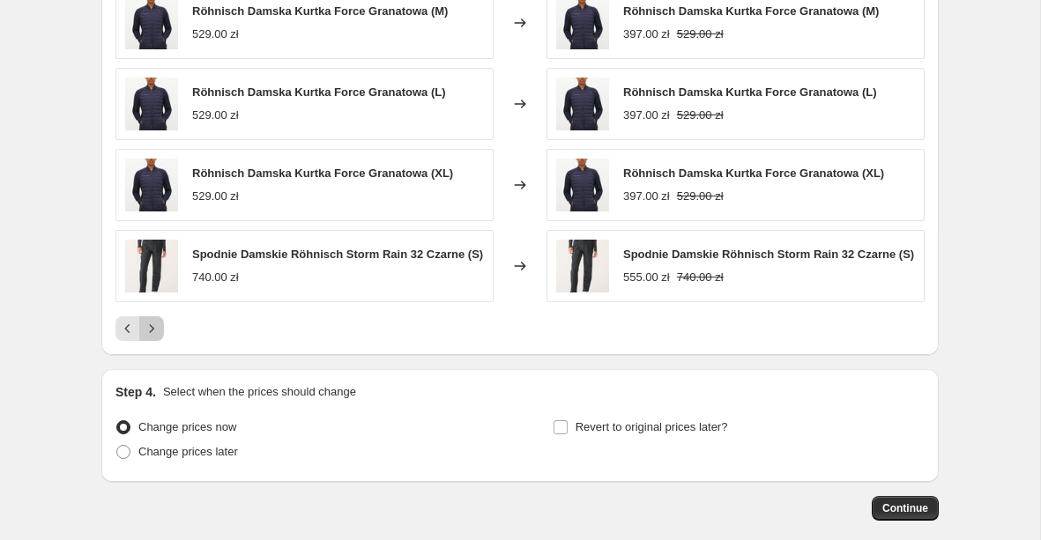
click at [149, 338] on icon "Next" at bounding box center [152, 329] width 18 height 18
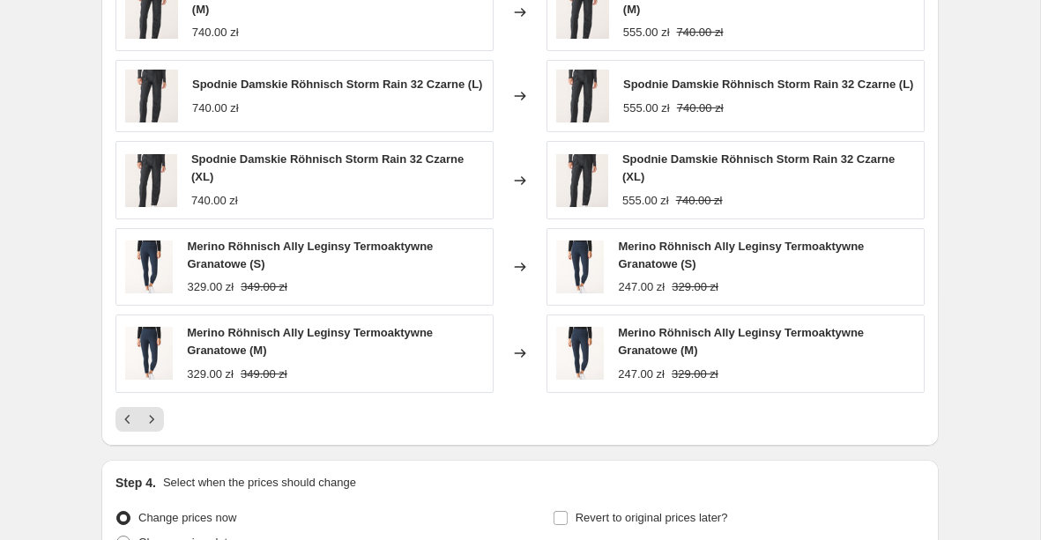
scroll to position [1527, 0]
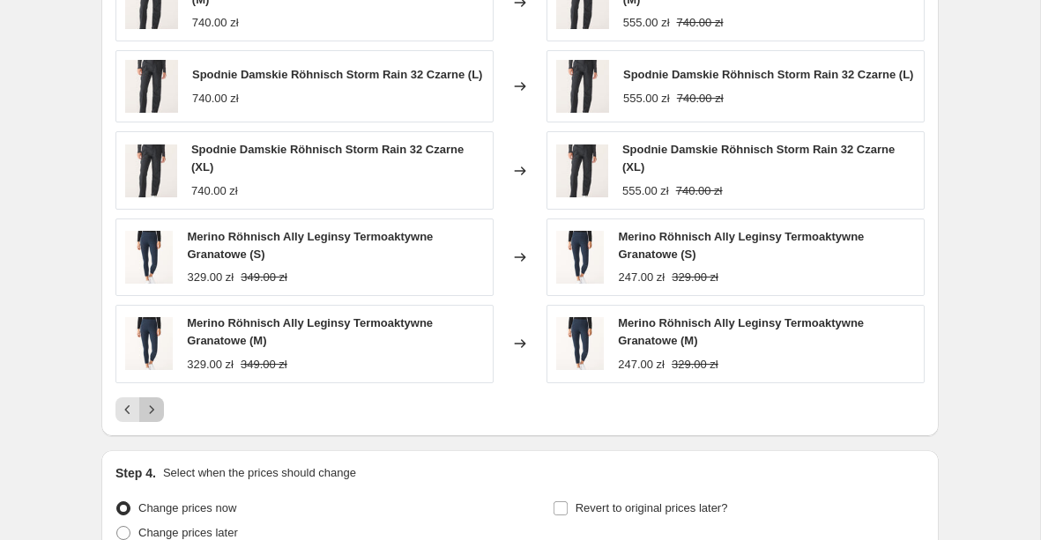
click at [155, 419] on icon "Next" at bounding box center [152, 410] width 18 height 18
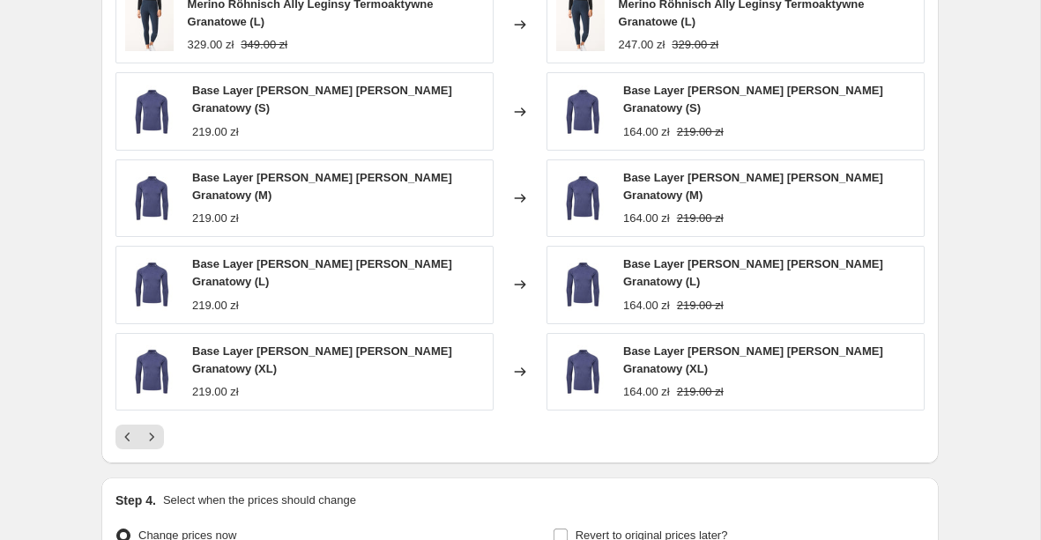
scroll to position [1508, 0]
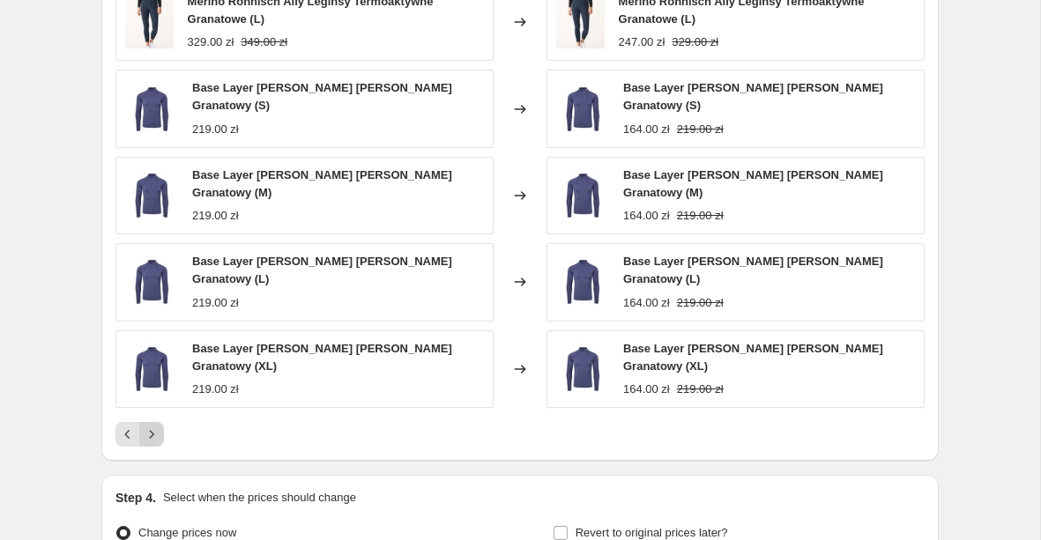
click at [154, 433] on icon "Next" at bounding box center [152, 435] width 18 height 18
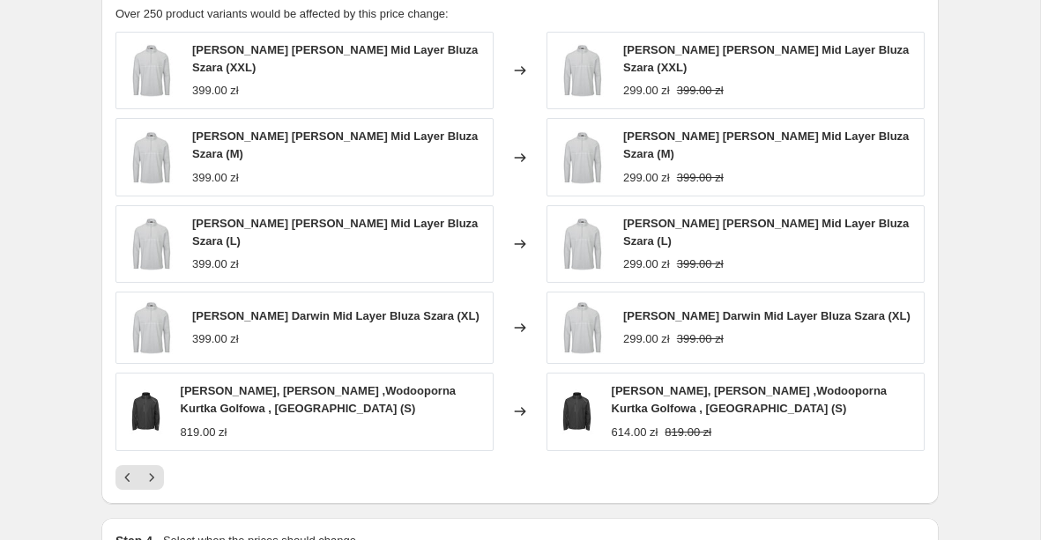
scroll to position [1453, 0]
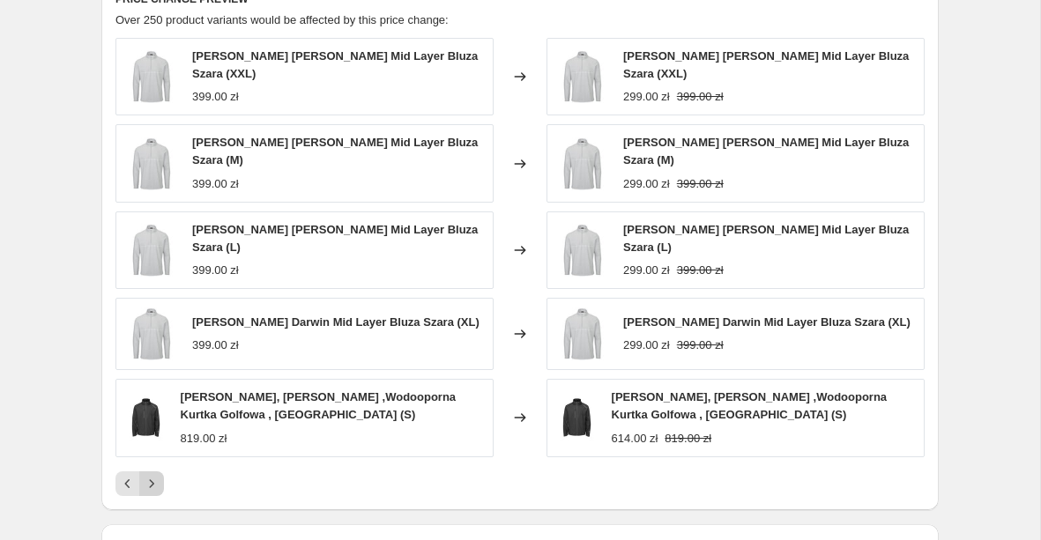
click at [155, 479] on icon "Next" at bounding box center [152, 484] width 18 height 18
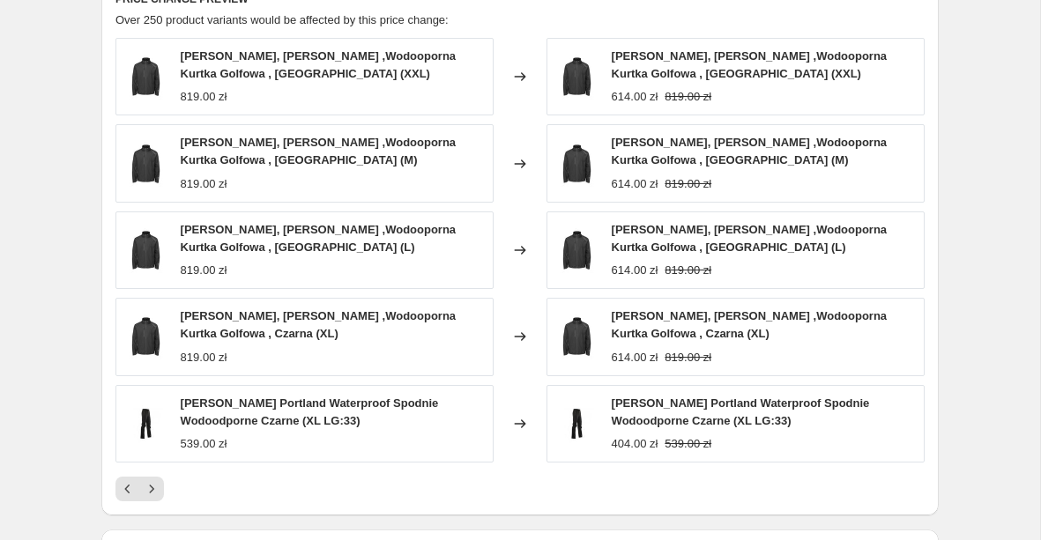
click at [154, 484] on icon "Next" at bounding box center [152, 489] width 18 height 18
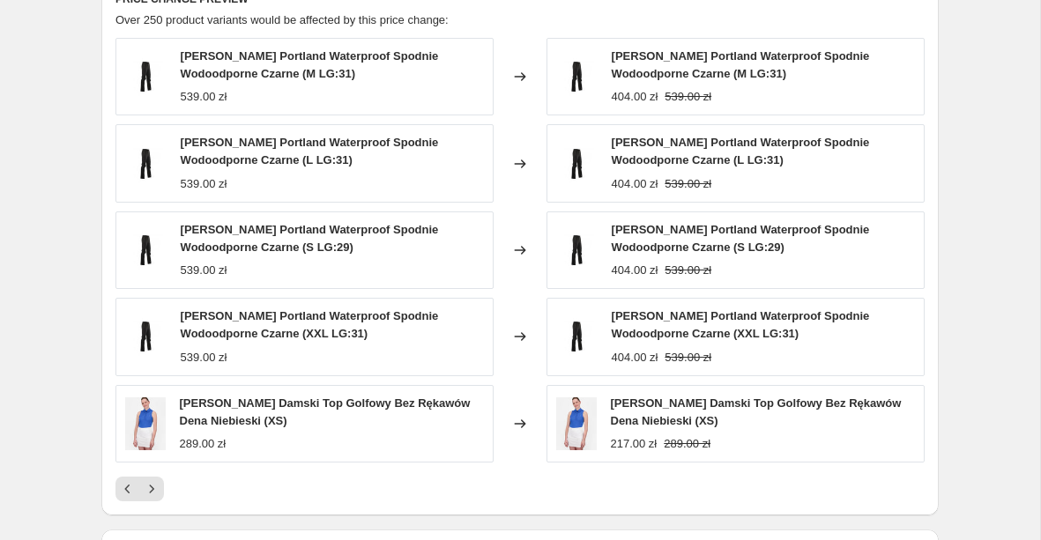
click at [154, 484] on icon "Next" at bounding box center [152, 489] width 18 height 18
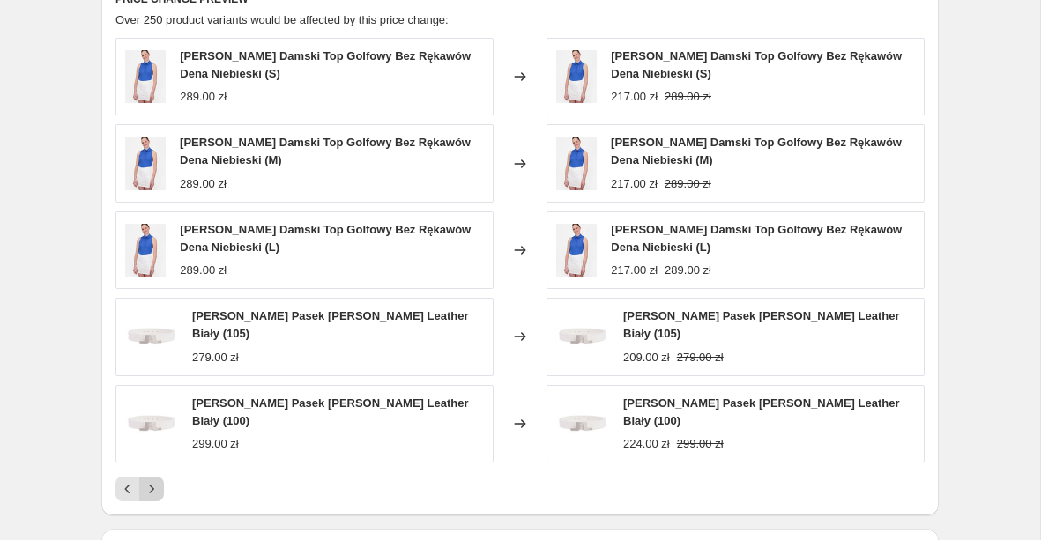
click at [154, 482] on icon "Next" at bounding box center [152, 489] width 18 height 18
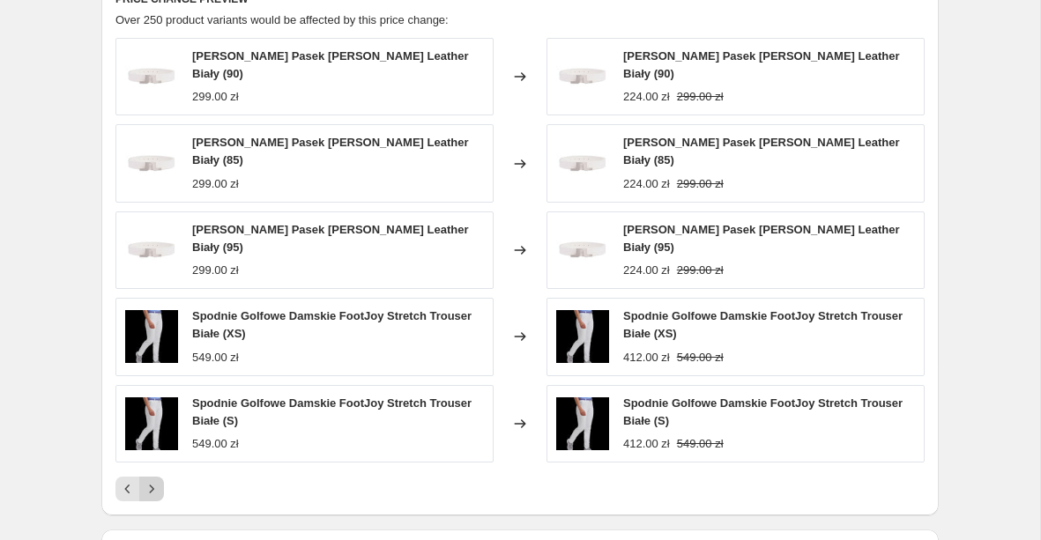
click at [154, 482] on button "Next" at bounding box center [151, 489] width 25 height 25
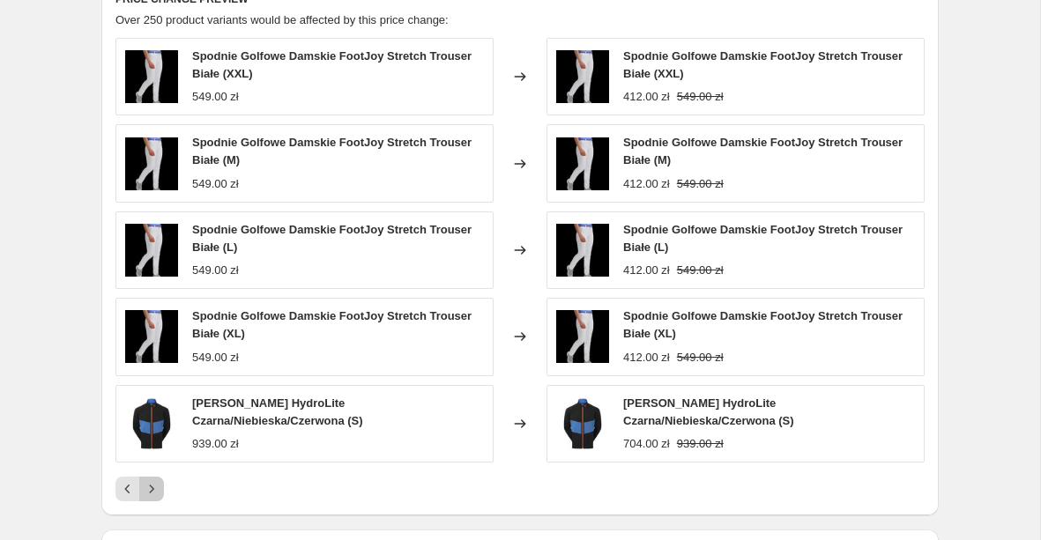
click at [154, 482] on icon "Next" at bounding box center [152, 489] width 18 height 18
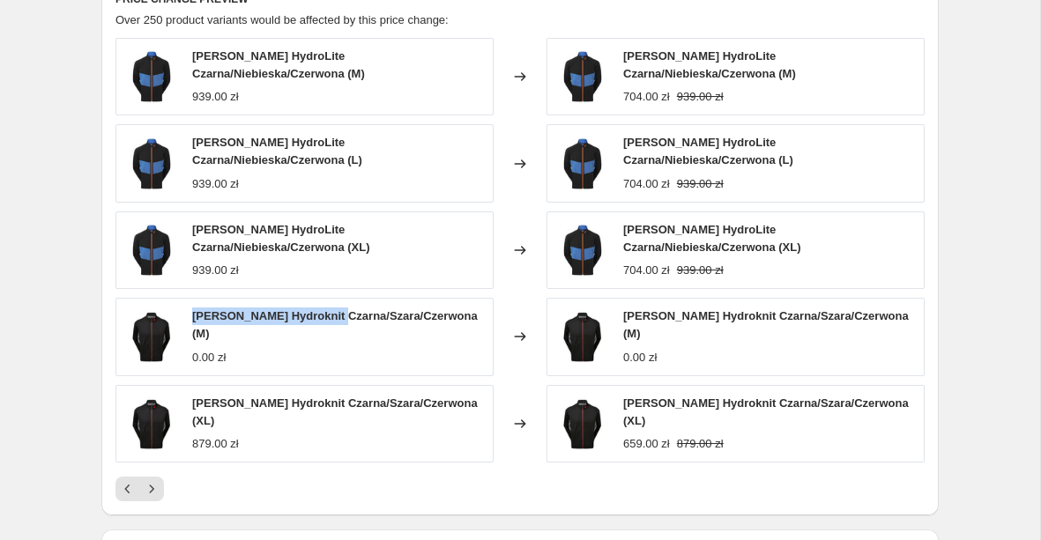
drag, startPoint x: 194, startPoint y: 322, endPoint x: 335, endPoint y: 319, distance: 141.0
click at [335, 319] on span "[PERSON_NAME] Hydroknit Czarna/Szara/Czerwona (M)" at bounding box center [335, 324] width 286 height 31
copy span "[PERSON_NAME] Hydroknit"
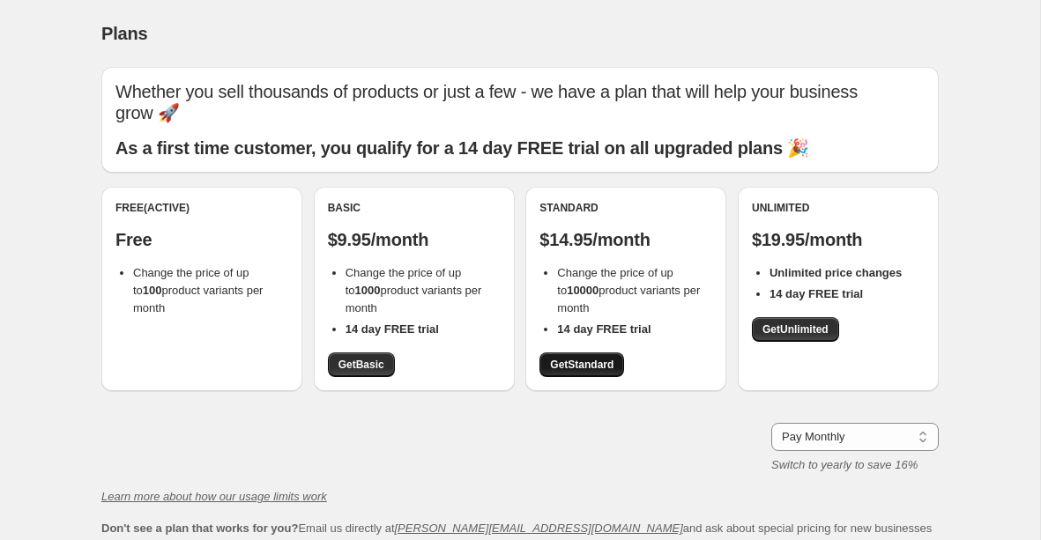
click at [583, 358] on span "Get Standard" at bounding box center [581, 365] width 63 height 14
